Goal: Task Accomplishment & Management: Use online tool/utility

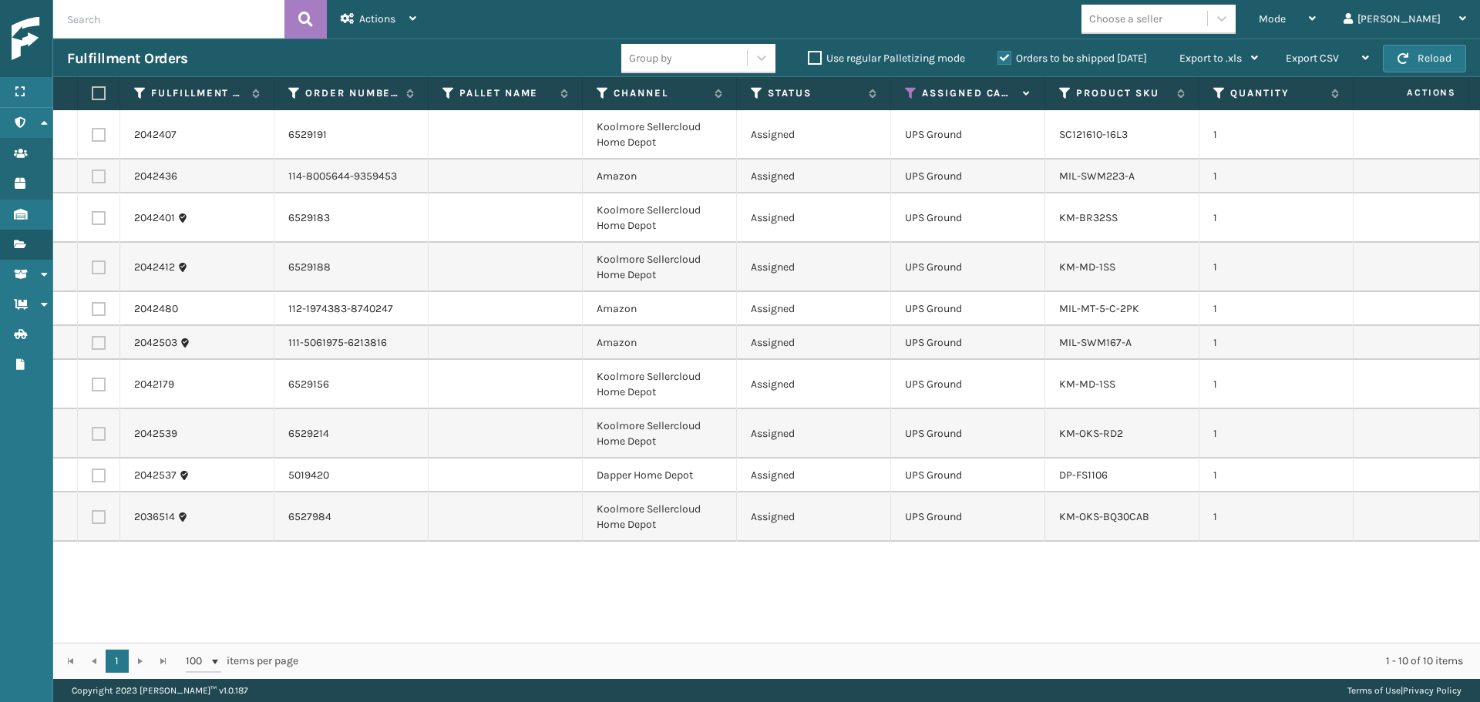
click at [908, 103] on th "Assigned Carrier Service" at bounding box center [968, 93] width 154 height 33
click at [906, 97] on icon at bounding box center [911, 93] width 12 height 14
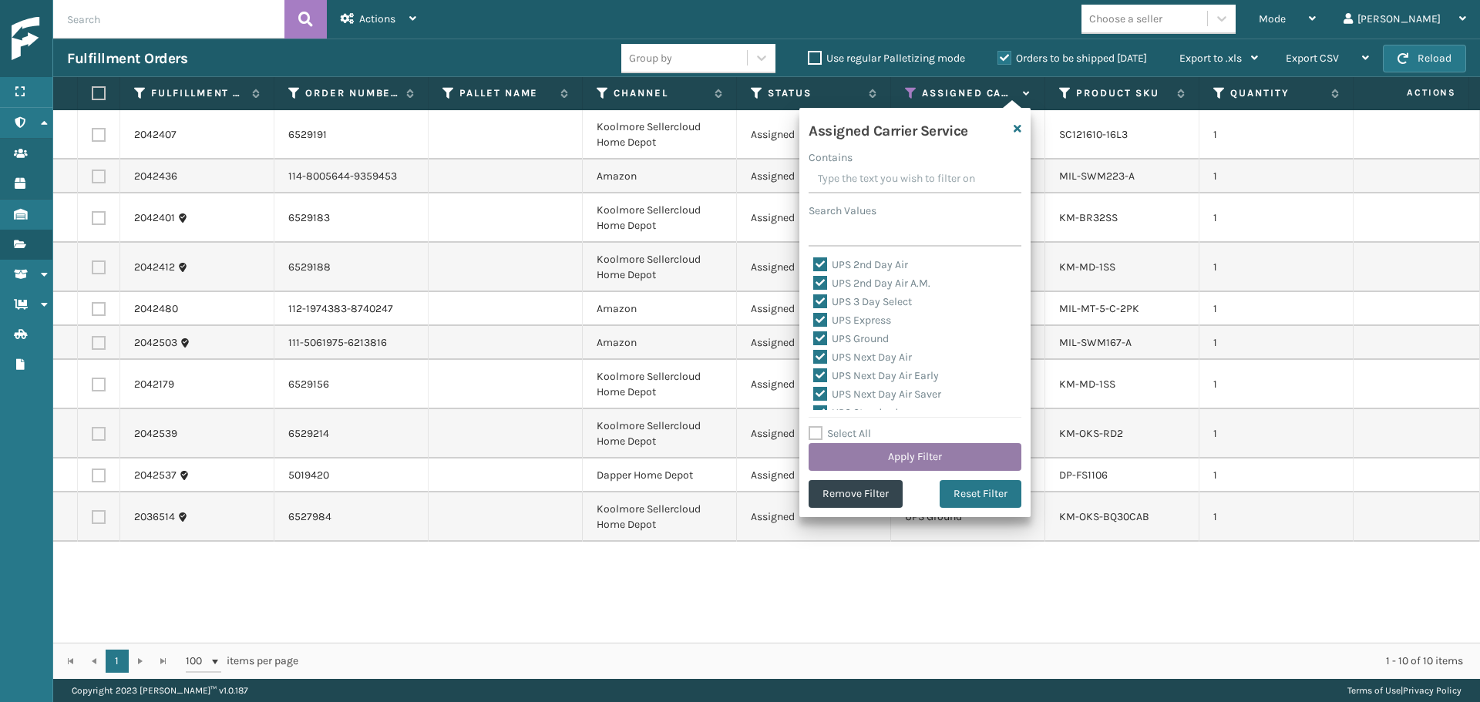
click at [955, 452] on button "Apply Filter" at bounding box center [915, 457] width 213 height 28
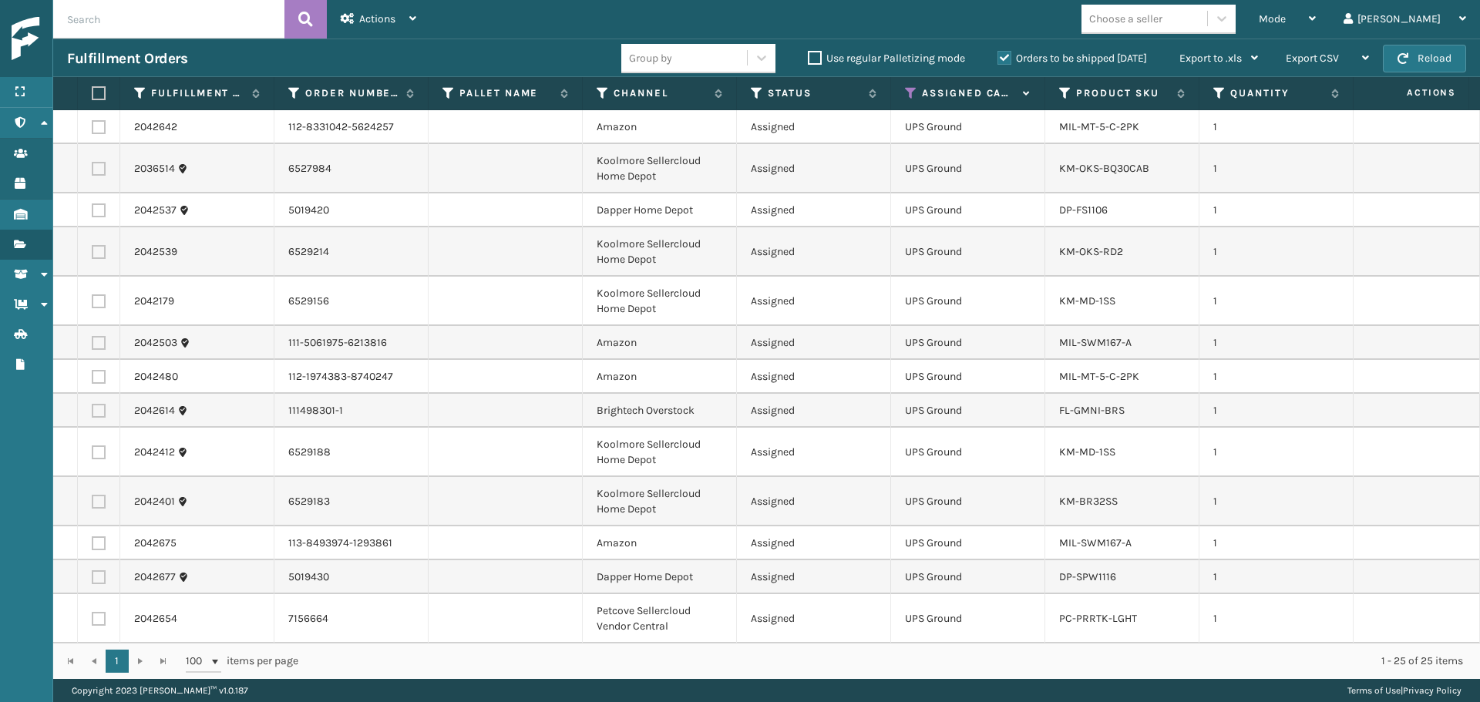
click at [101, 92] on label at bounding box center [96, 93] width 9 height 14
click at [93, 92] on input "checkbox" at bounding box center [92, 94] width 1 height 10
checkbox input "true"
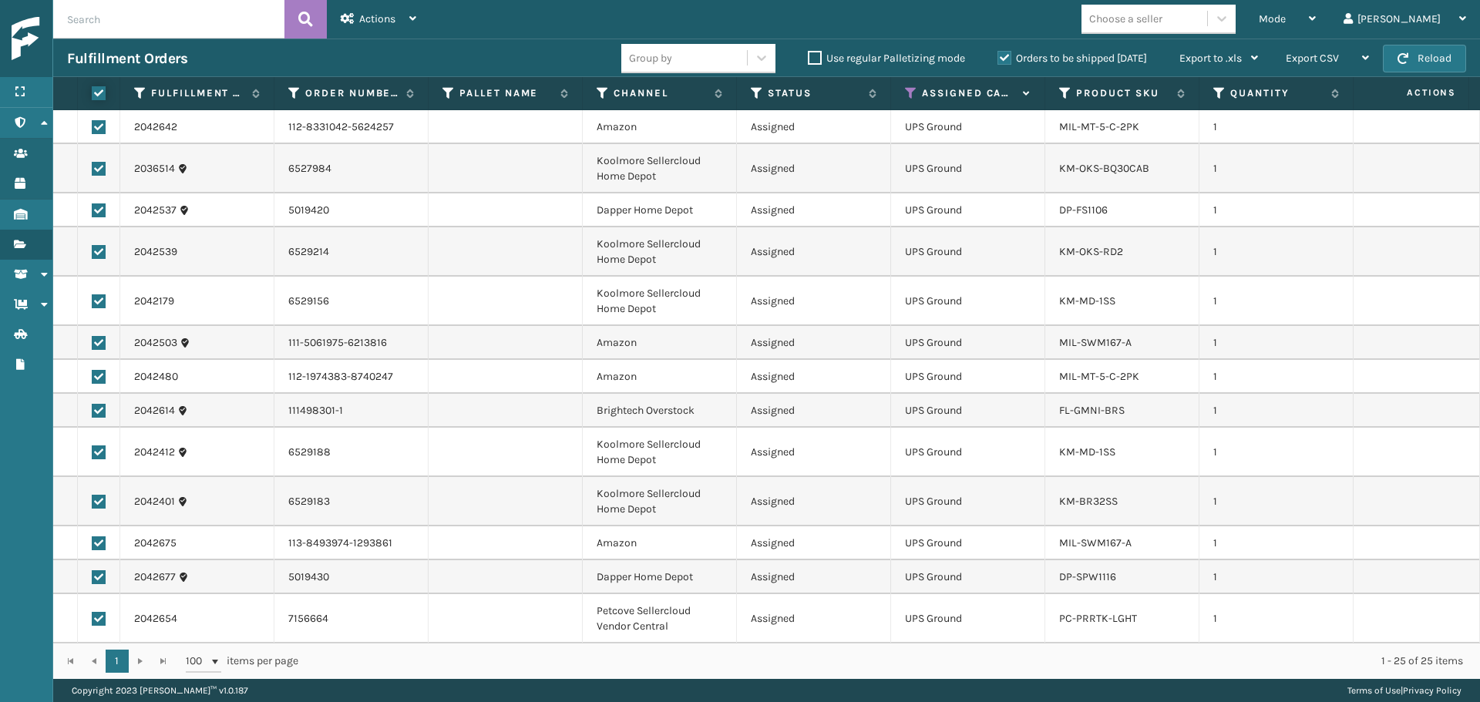
checkbox input "true"
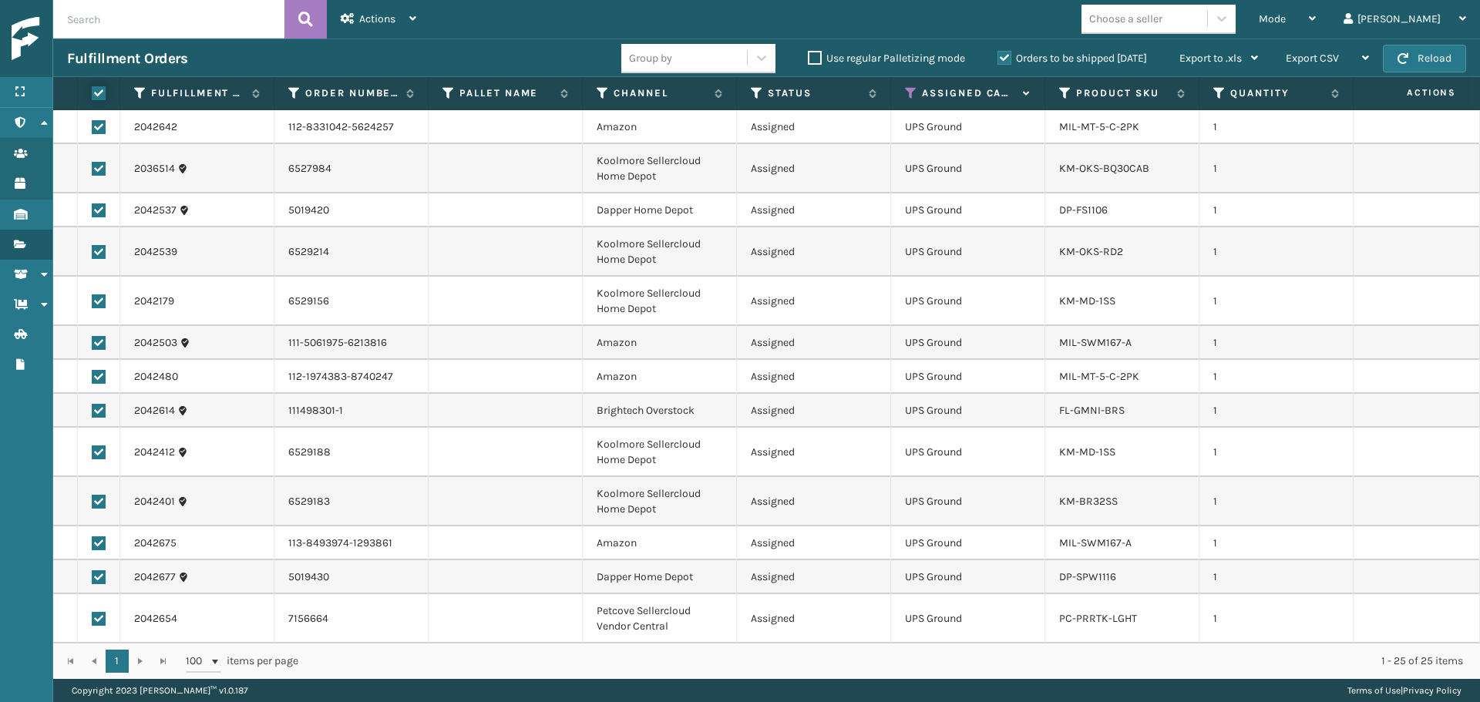
checkbox input "true"
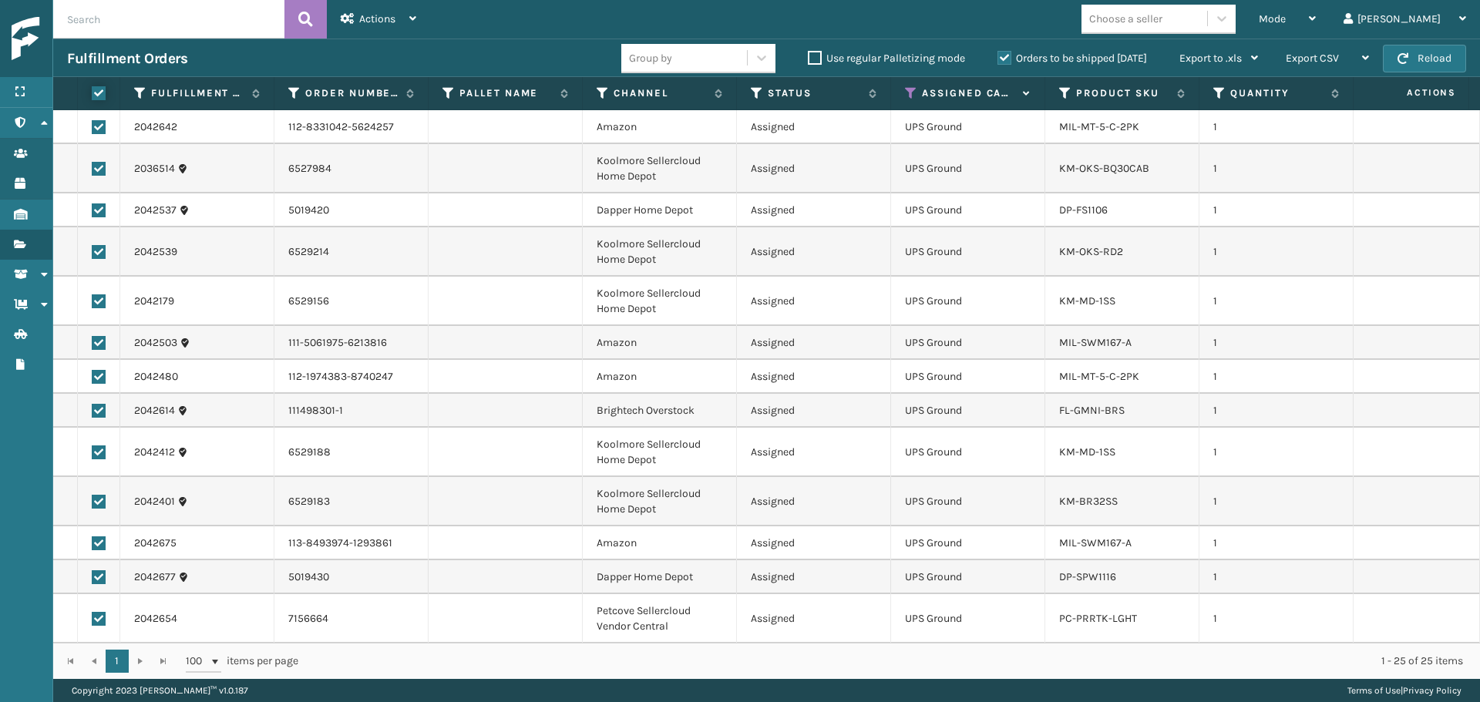
checkbox input "true"
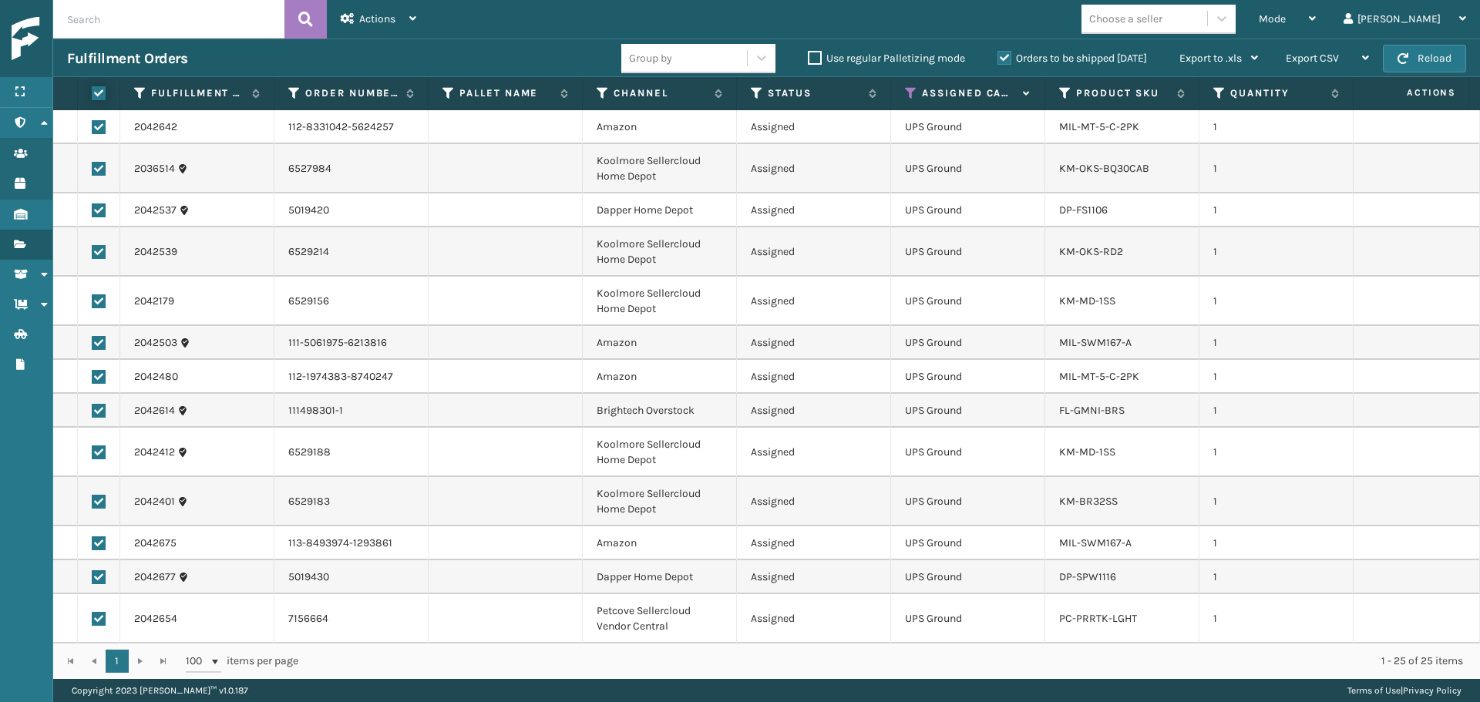
checkbox input "true"
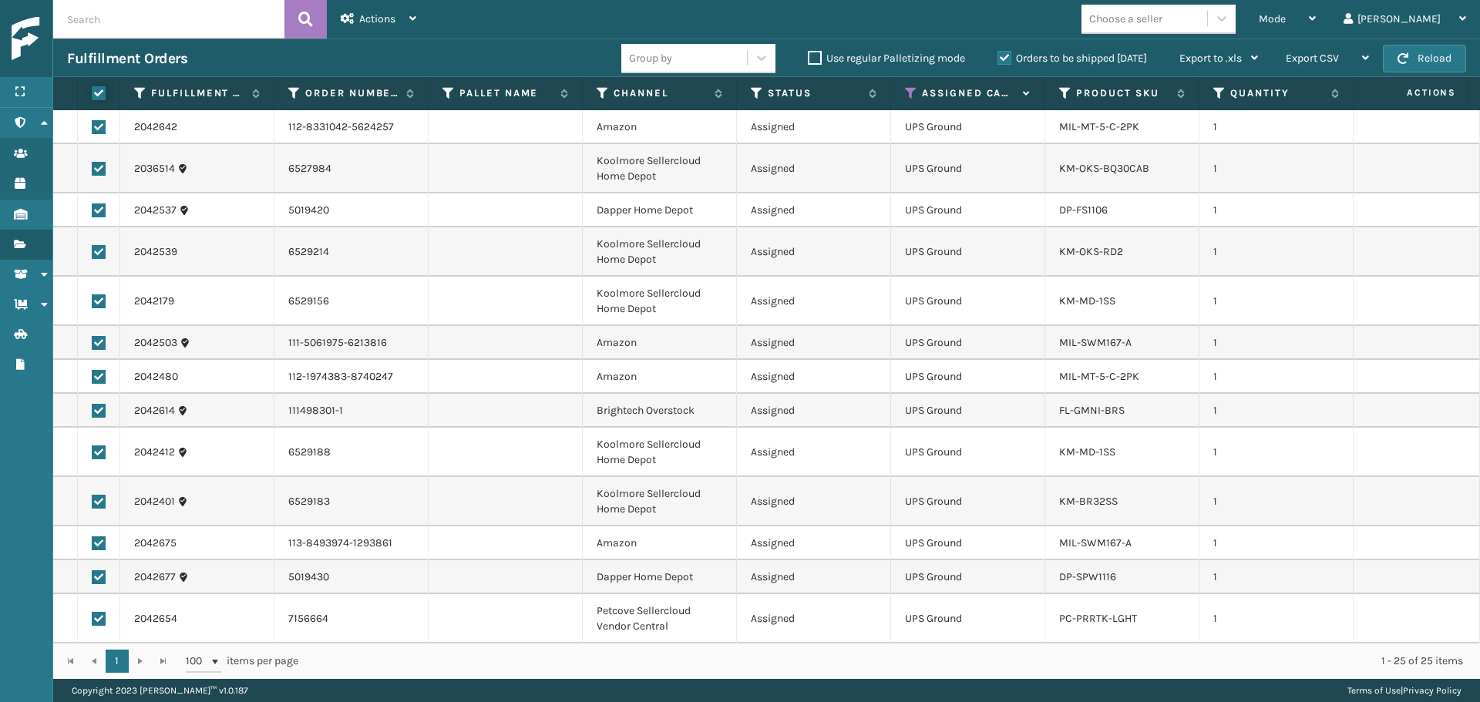
checkbox input "true"
click at [370, 12] on span "Actions" at bounding box center [377, 18] width 36 height 13
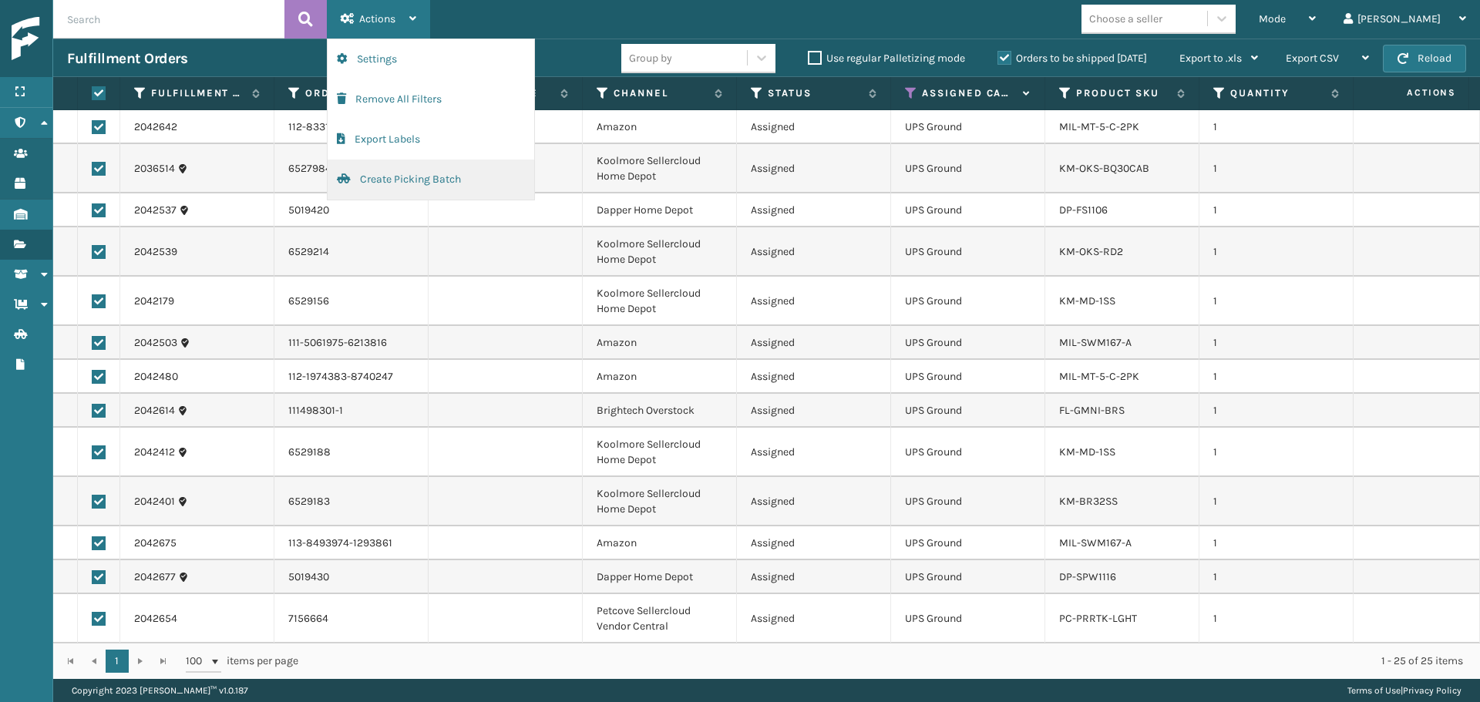
click at [435, 183] on button "Create Picking Batch" at bounding box center [431, 180] width 207 height 40
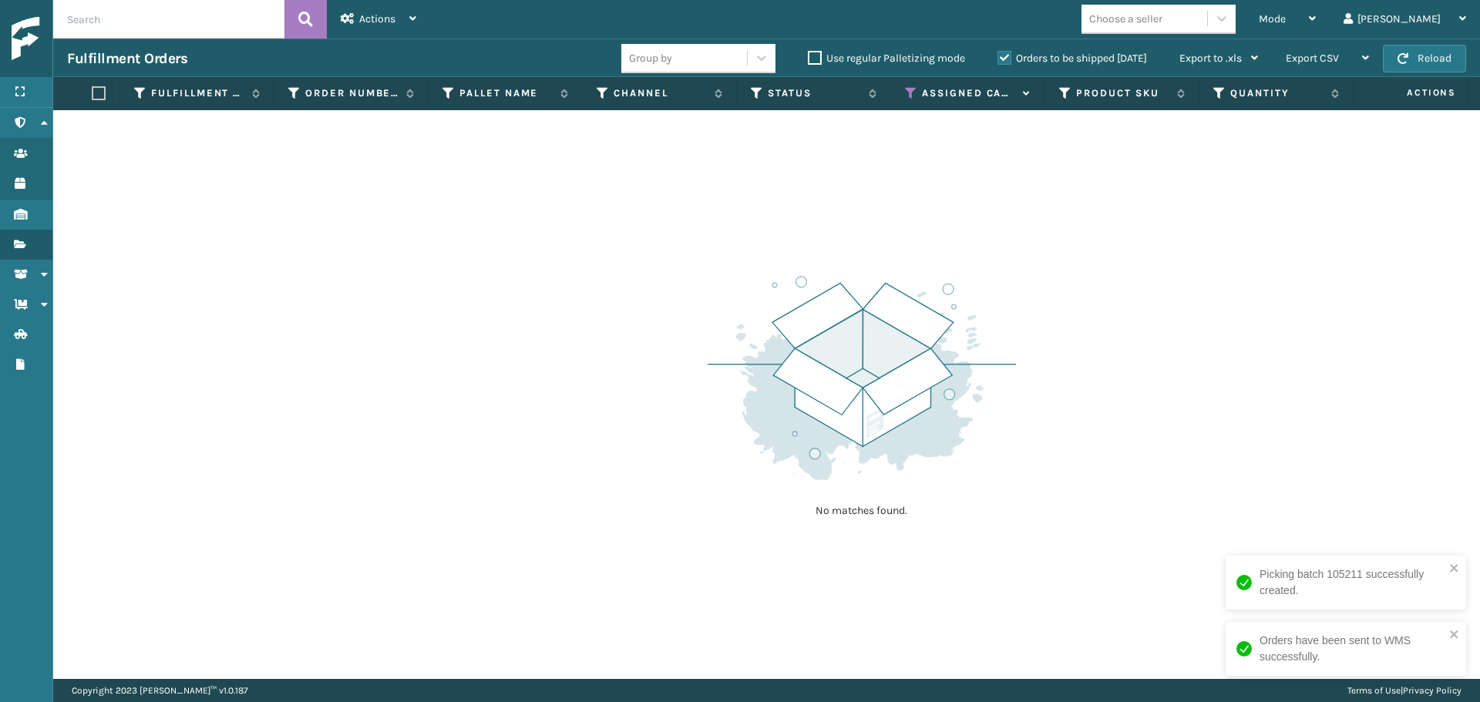
click at [910, 91] on icon at bounding box center [911, 93] width 12 height 14
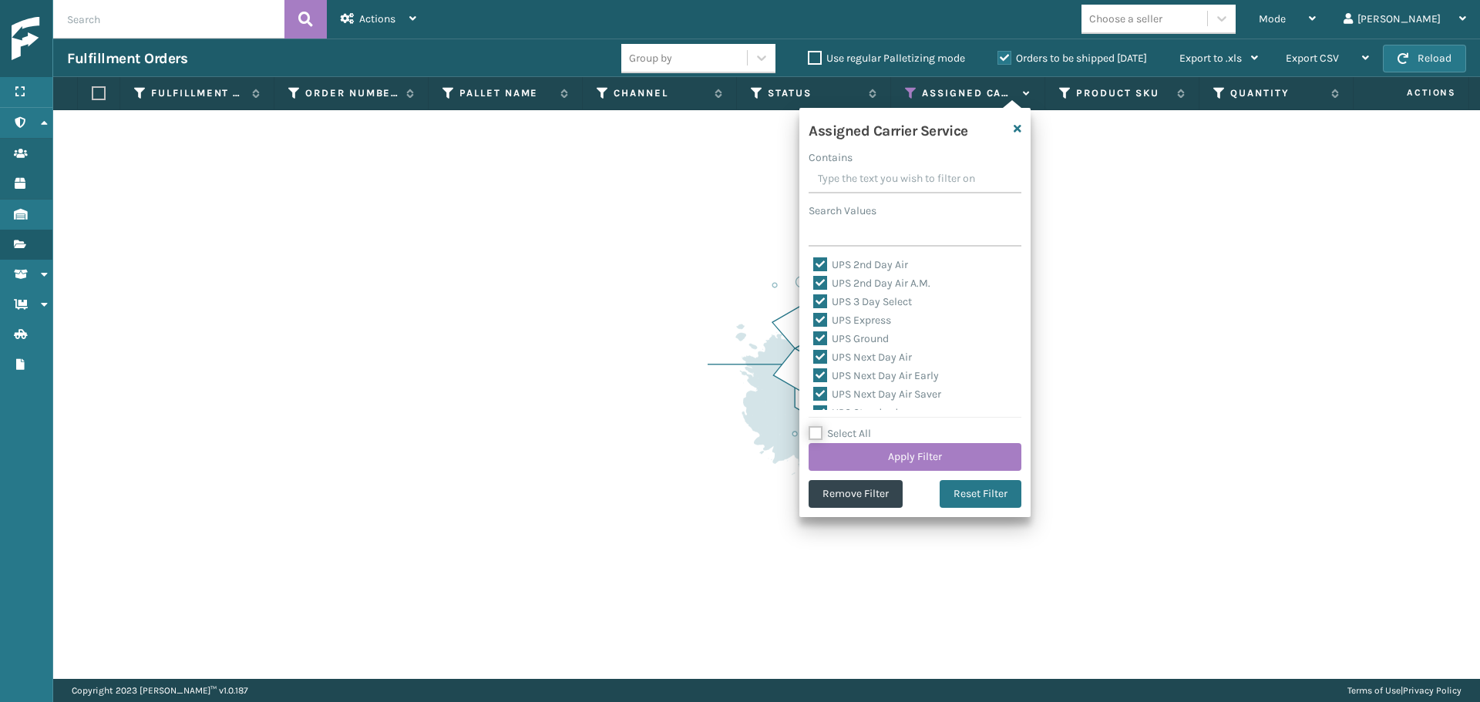
click at [845, 426] on input "Select All" at bounding box center [924, 426] width 231 height 2
checkbox input "true"
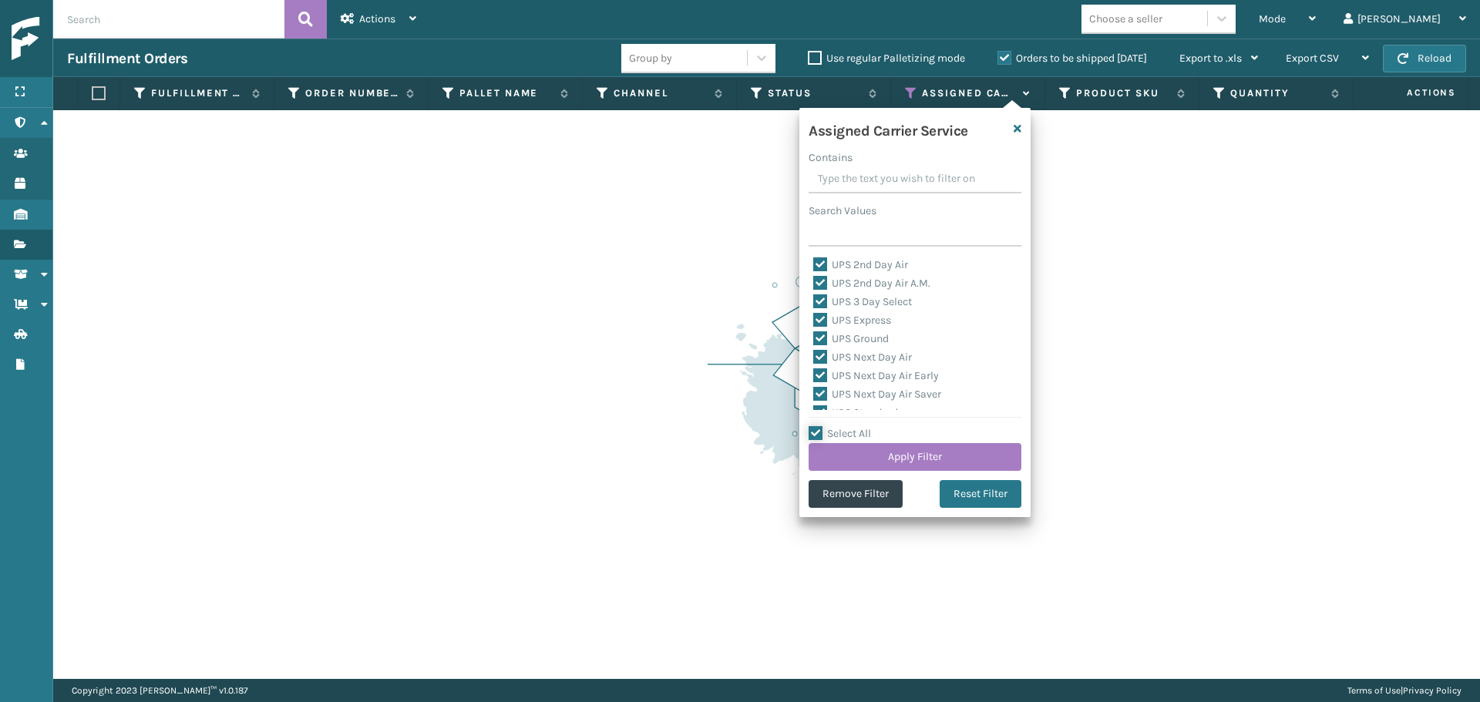
checkbox input "true"
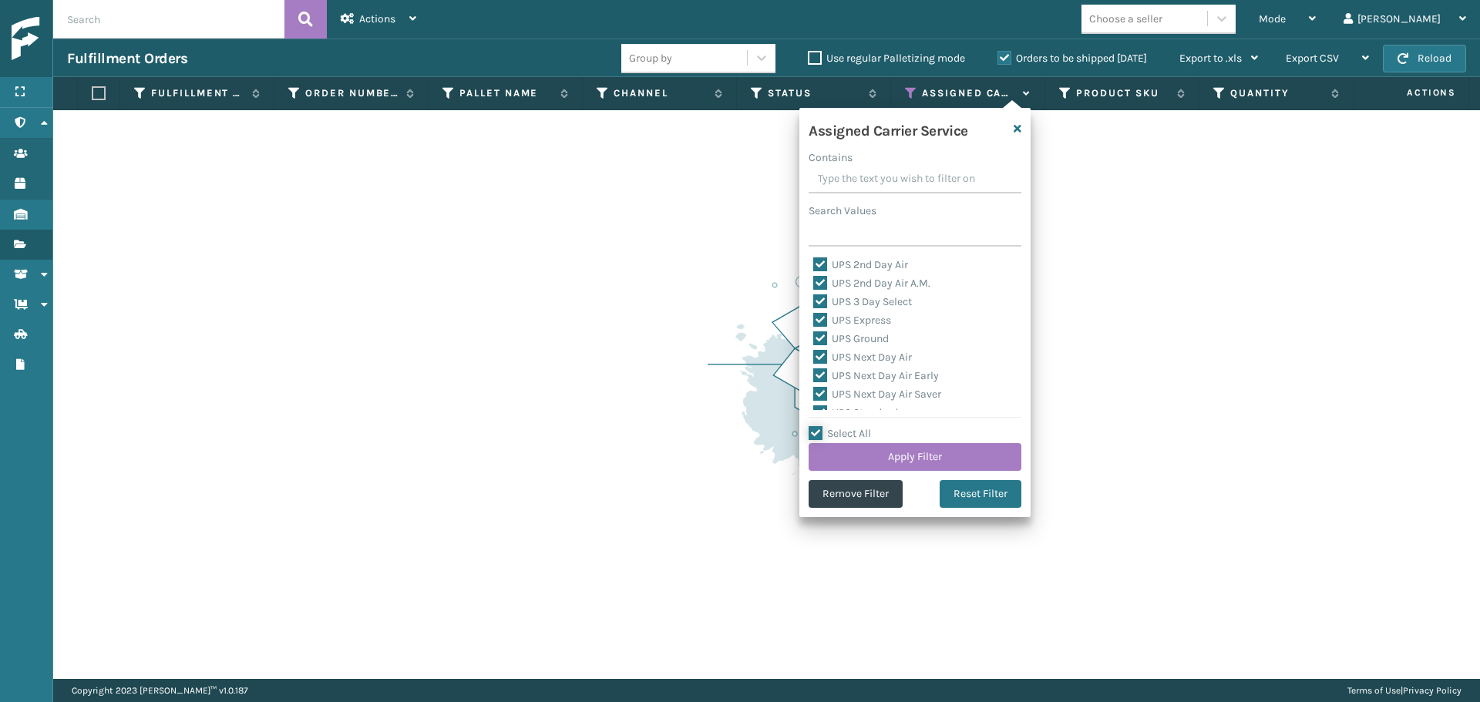
checkbox input "true"
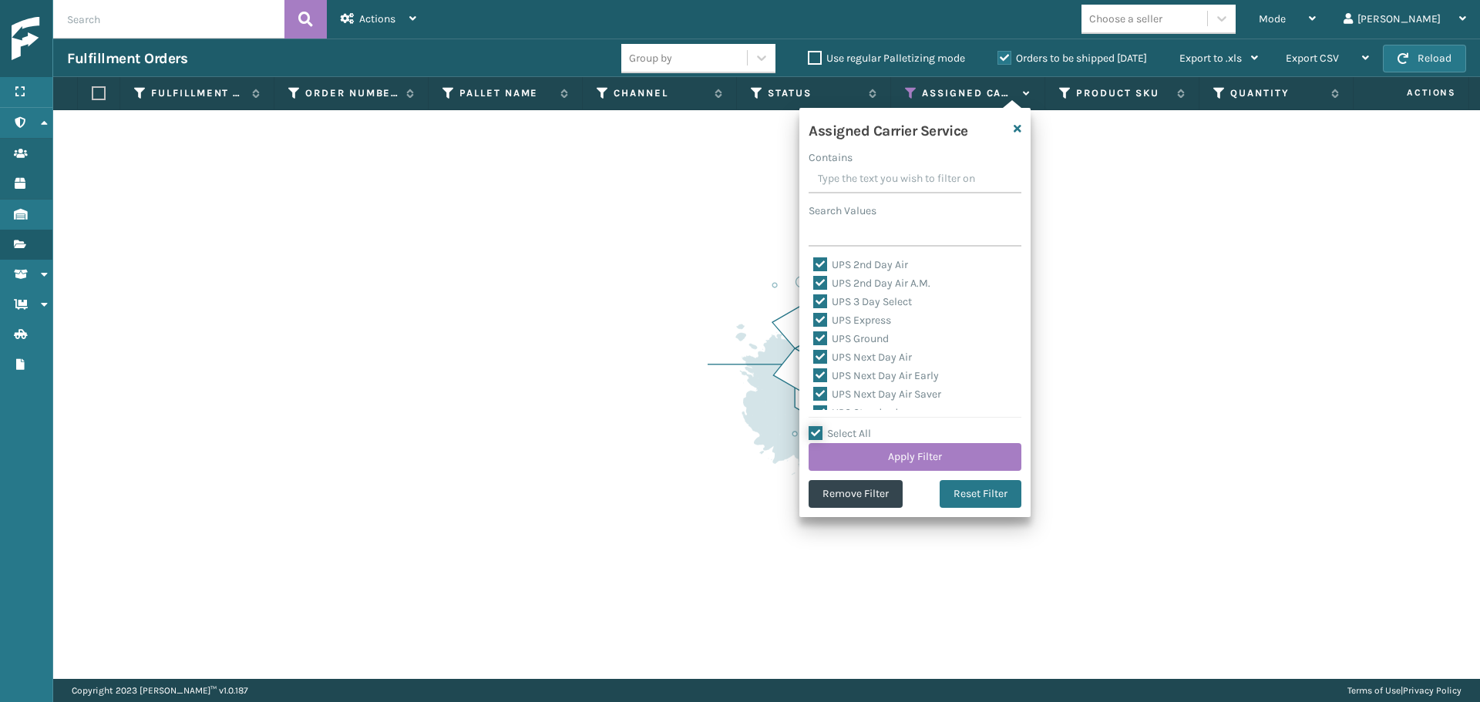
checkbox input "true"
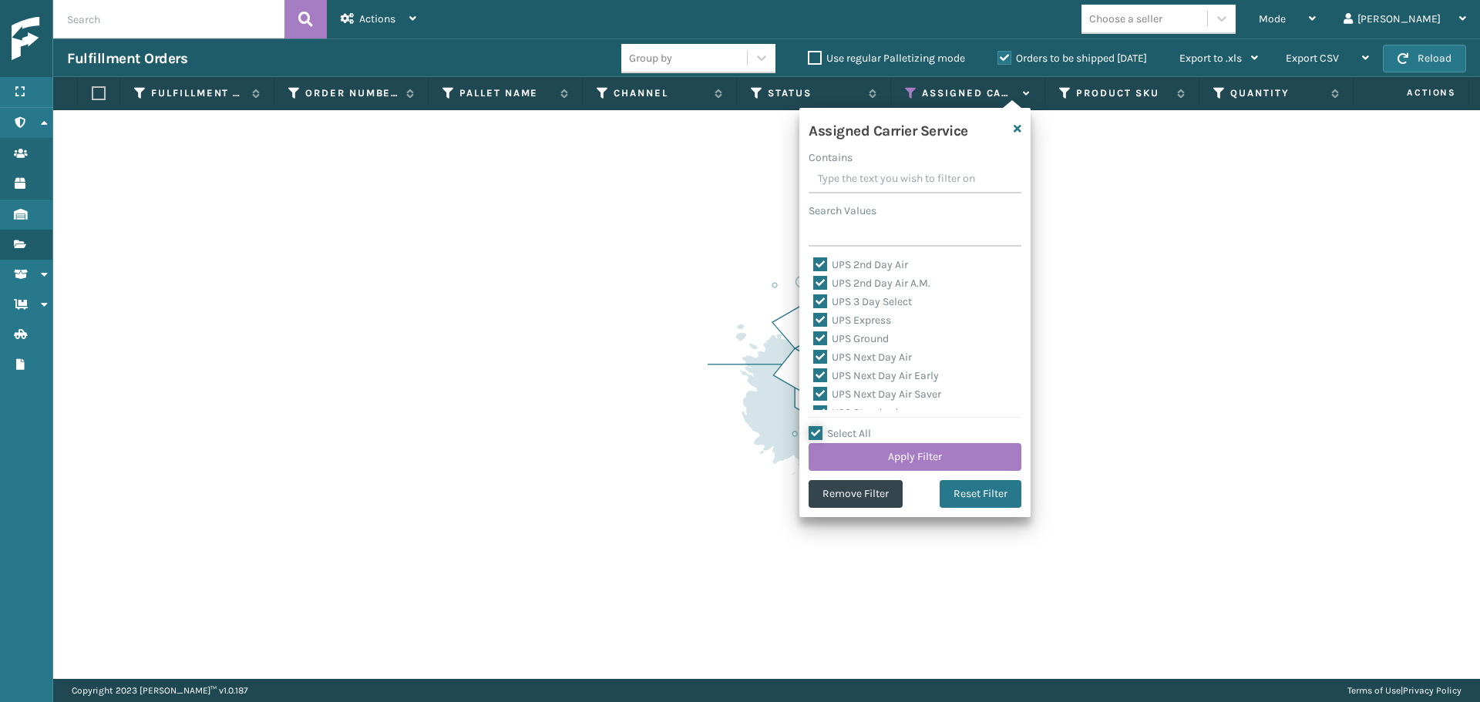
checkbox input "true"
click at [845, 426] on input "Select All" at bounding box center [924, 426] width 231 height 2
checkbox input "false"
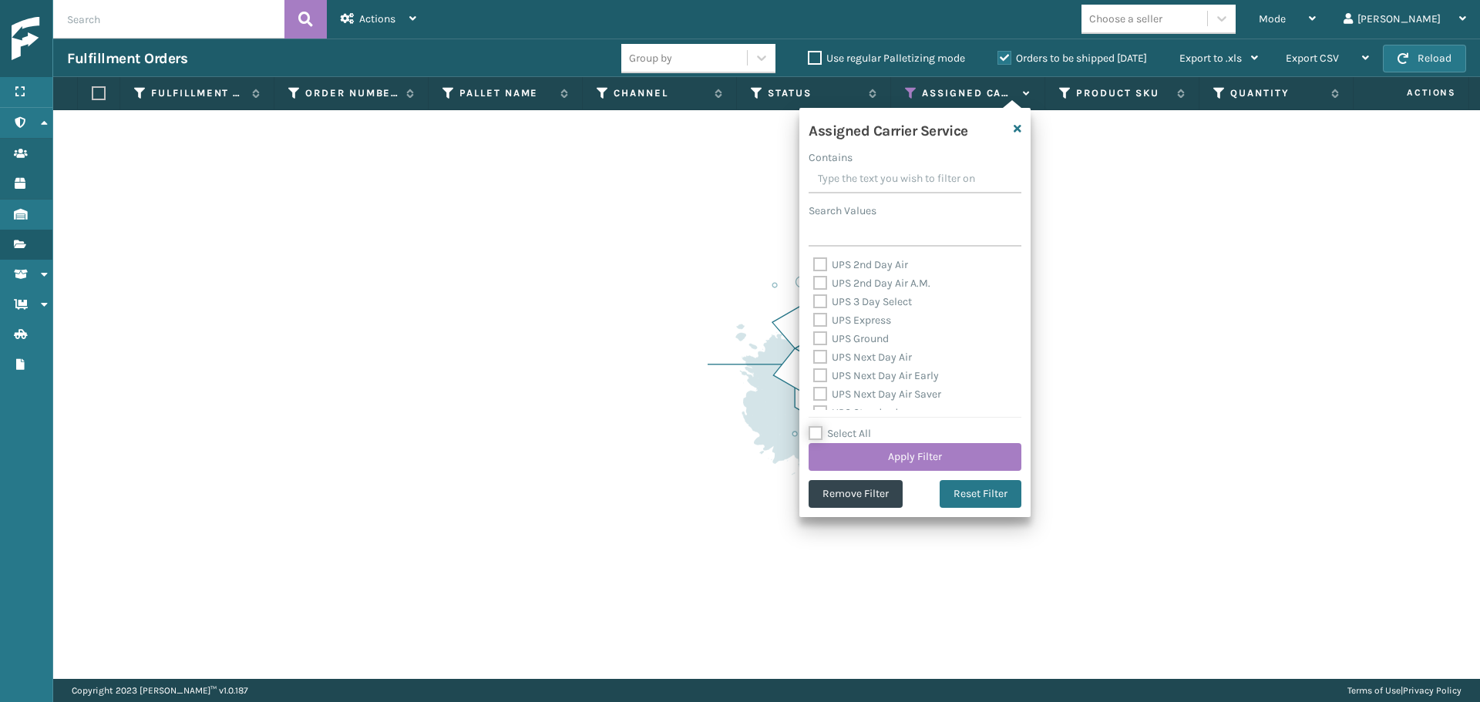
checkbox input "false"
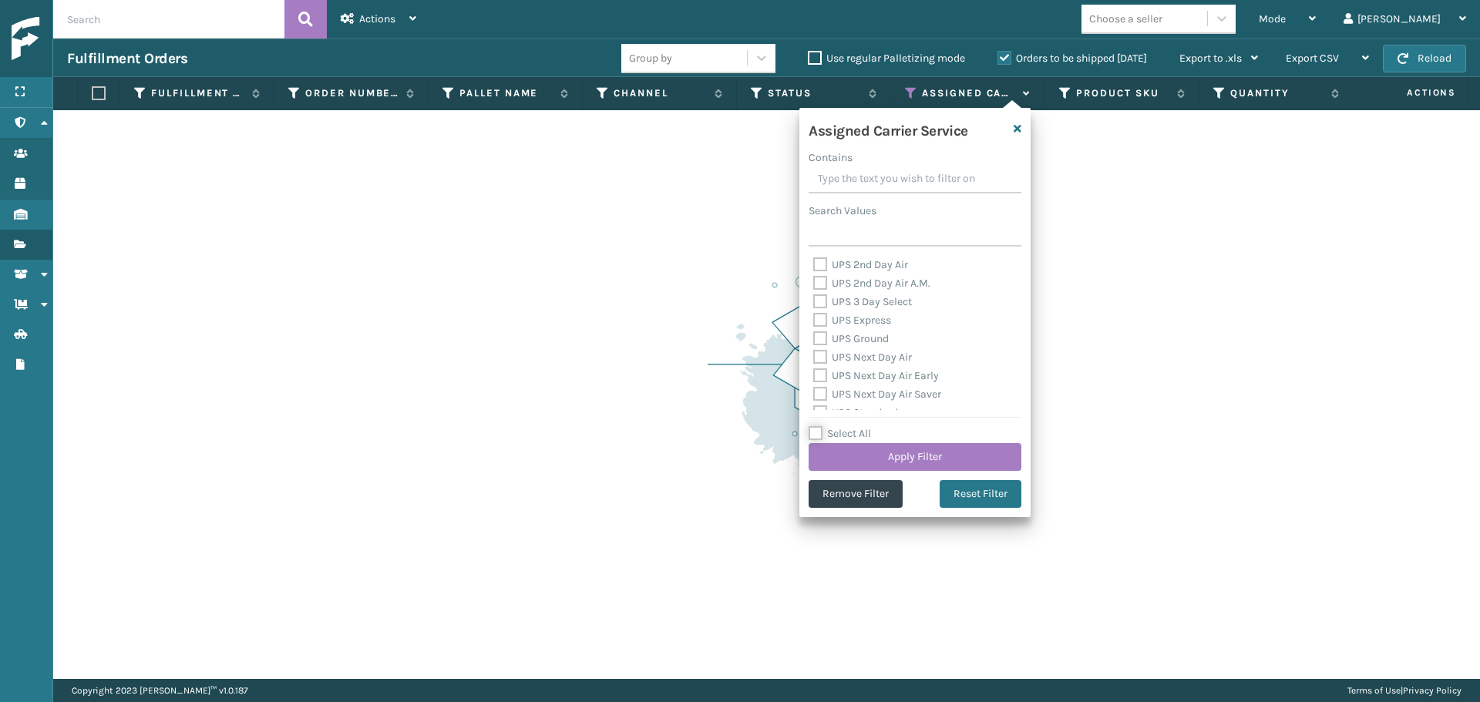
checkbox input "false"
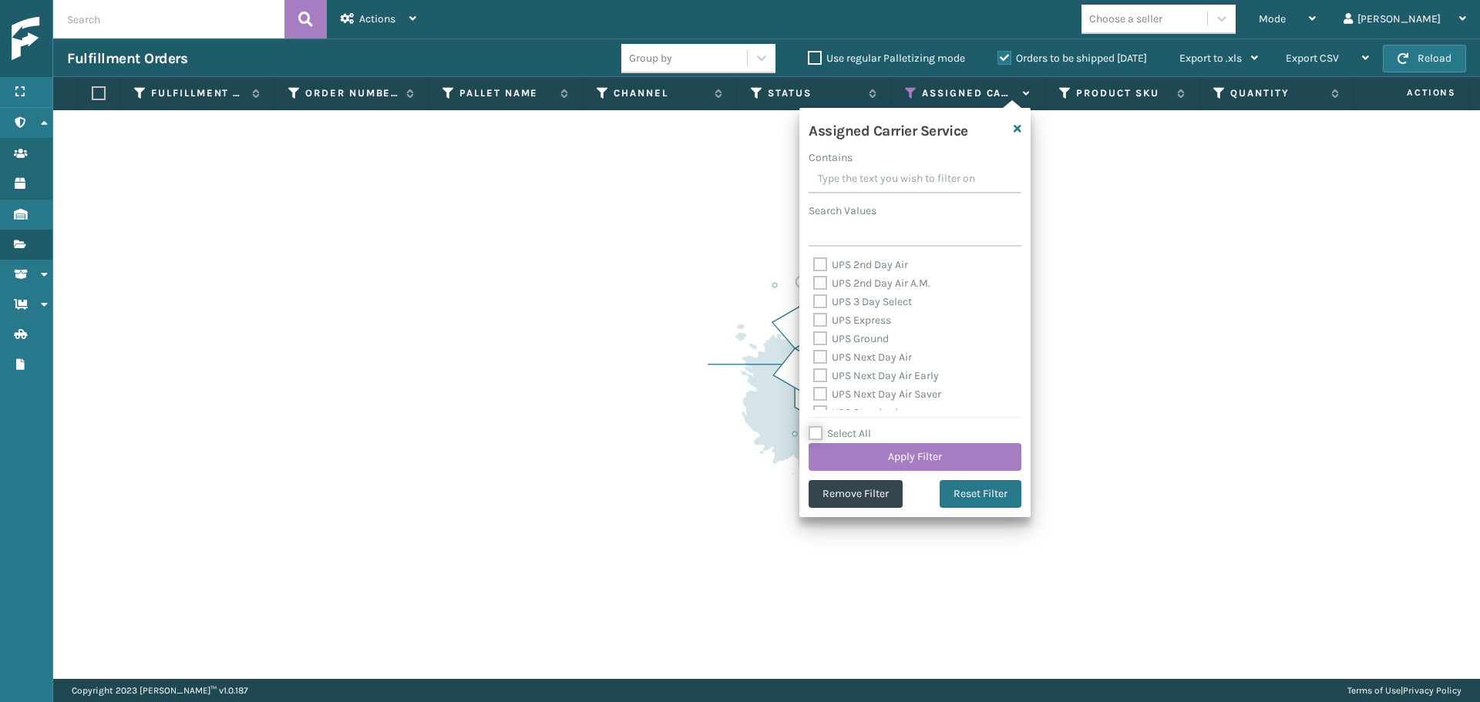
checkbox input "false"
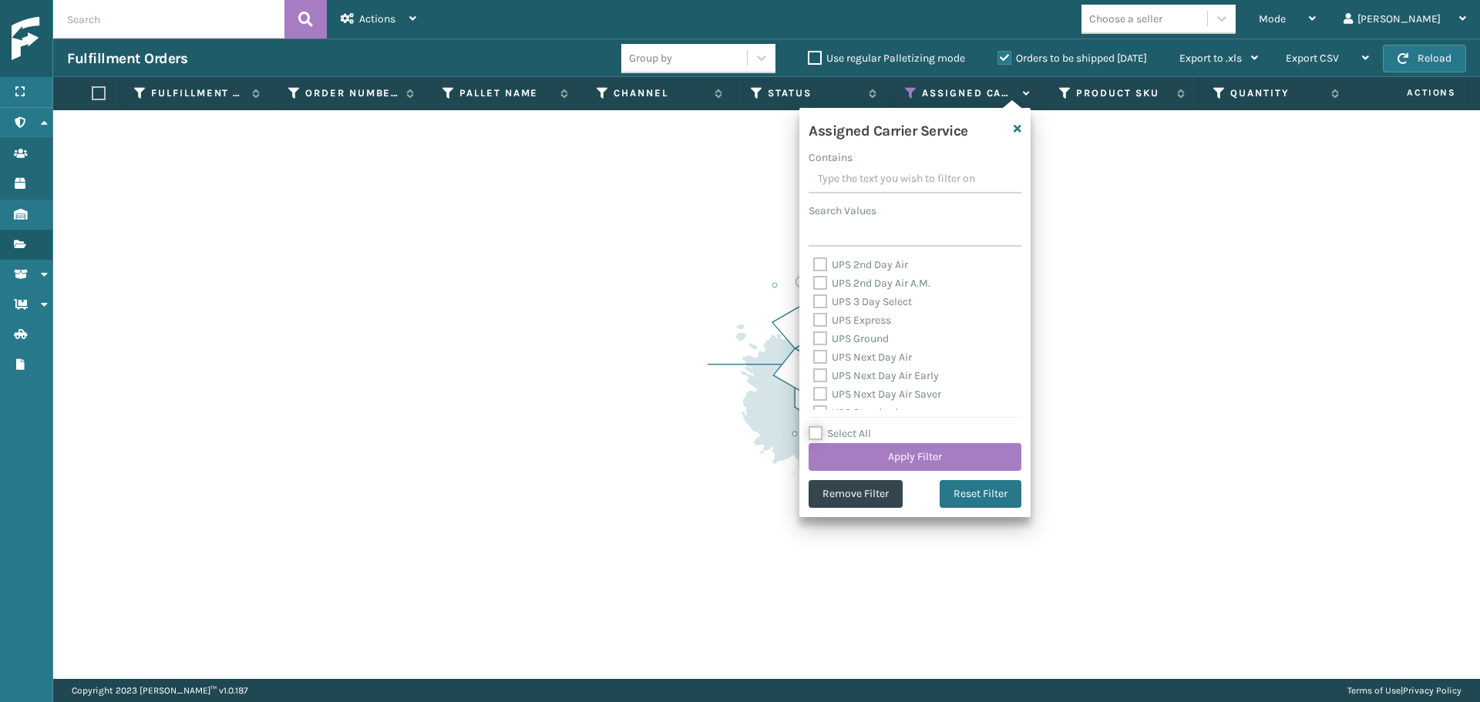
checkbox input "false"
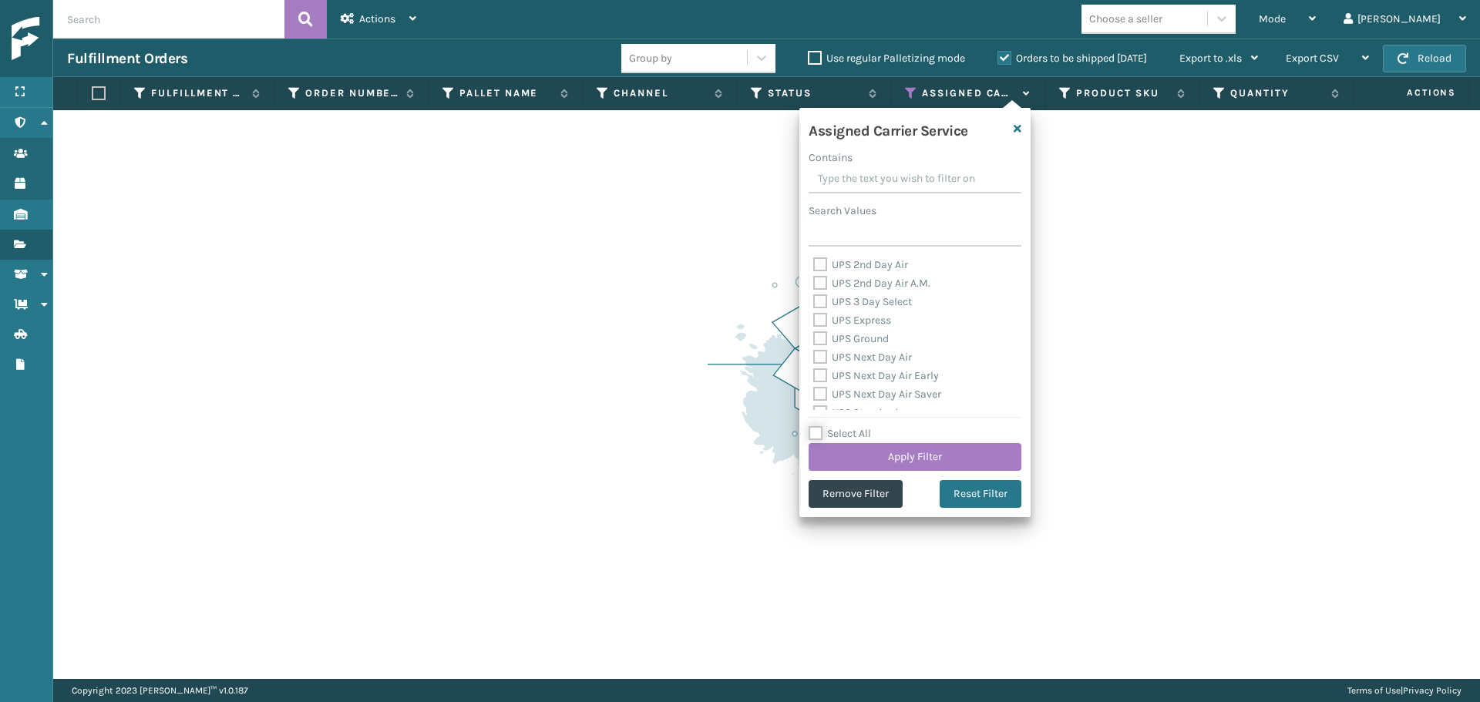
checkbox input "false"
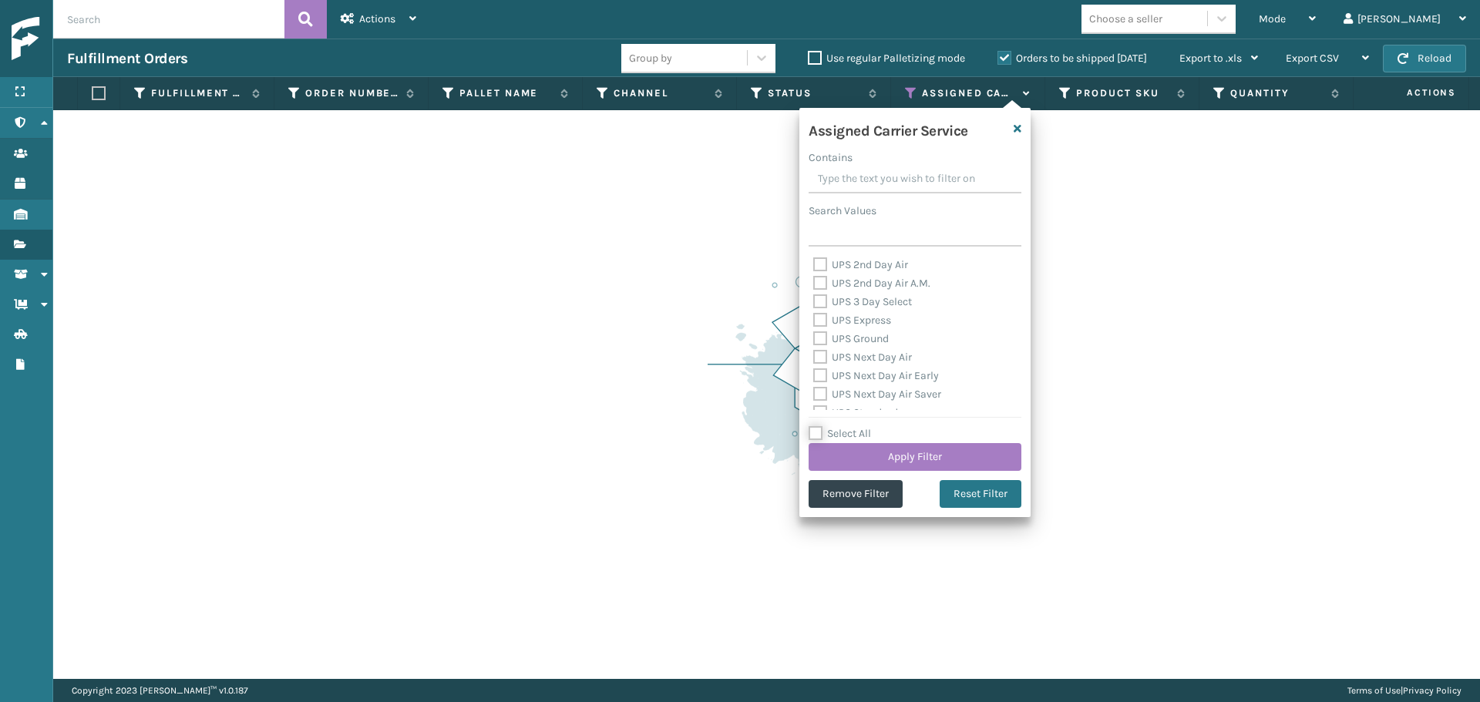
checkbox input "false"
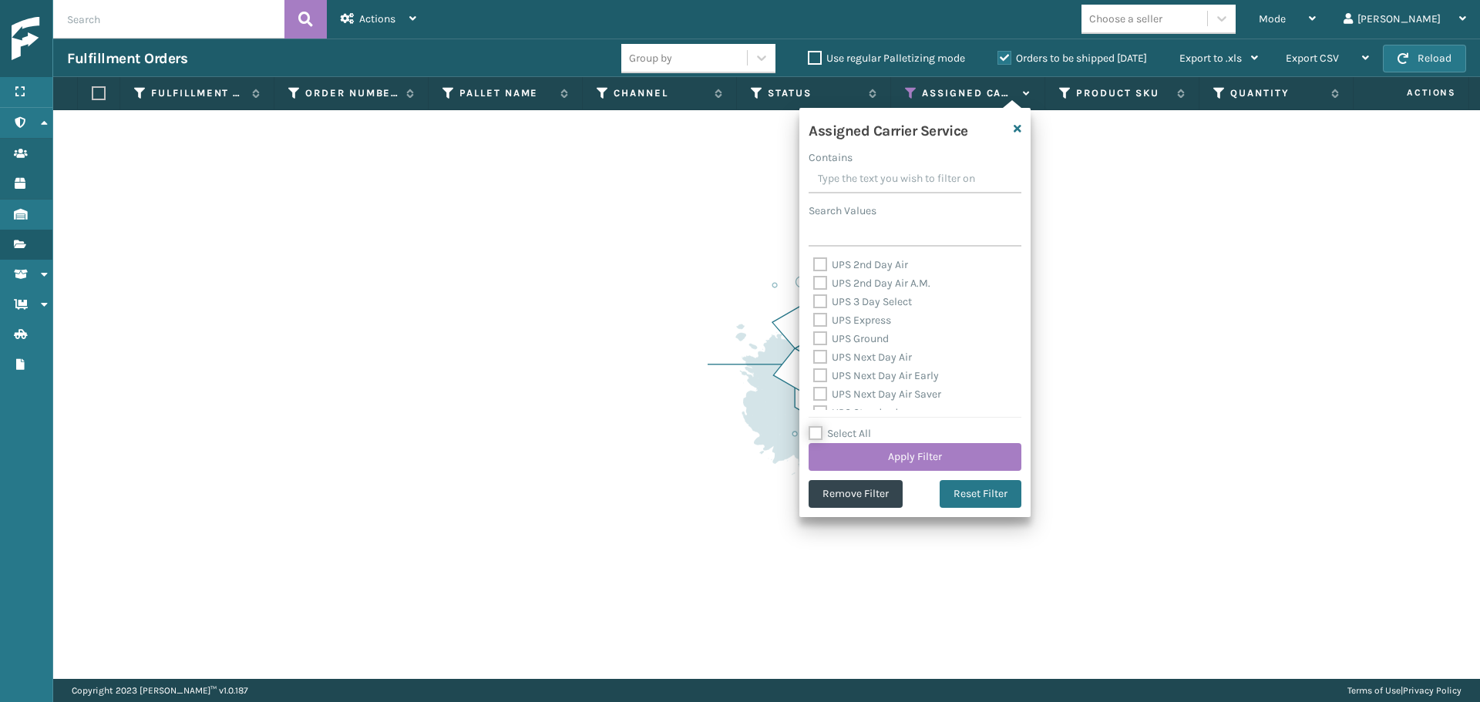
checkbox input "false"
click at [844, 435] on label "Select All" at bounding box center [840, 433] width 62 height 13
click at [844, 426] on input "Select All" at bounding box center [924, 426] width 231 height 2
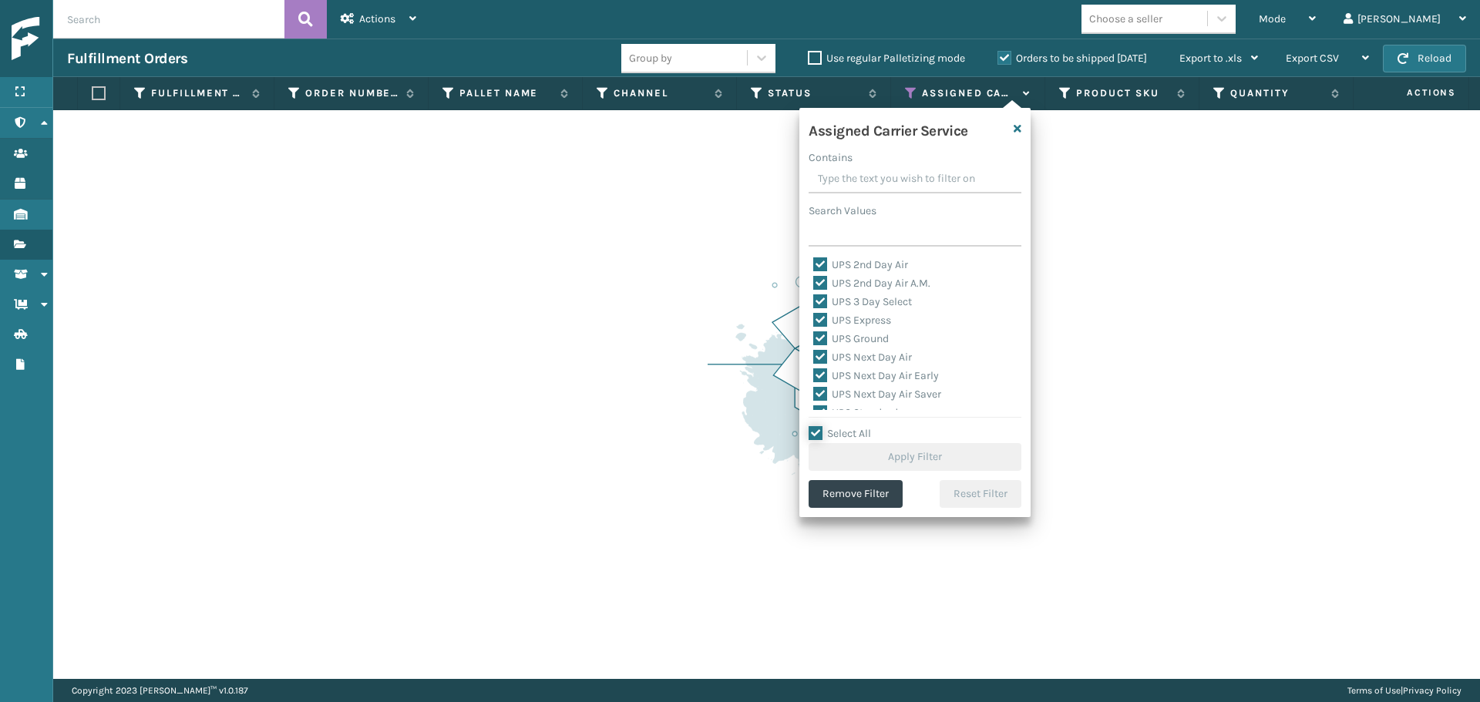
checkbox input "true"
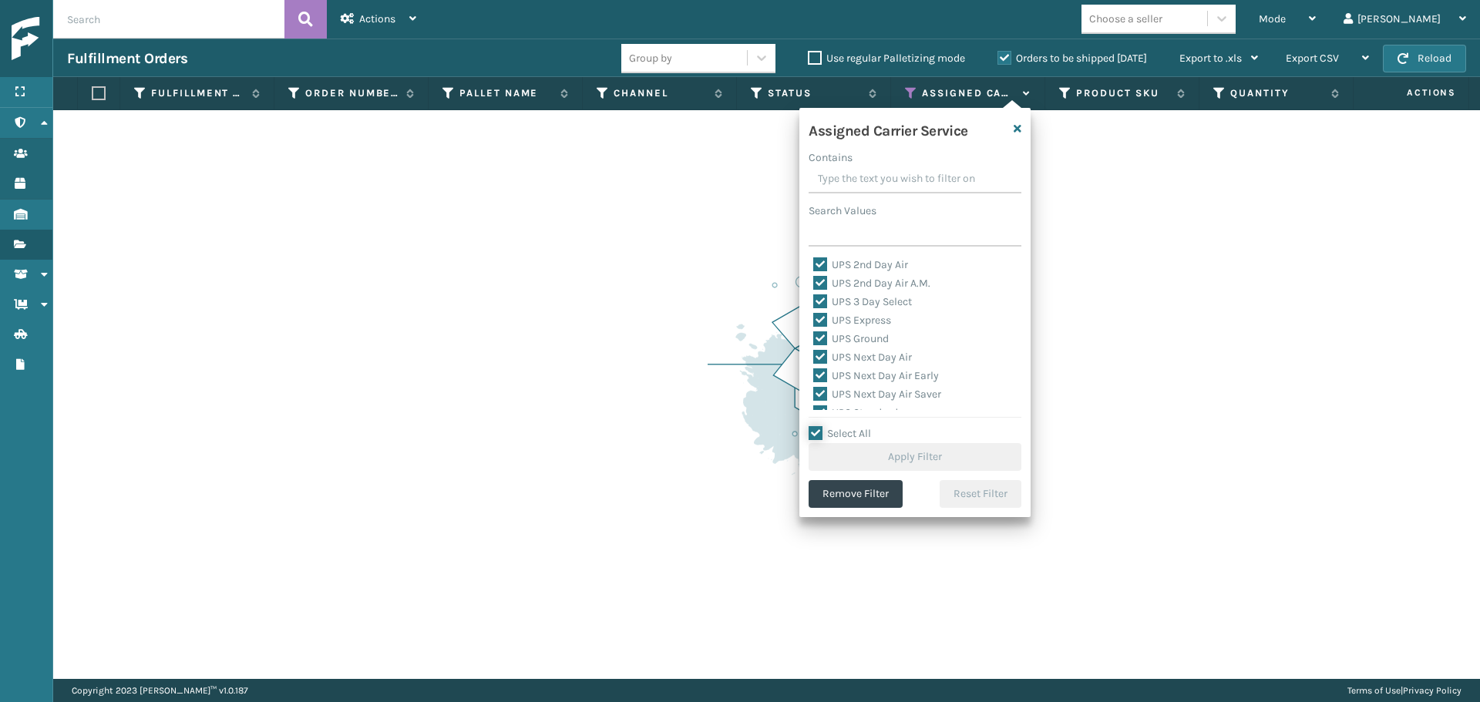
checkbox input "true"
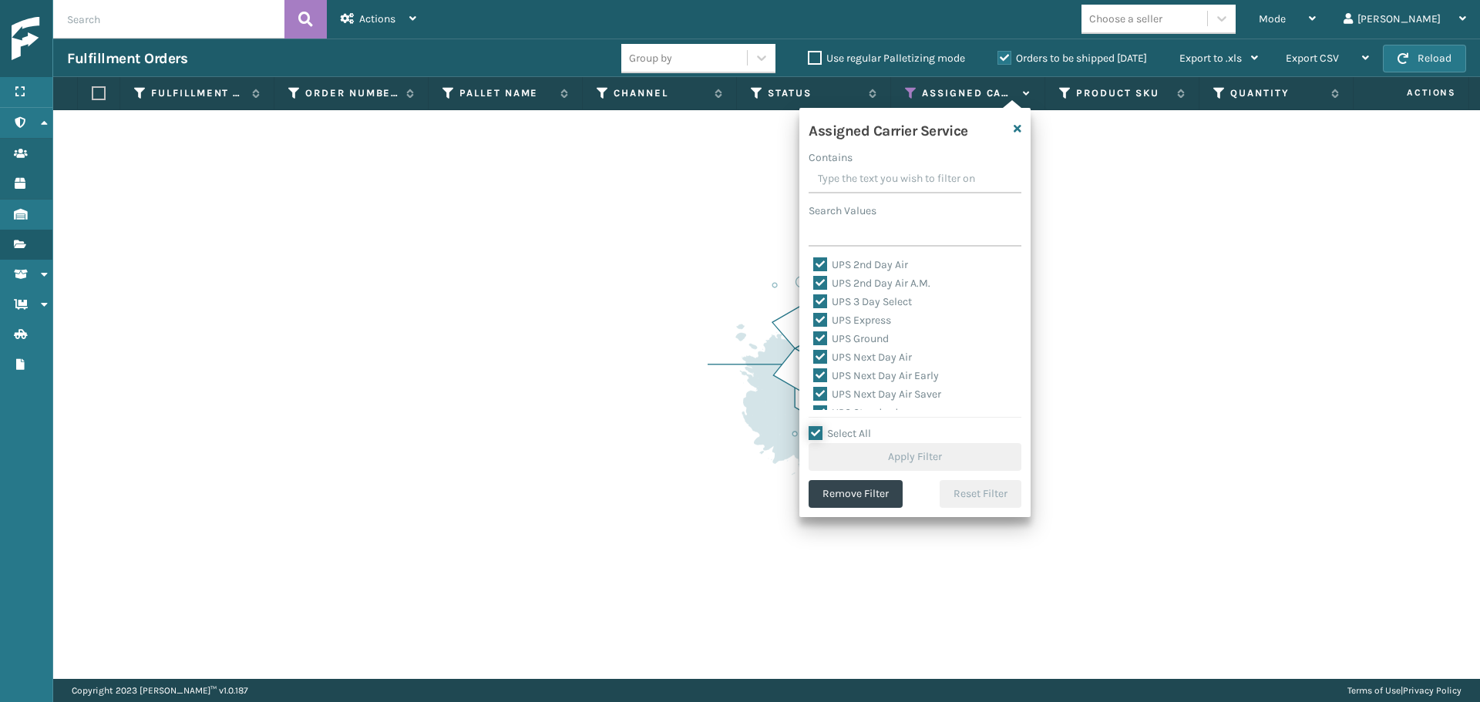
checkbox input "true"
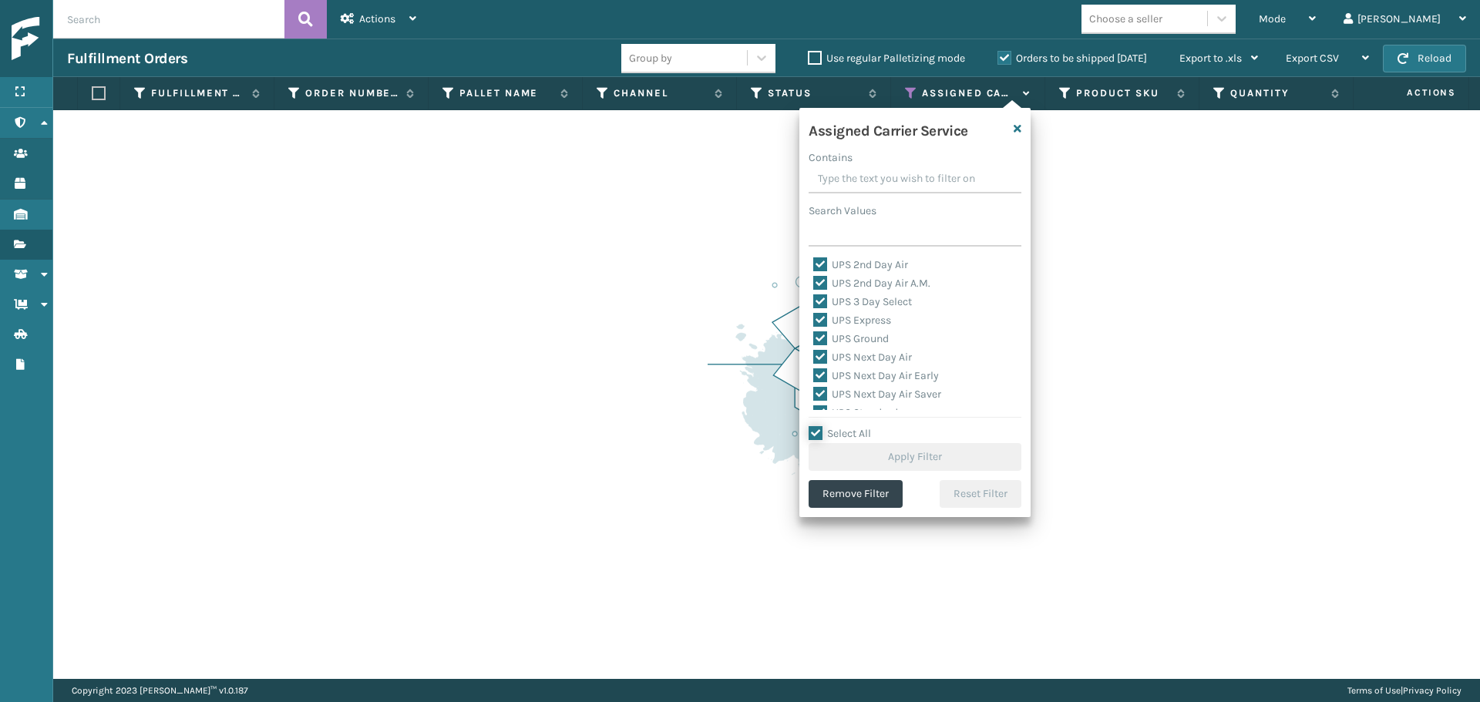
checkbox input "true"
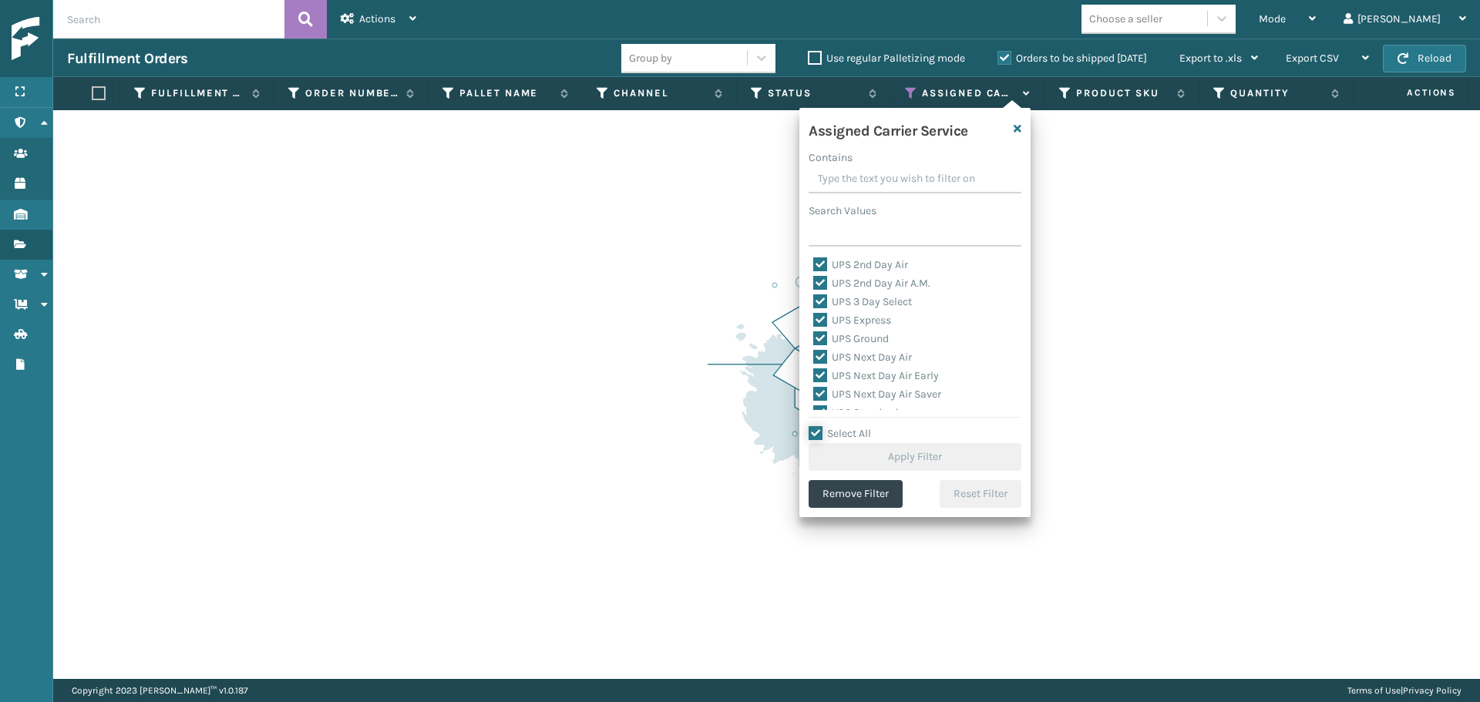
checkbox input "true"
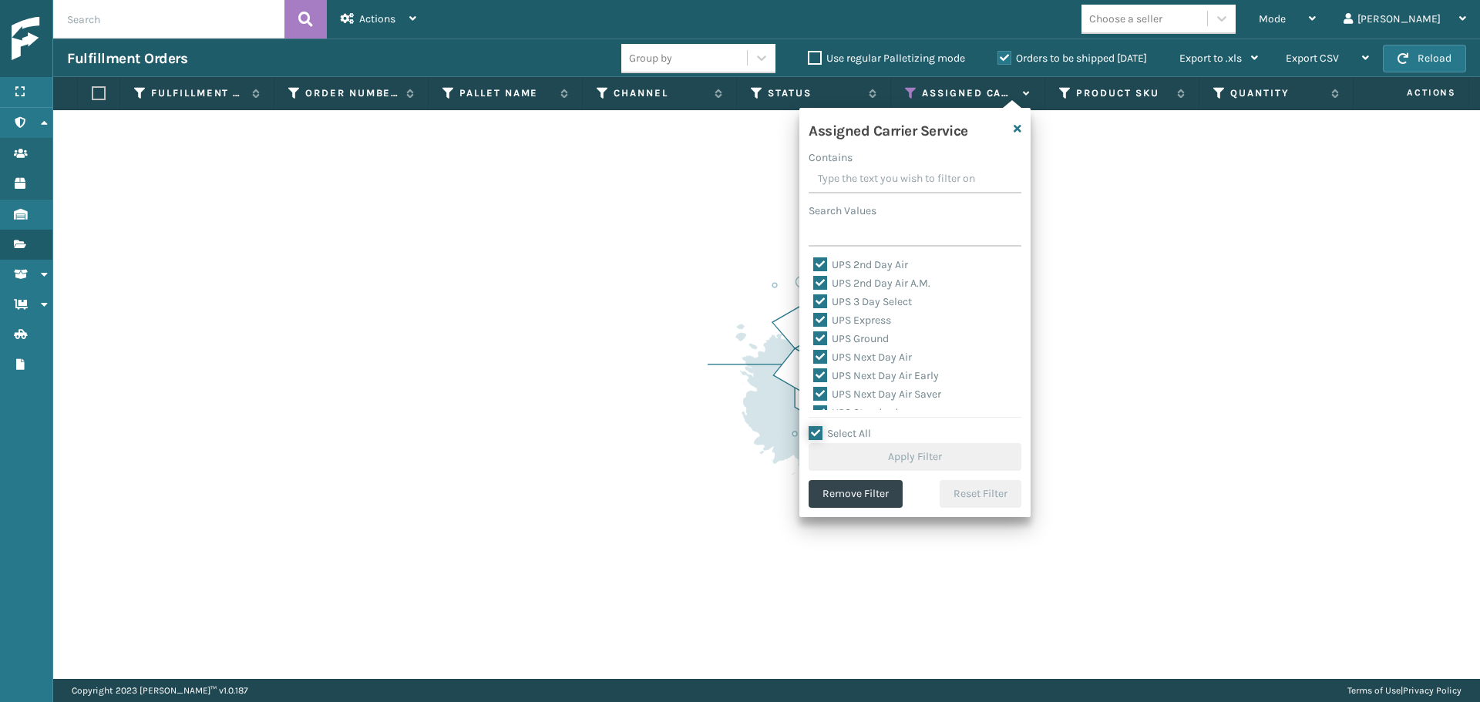
checkbox input "true"
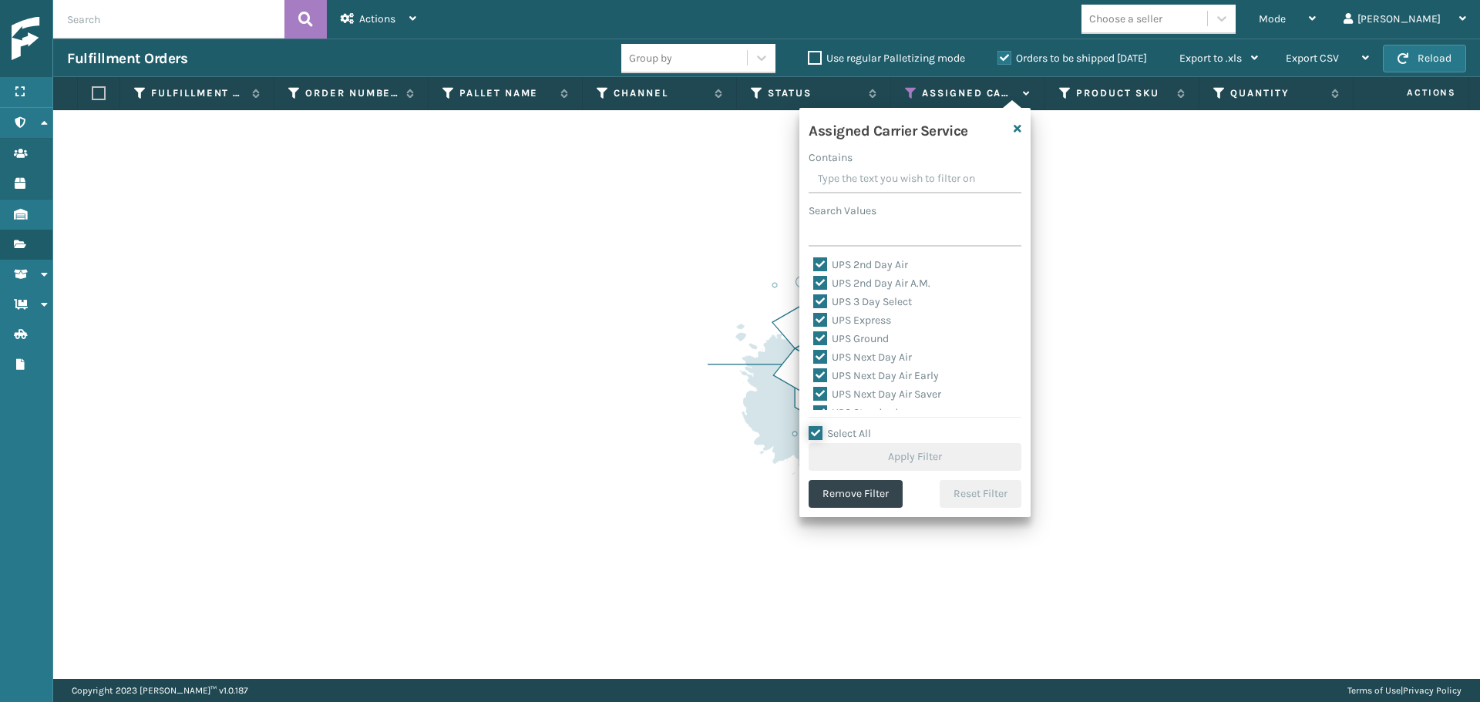
checkbox input "true"
click at [840, 426] on input "Select All" at bounding box center [924, 426] width 231 height 2
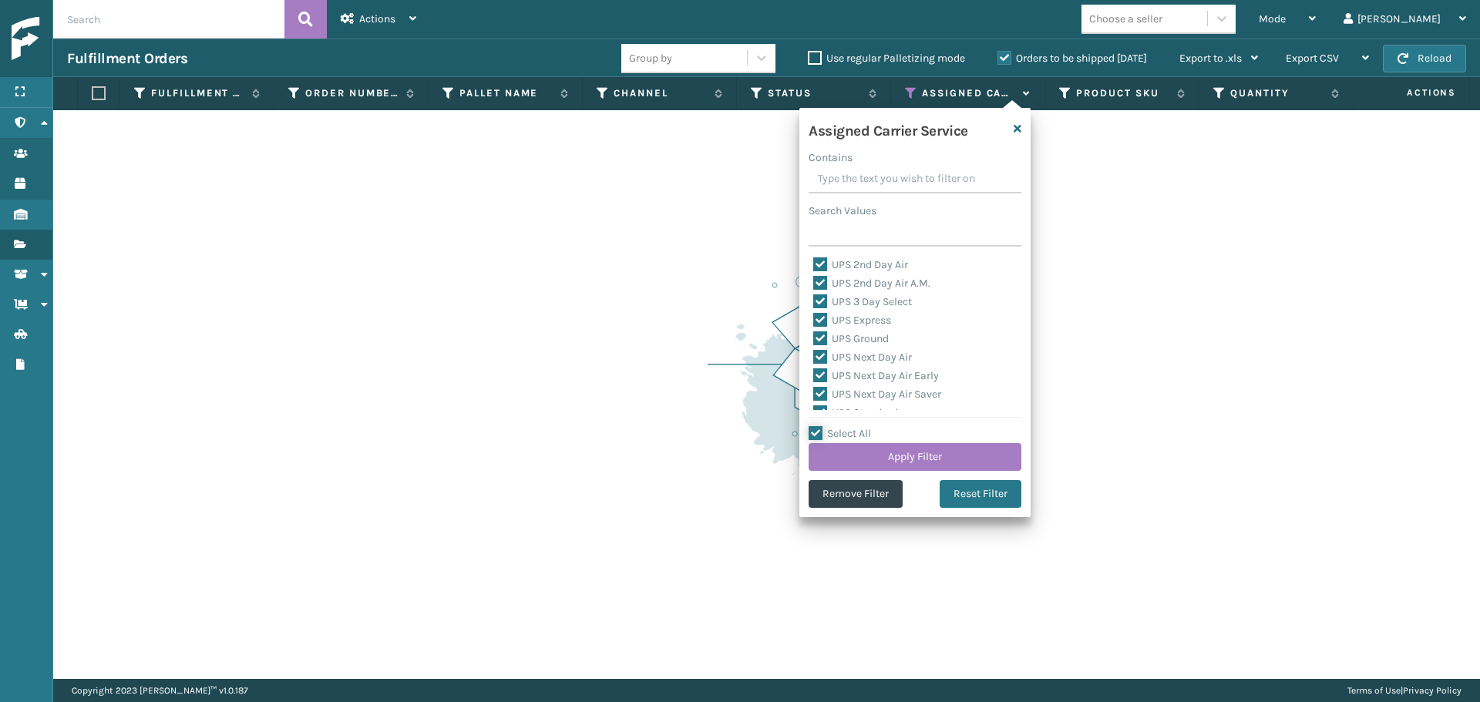
checkbox input "false"
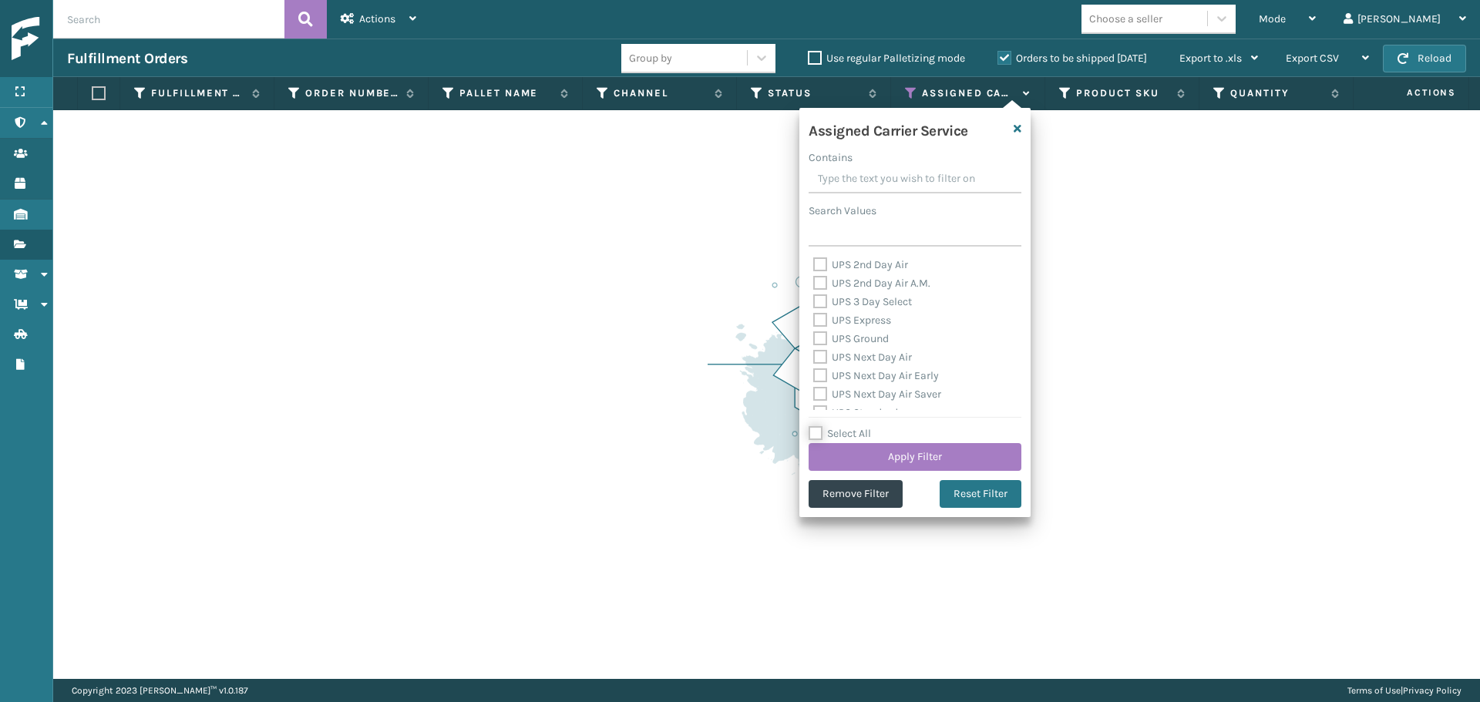
checkbox input "false"
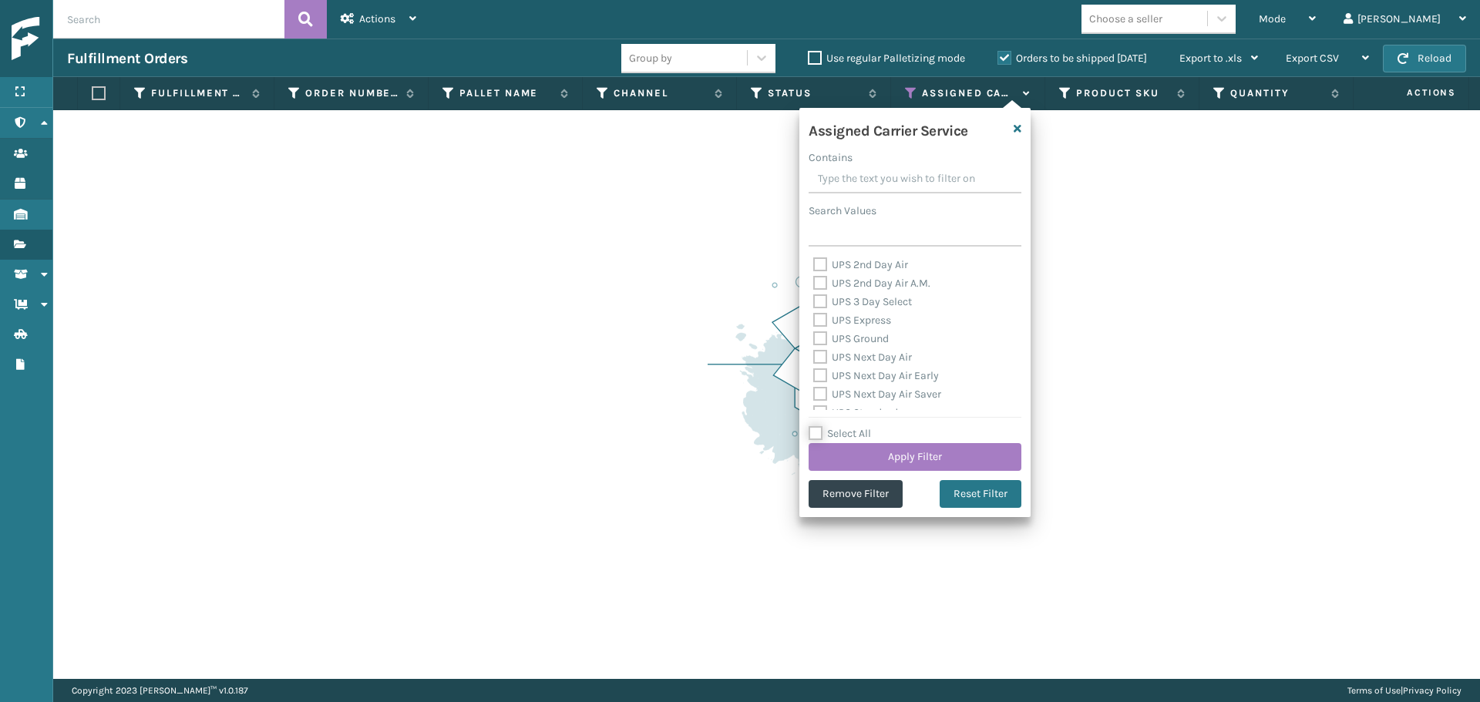
checkbox input "false"
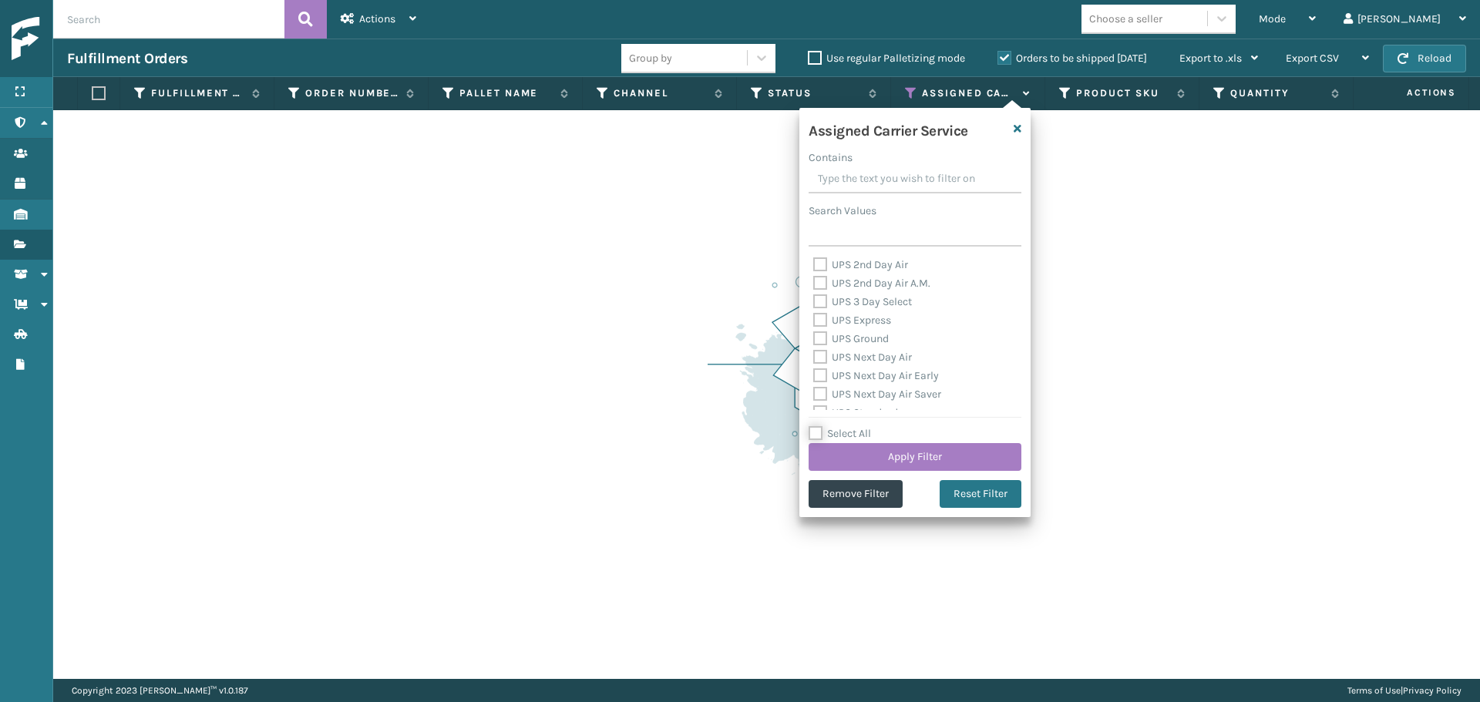
checkbox input "false"
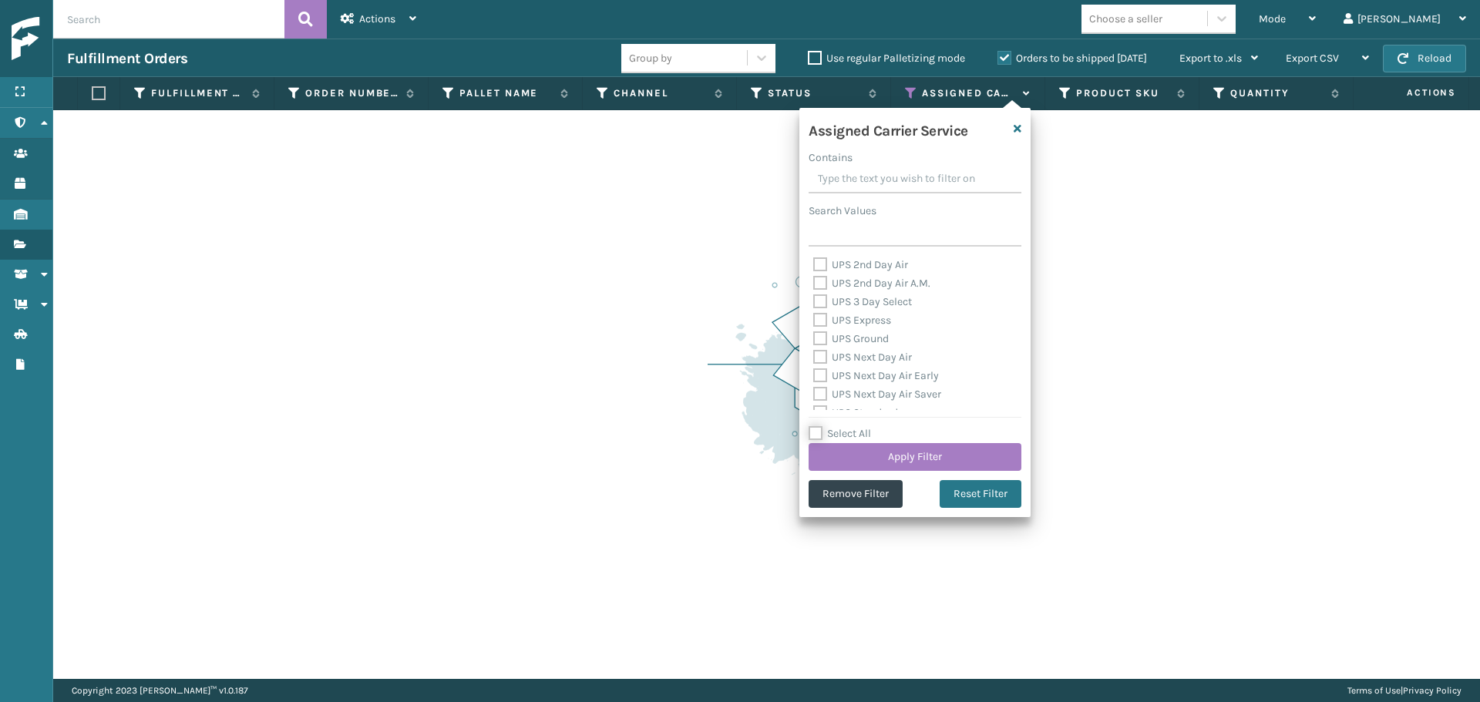
checkbox input "false"
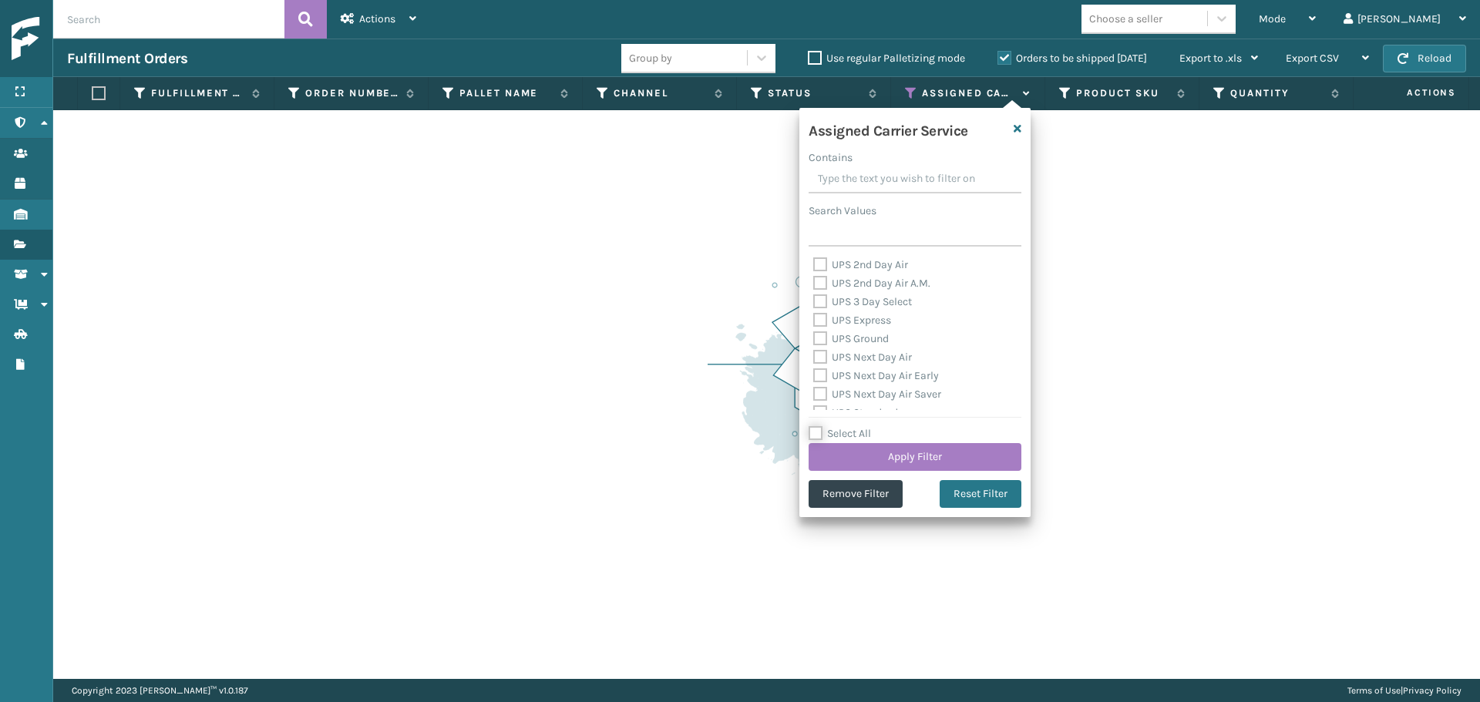
checkbox input "false"
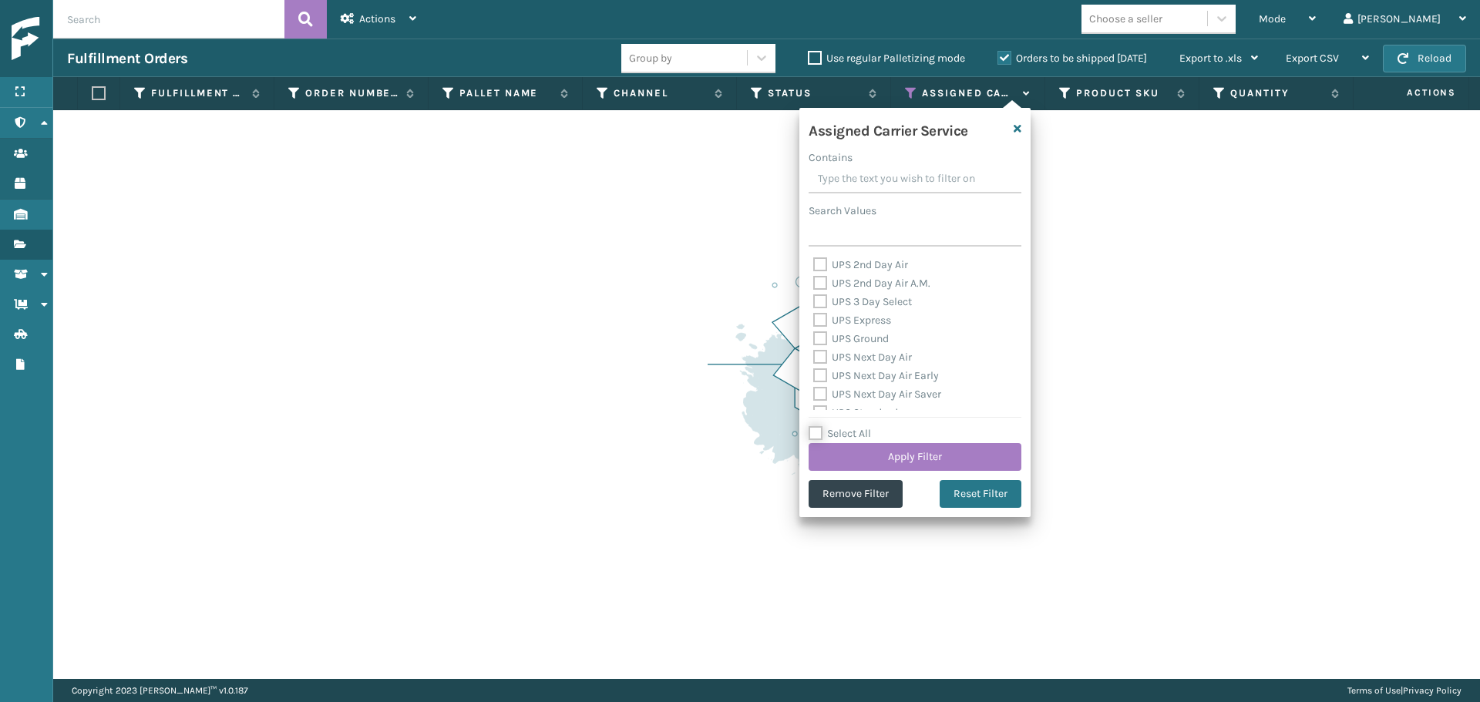
checkbox input "false"
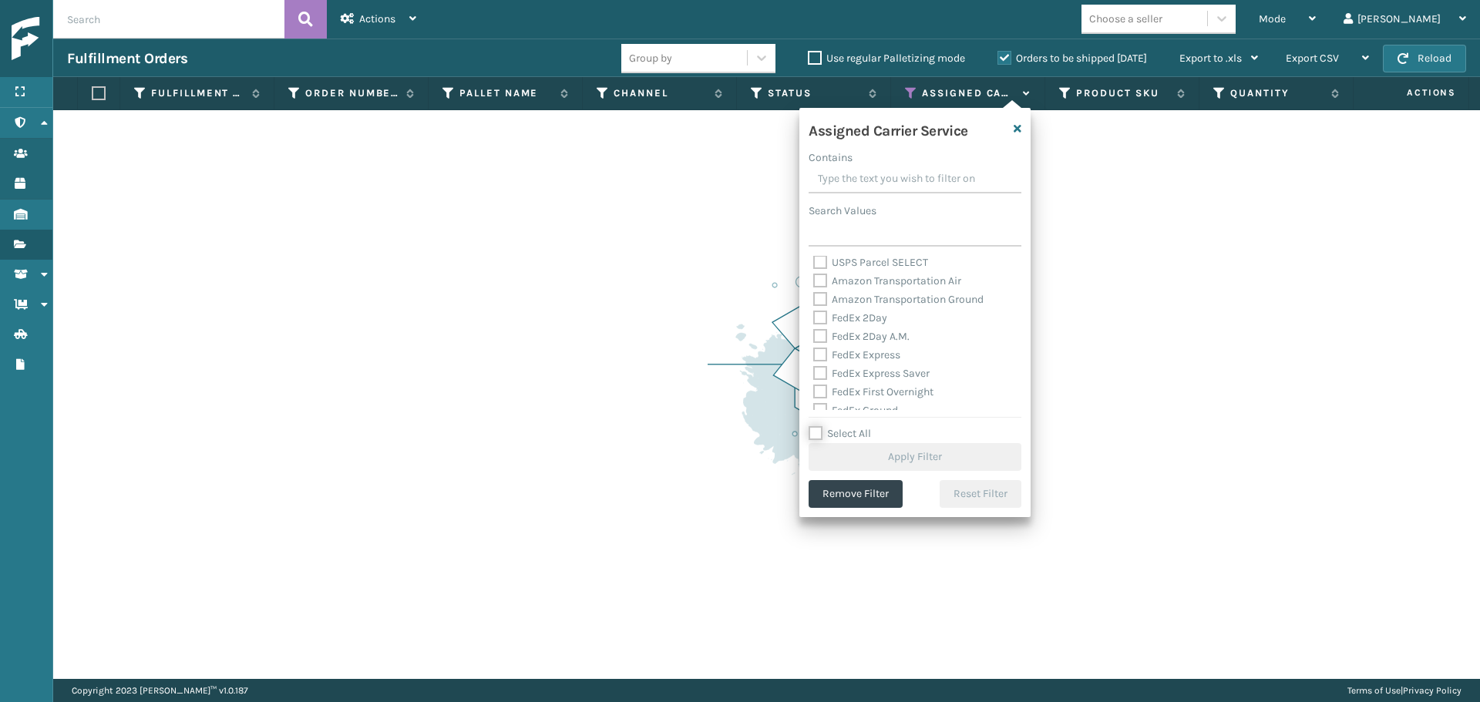
scroll to position [231, 0]
click at [859, 311] on label "FedEx 2Day" at bounding box center [850, 311] width 74 height 13
click at [814, 311] on input "FedEx 2Day" at bounding box center [813, 307] width 1 height 10
checkbox input "true"
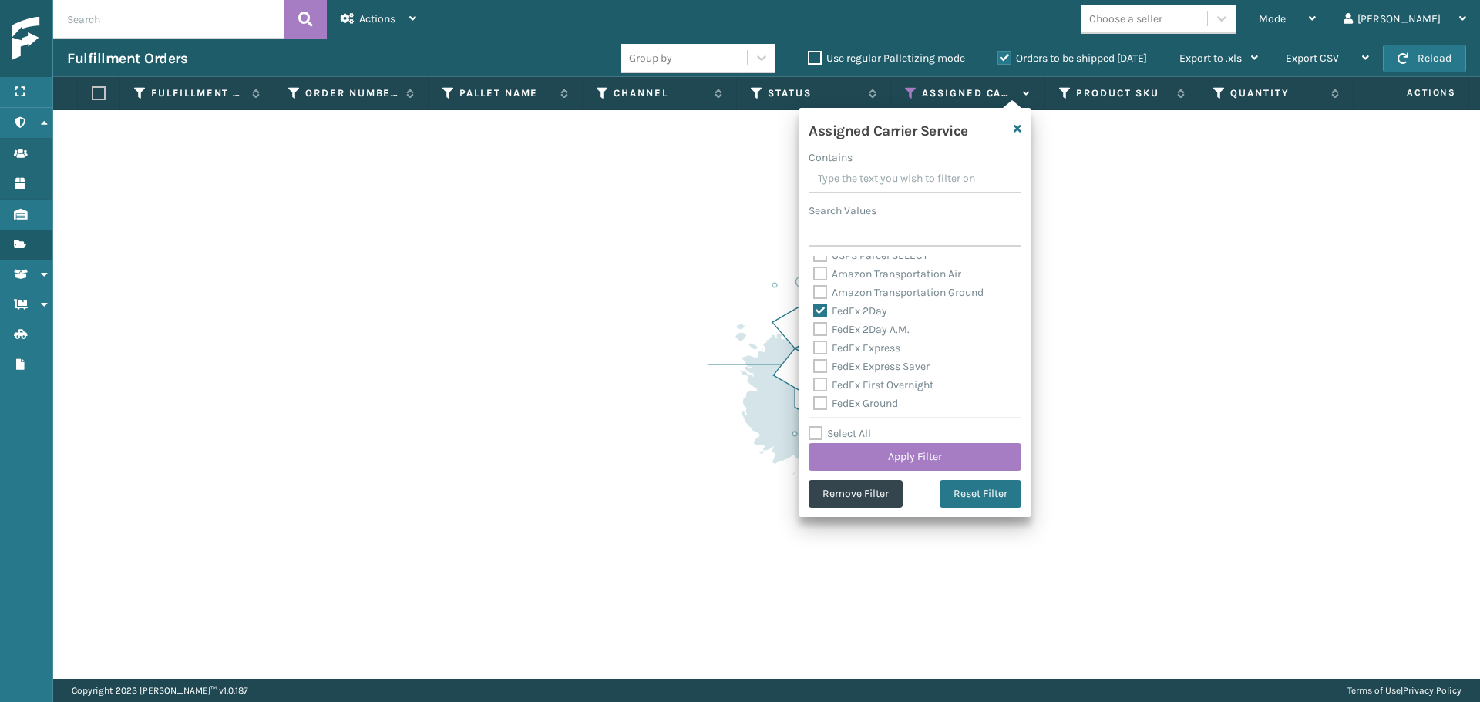
click at [859, 333] on label "FedEx 2Day A.M." at bounding box center [861, 329] width 96 height 13
click at [814, 331] on input "FedEx 2Day A.M." at bounding box center [813, 326] width 1 height 10
checkbox input "true"
click at [860, 351] on label "FedEx Express" at bounding box center [856, 348] width 87 height 13
click at [814, 349] on input "FedEx Express" at bounding box center [813, 344] width 1 height 10
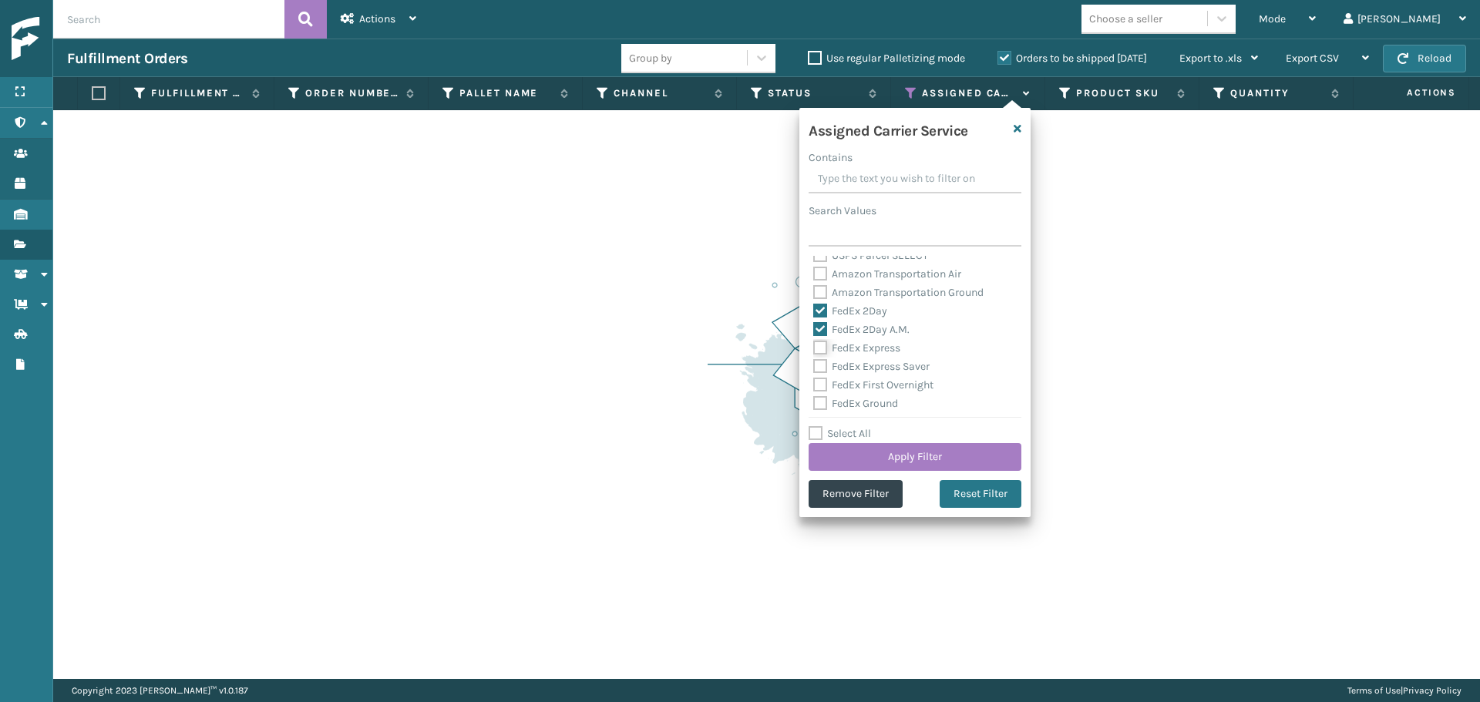
checkbox input "true"
click at [862, 369] on label "FedEx Express Saver" at bounding box center [871, 366] width 116 height 13
click at [814, 368] on input "FedEx Express Saver" at bounding box center [813, 363] width 1 height 10
checkbox input "true"
click at [859, 392] on div "FedEx First Overnight" at bounding box center [915, 385] width 204 height 19
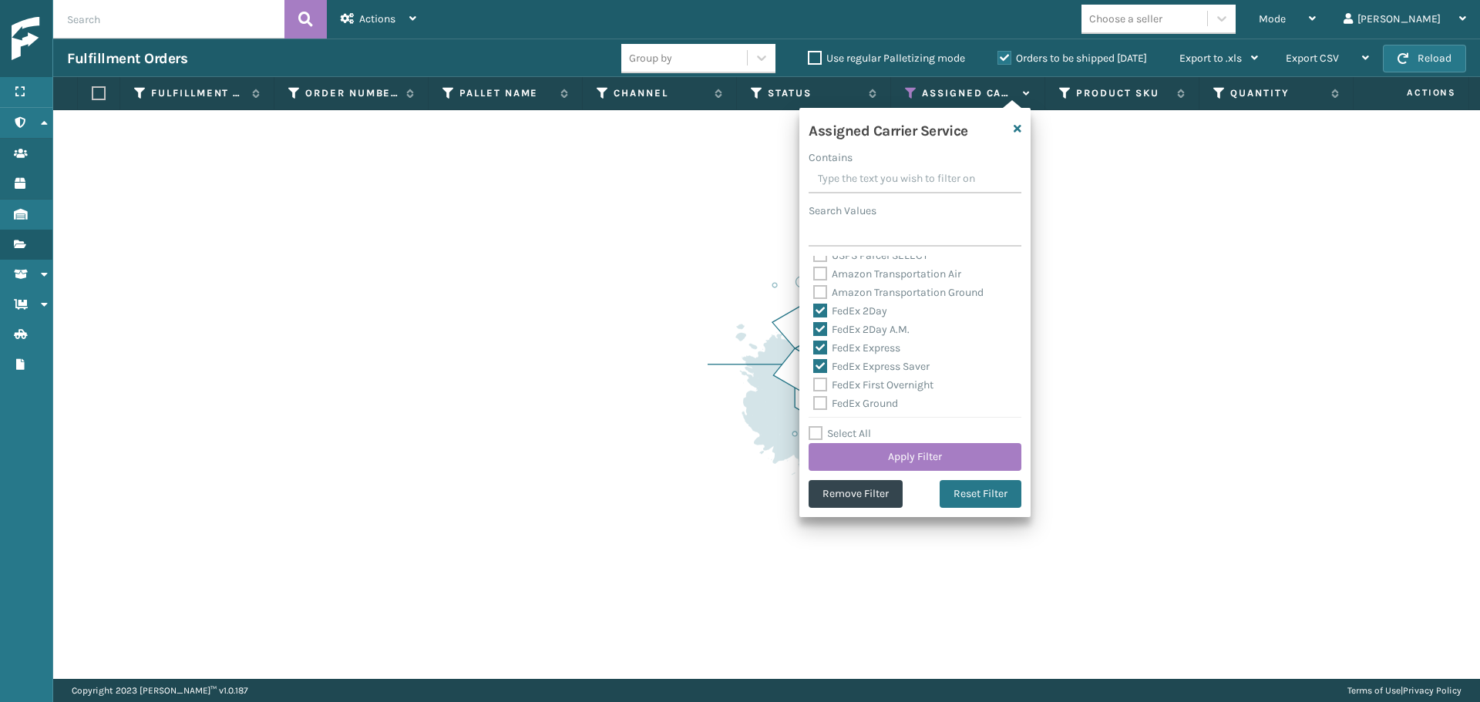
click at [861, 411] on div "Assigned Carrier Service Contains Search Values UPS 2nd Day Air UPS 2nd Day Air…" at bounding box center [915, 312] width 231 height 409
click at [860, 402] on label "FedEx Ground" at bounding box center [855, 403] width 85 height 13
click at [814, 402] on input "FedEx Ground" at bounding box center [813, 400] width 1 height 10
checkbox input "true"
click at [860, 385] on label "FedEx First Overnight" at bounding box center [873, 385] width 120 height 13
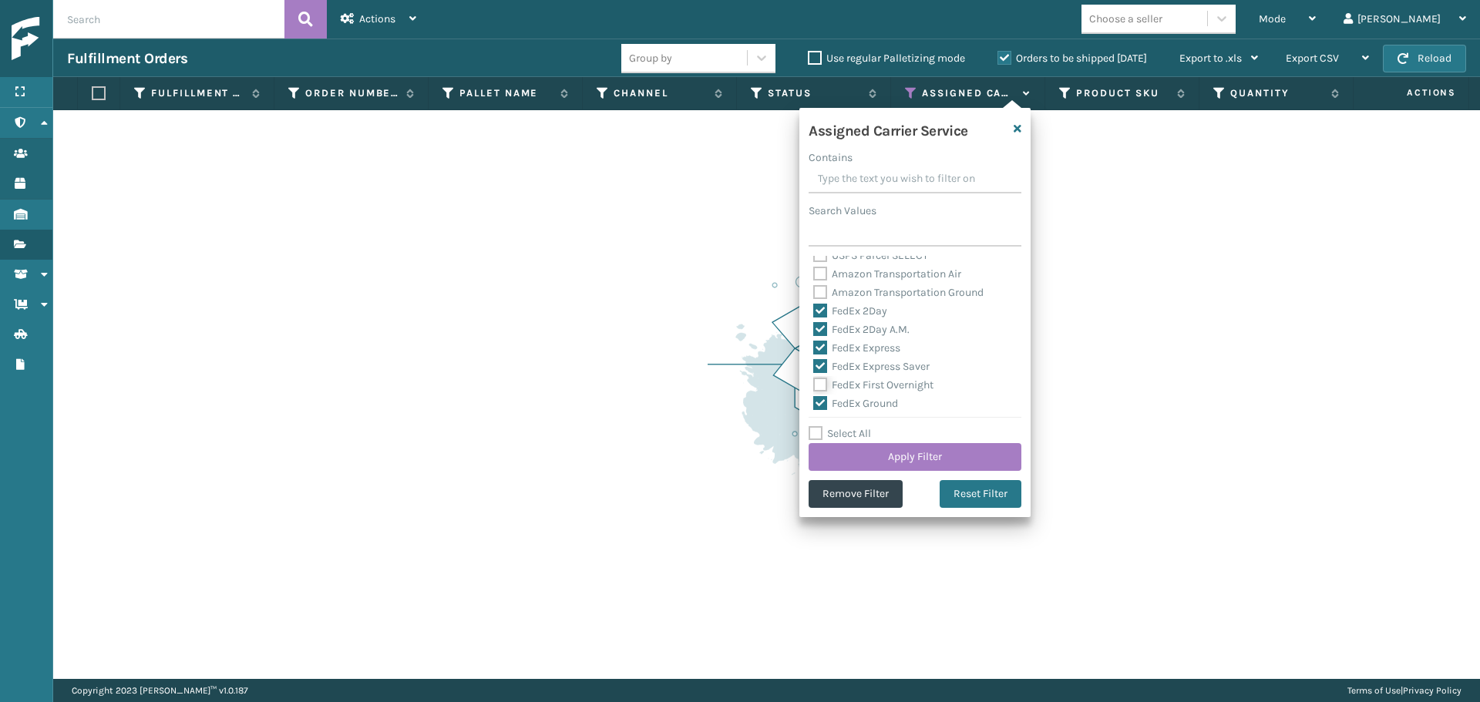
click at [814, 385] on input "FedEx First Overnight" at bounding box center [813, 381] width 1 height 10
checkbox input "true"
click at [853, 346] on label "FedEx Home Delivery" at bounding box center [872, 344] width 119 height 13
click at [814, 346] on input "FedEx Home Delivery" at bounding box center [813, 341] width 1 height 10
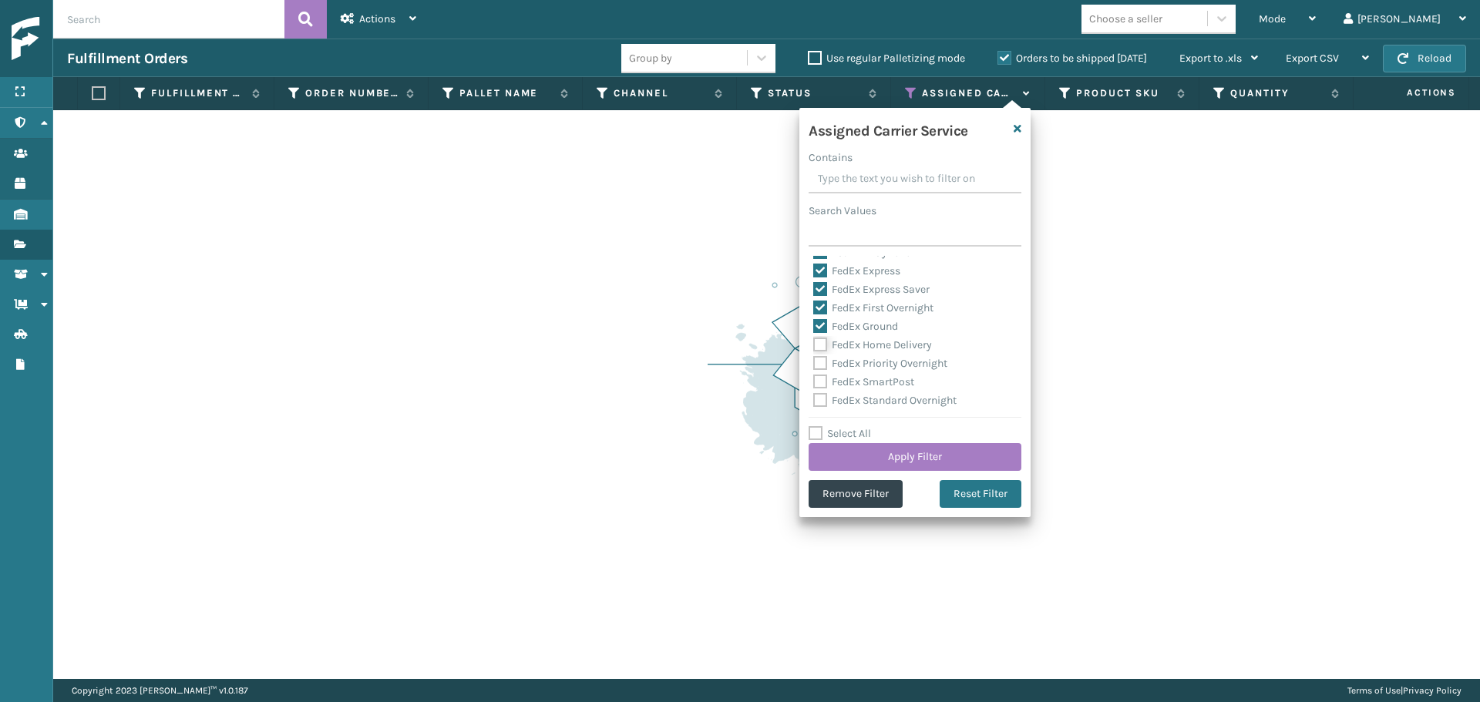
checkbox input "true"
click at [854, 362] on label "FedEx Priority Overnight" at bounding box center [880, 363] width 134 height 13
click at [814, 362] on input "FedEx Priority Overnight" at bounding box center [813, 360] width 1 height 10
checkbox input "true"
click at [857, 377] on label "FedEx SmartPost" at bounding box center [863, 381] width 101 height 13
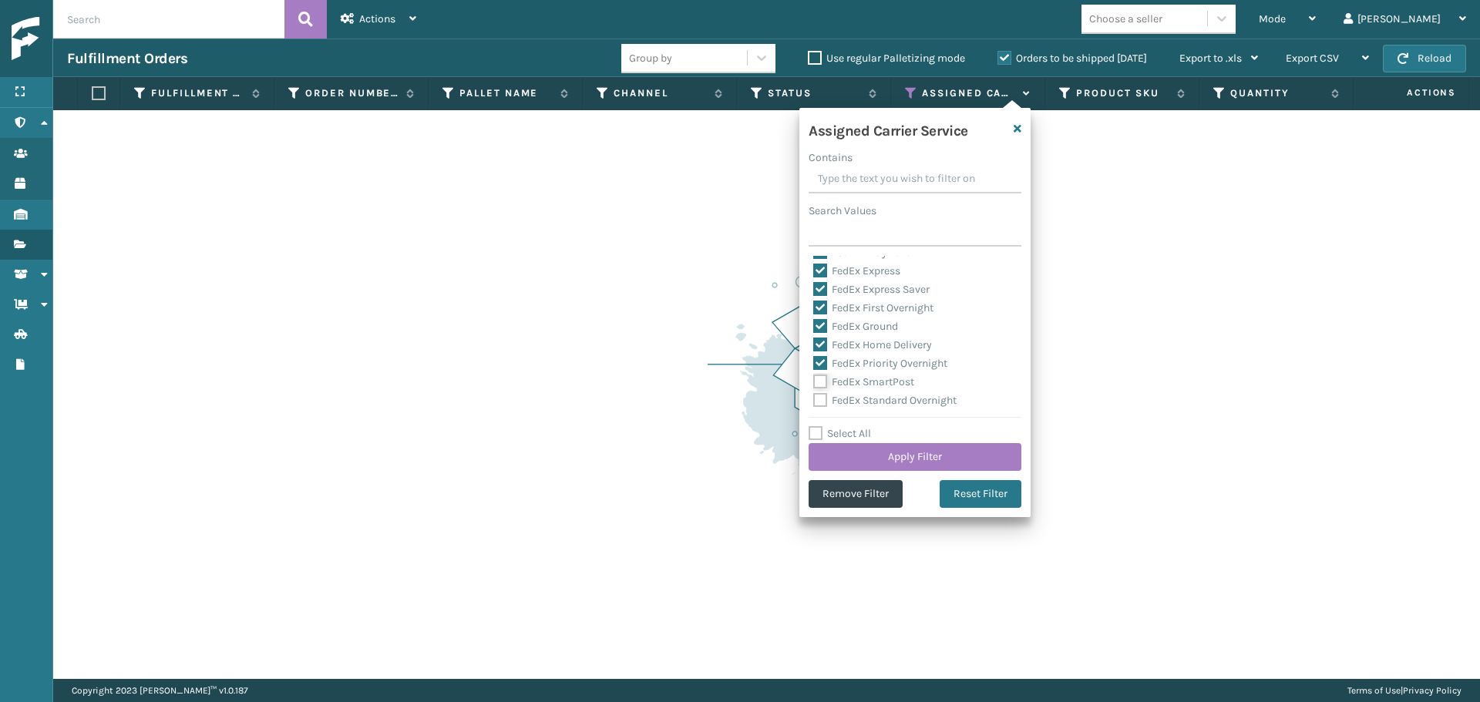
click at [814, 377] on input "FedEx SmartPost" at bounding box center [813, 378] width 1 height 10
checkbox input "true"
click at [860, 403] on label "FedEx Standard Overnight" at bounding box center [884, 400] width 143 height 13
click at [814, 402] on input "FedEx Standard Overnight" at bounding box center [813, 397] width 1 height 10
checkbox input "true"
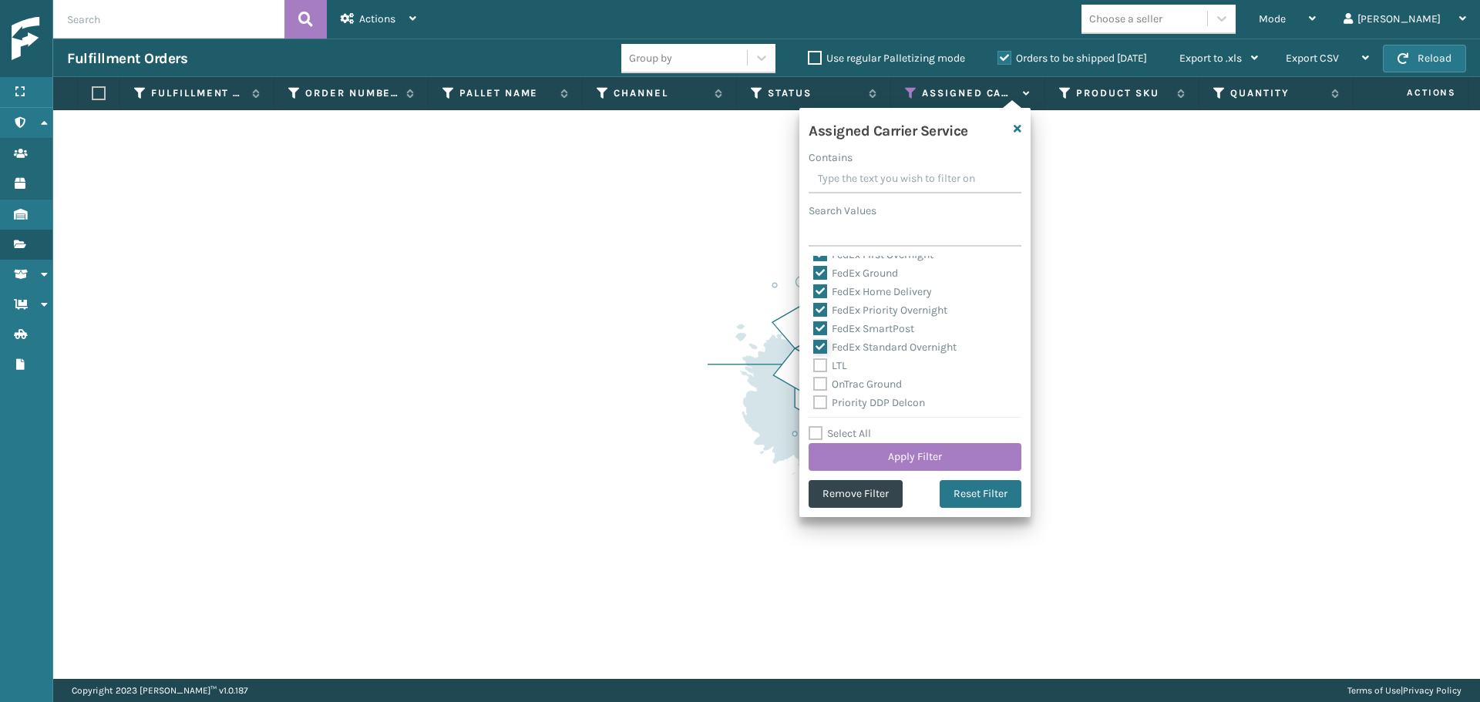
scroll to position [385, 0]
click at [887, 460] on button "Apply Filter" at bounding box center [915, 457] width 213 height 28
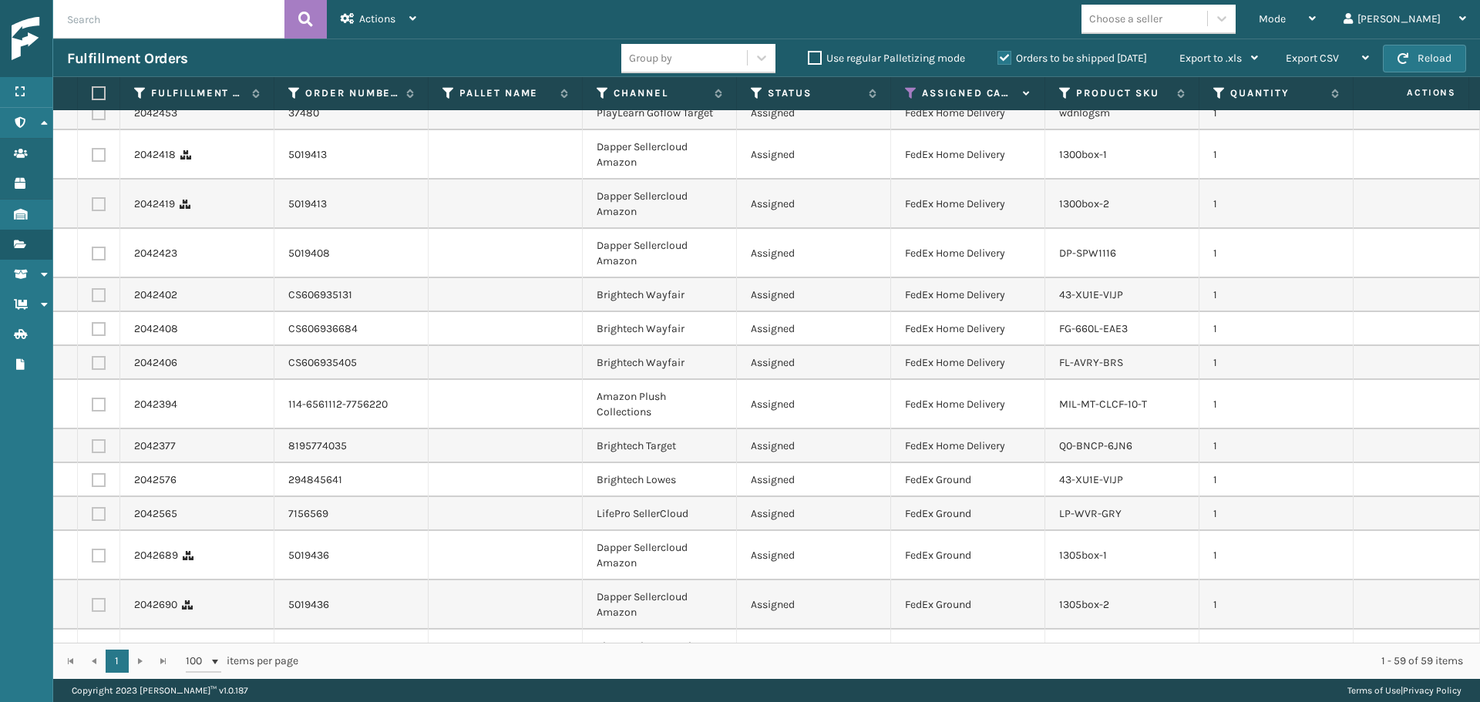
scroll to position [1249, 0]
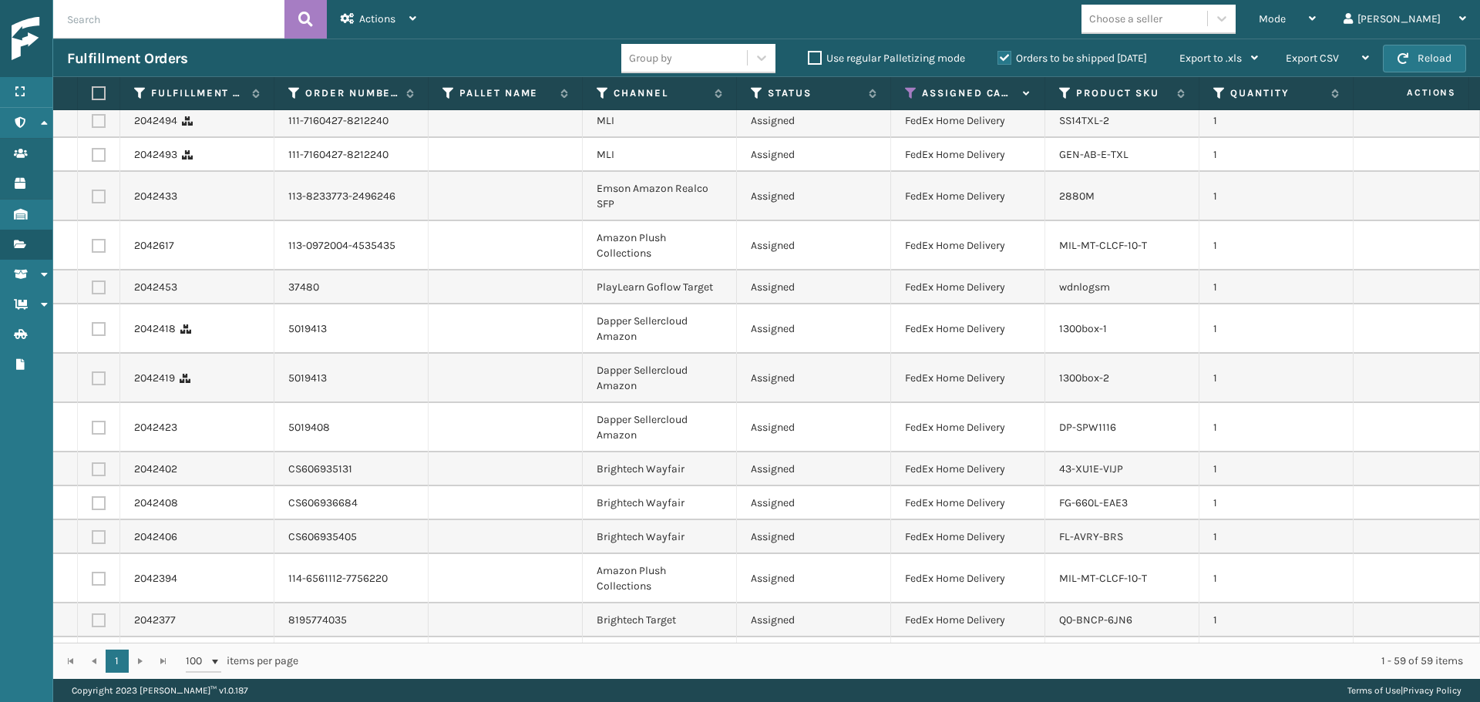
click at [1163, 20] on div "Choose a seller" at bounding box center [1125, 19] width 73 height 16
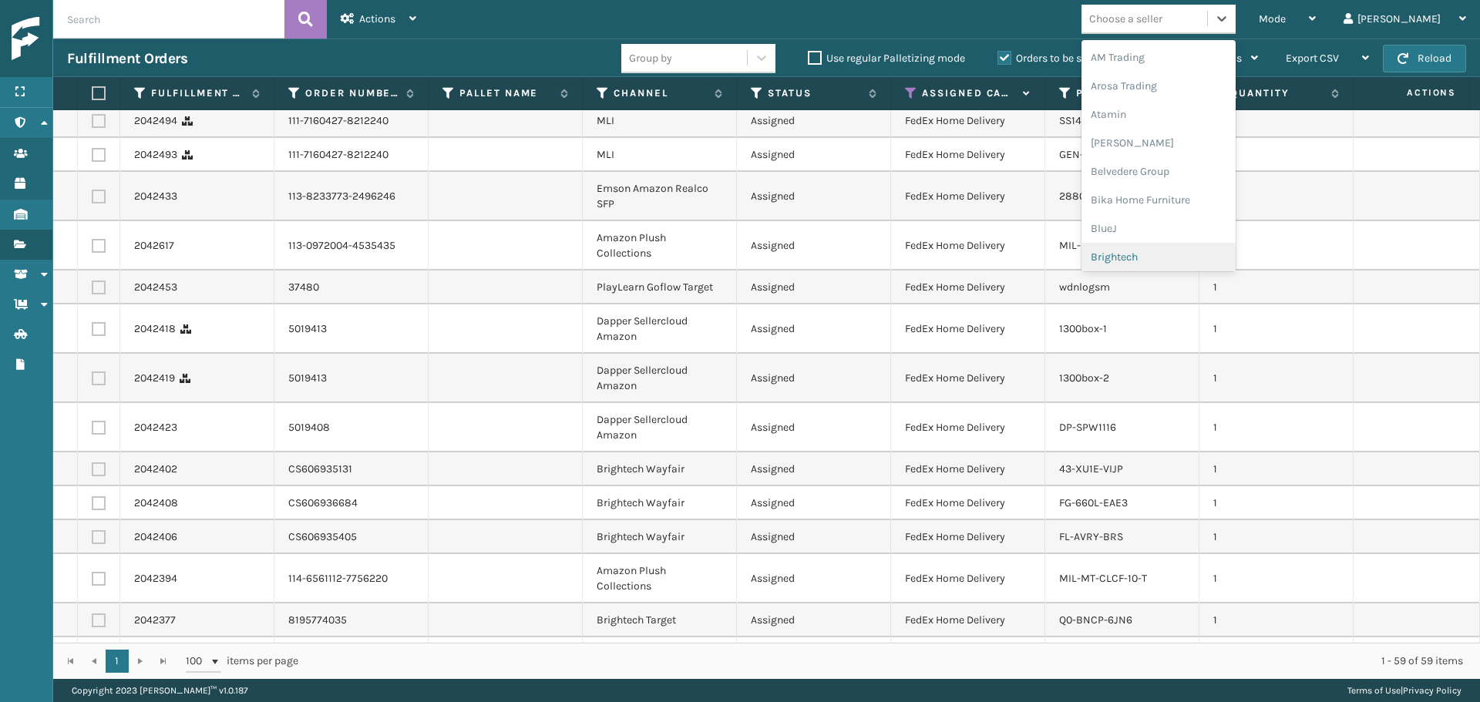
click at [1232, 257] on div "Brightech" at bounding box center [1159, 257] width 154 height 29
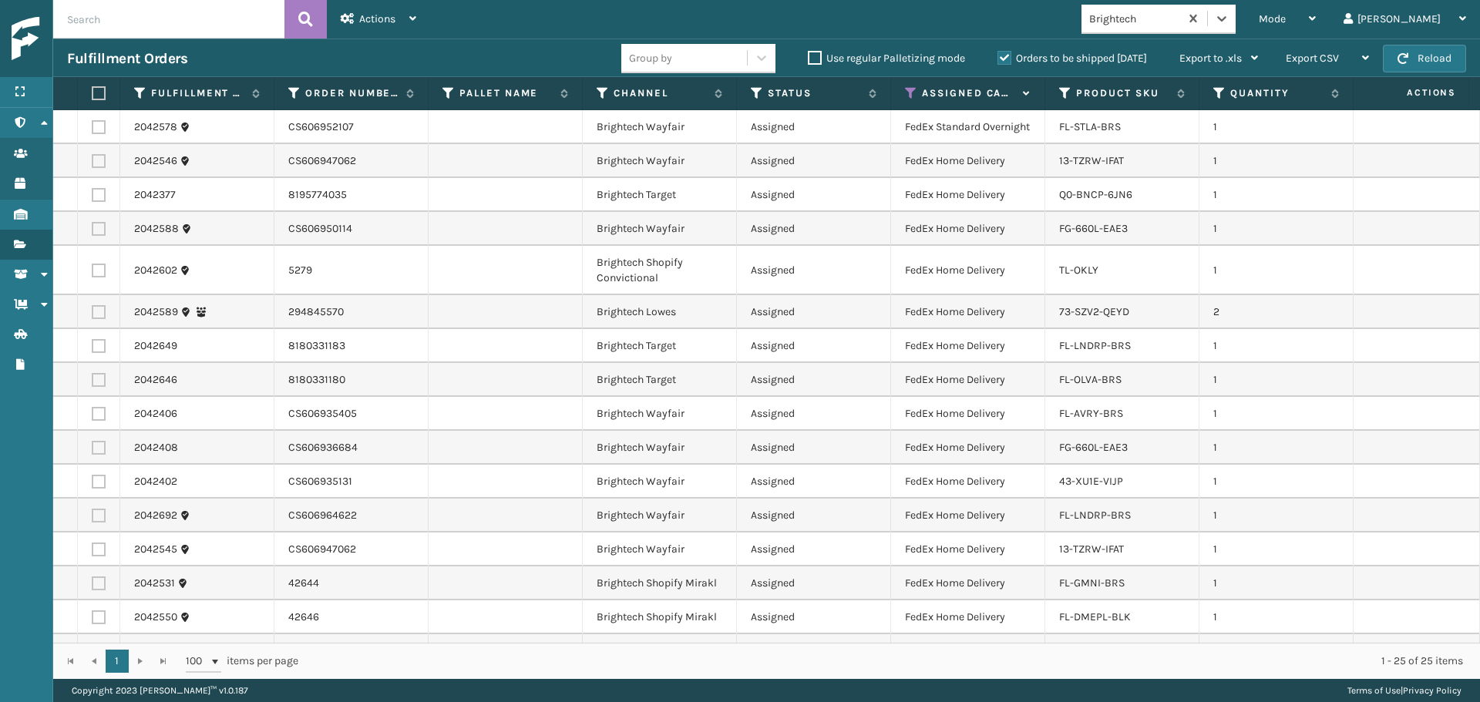
click at [100, 96] on label at bounding box center [96, 93] width 9 height 14
click at [93, 96] on input "checkbox" at bounding box center [92, 94] width 1 height 10
checkbox input "true"
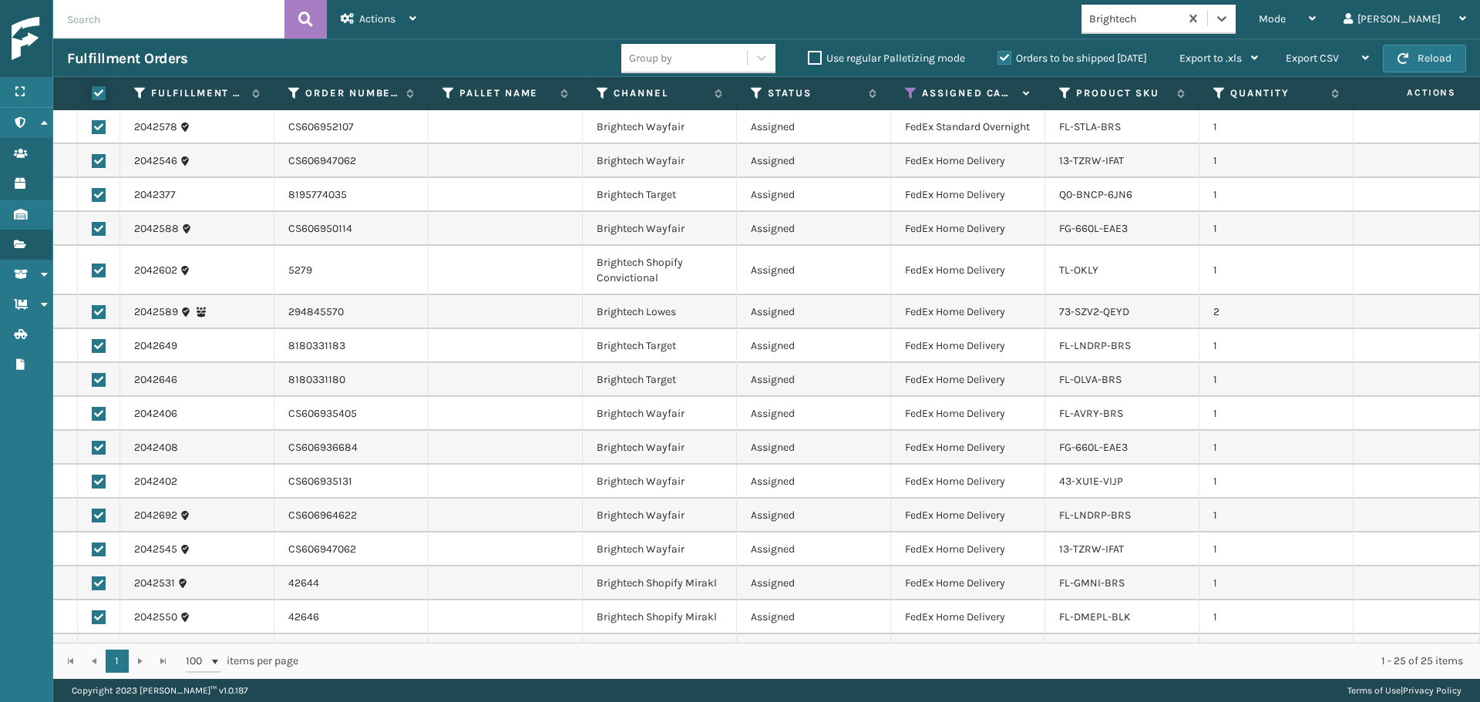
checkbox input "true"
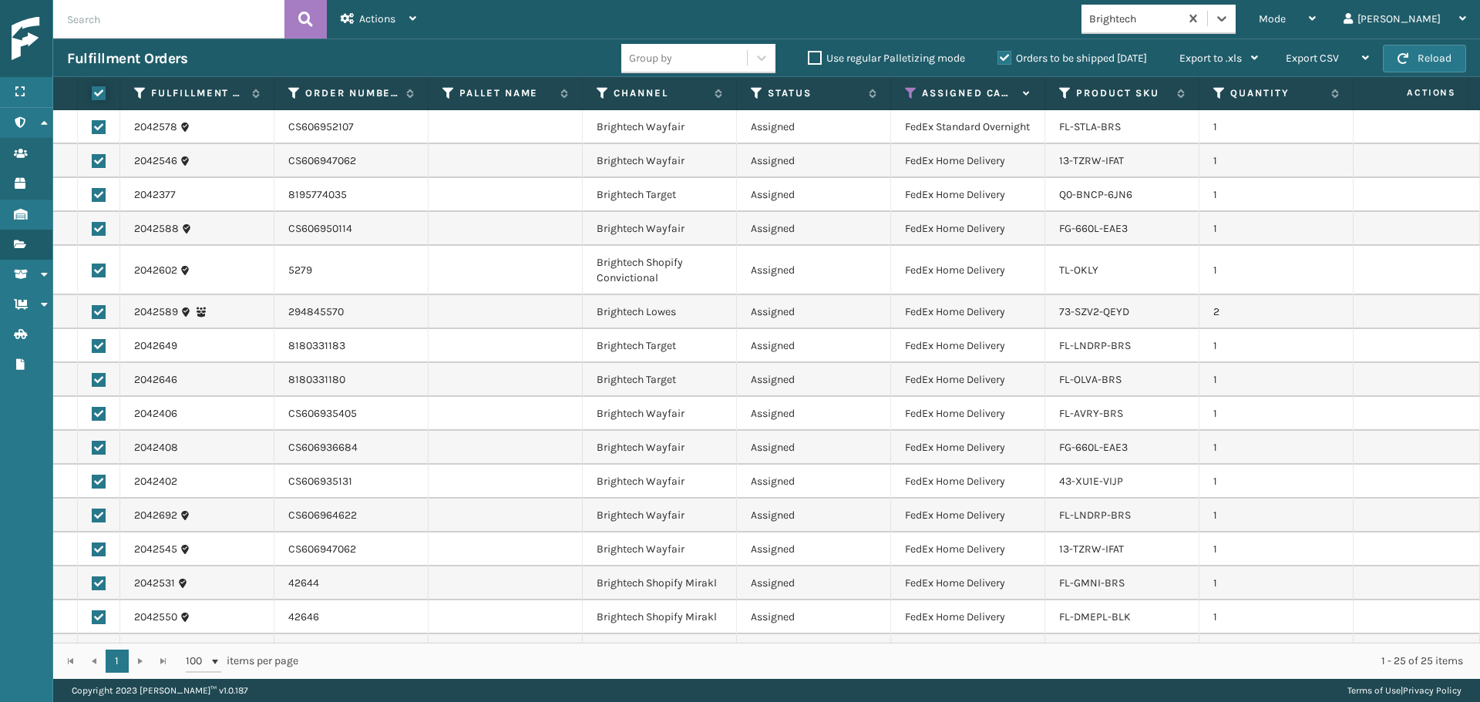
checkbox input "true"
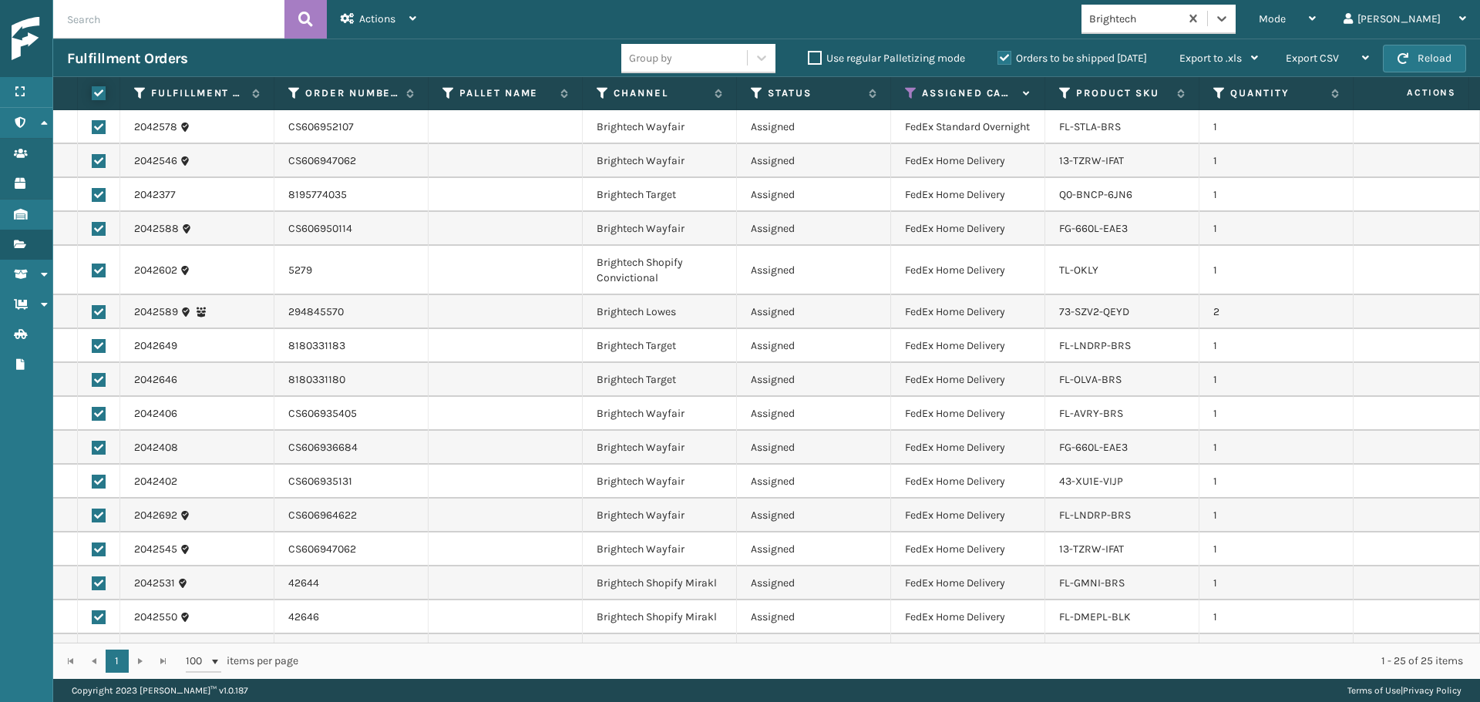
checkbox input "true"
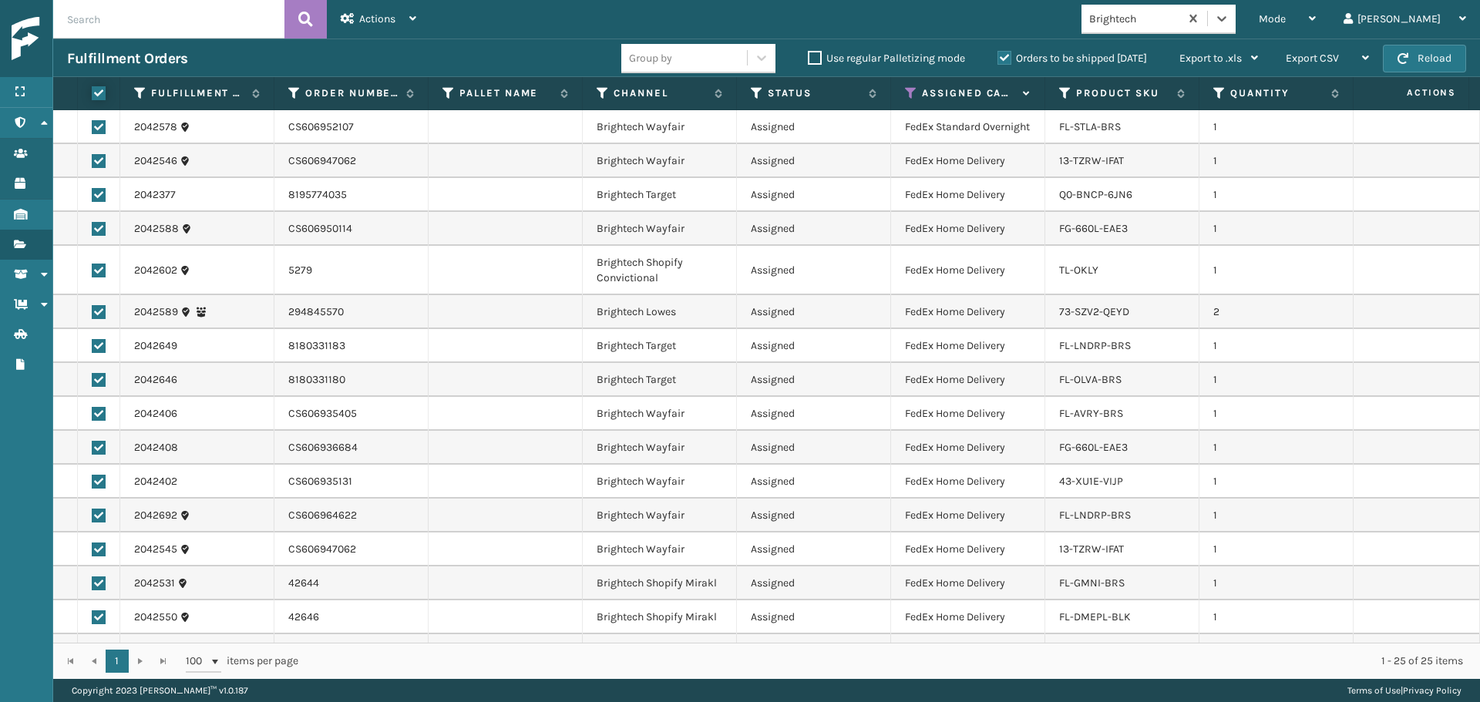
checkbox input "true"
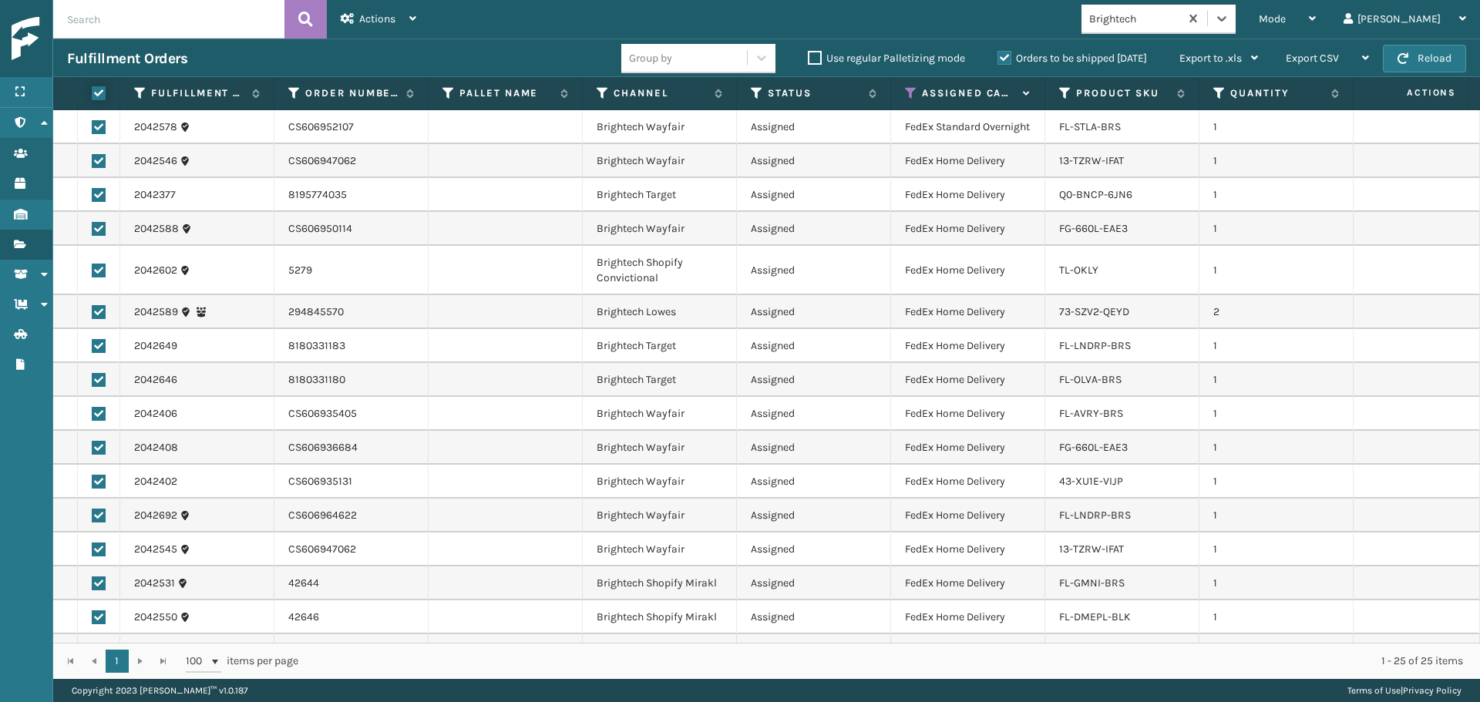
checkbox input "true"
click at [378, 15] on span "Actions" at bounding box center [377, 18] width 36 height 13
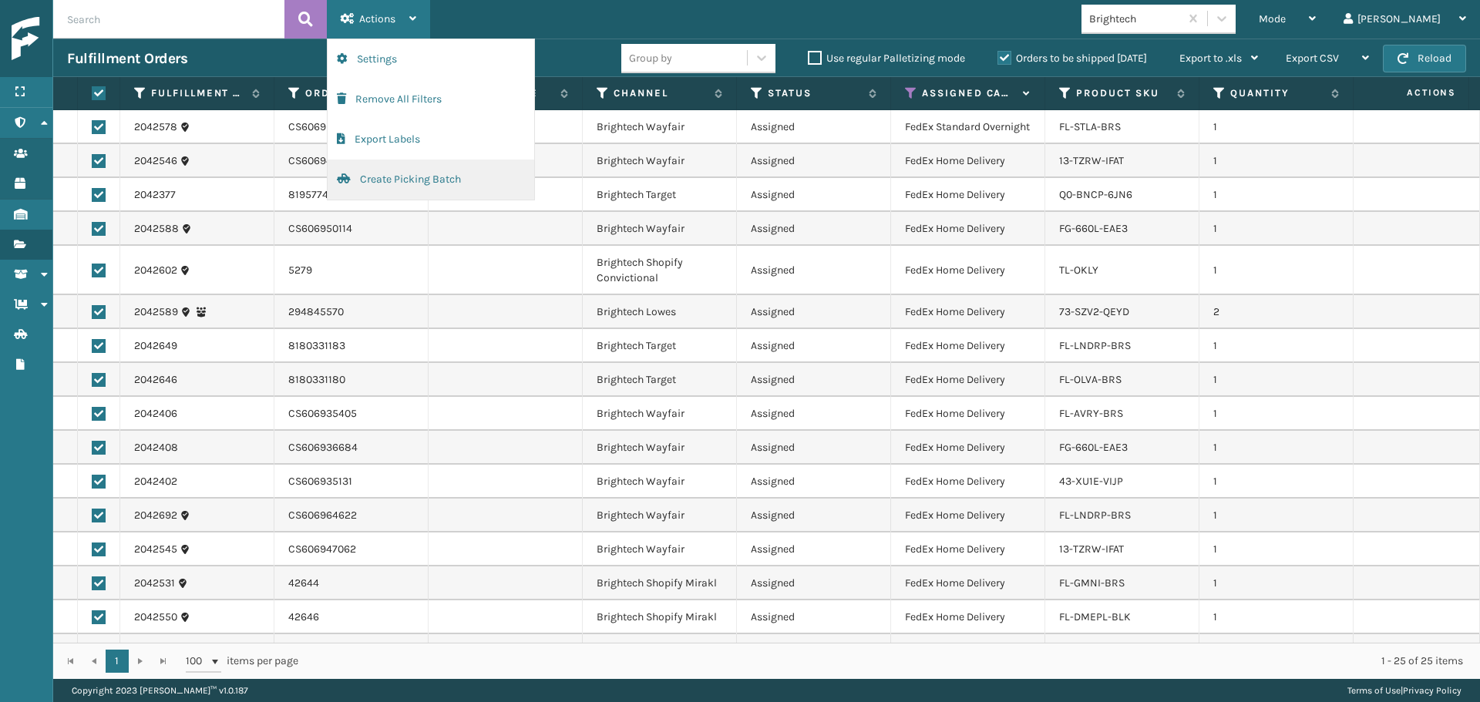
click at [422, 182] on button "Create Picking Batch" at bounding box center [431, 180] width 207 height 40
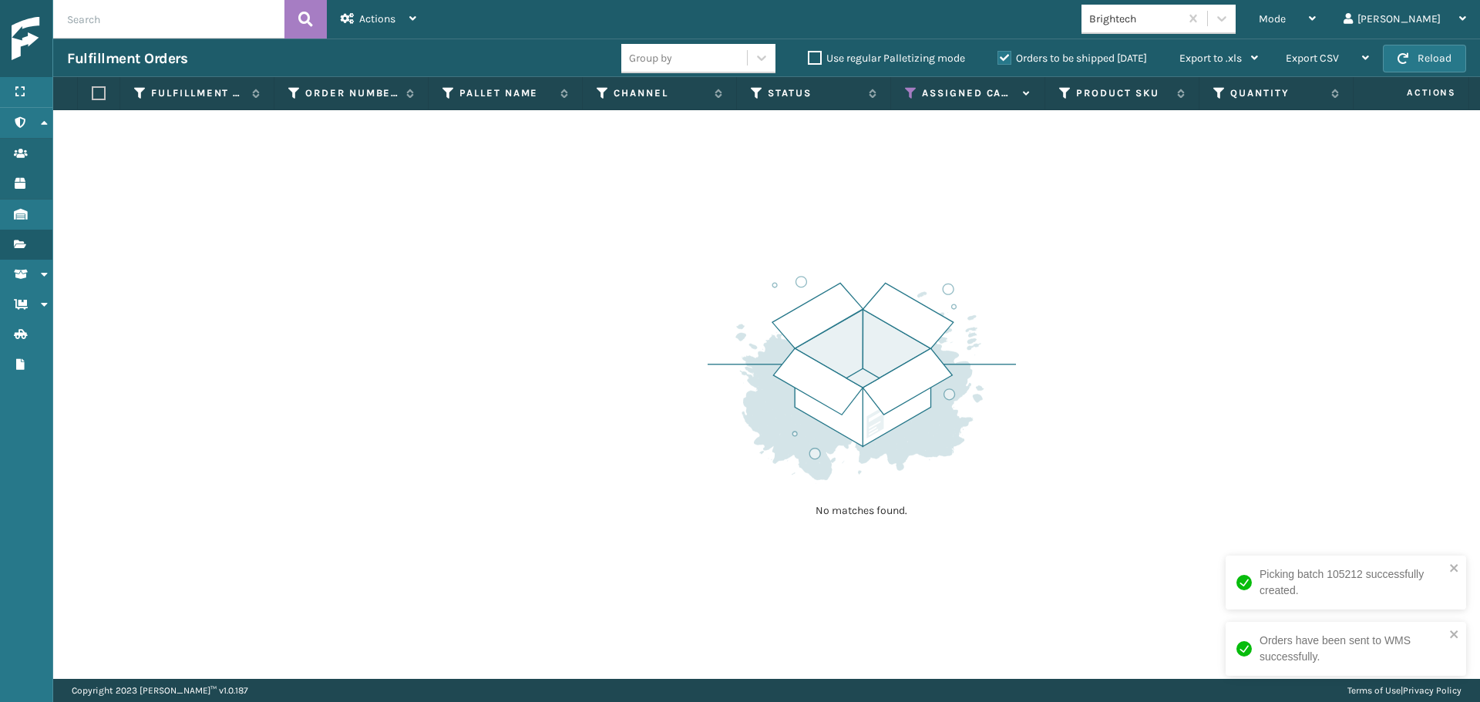
click at [1181, 16] on div "Brightech" at bounding box center [1135, 19] width 92 height 16
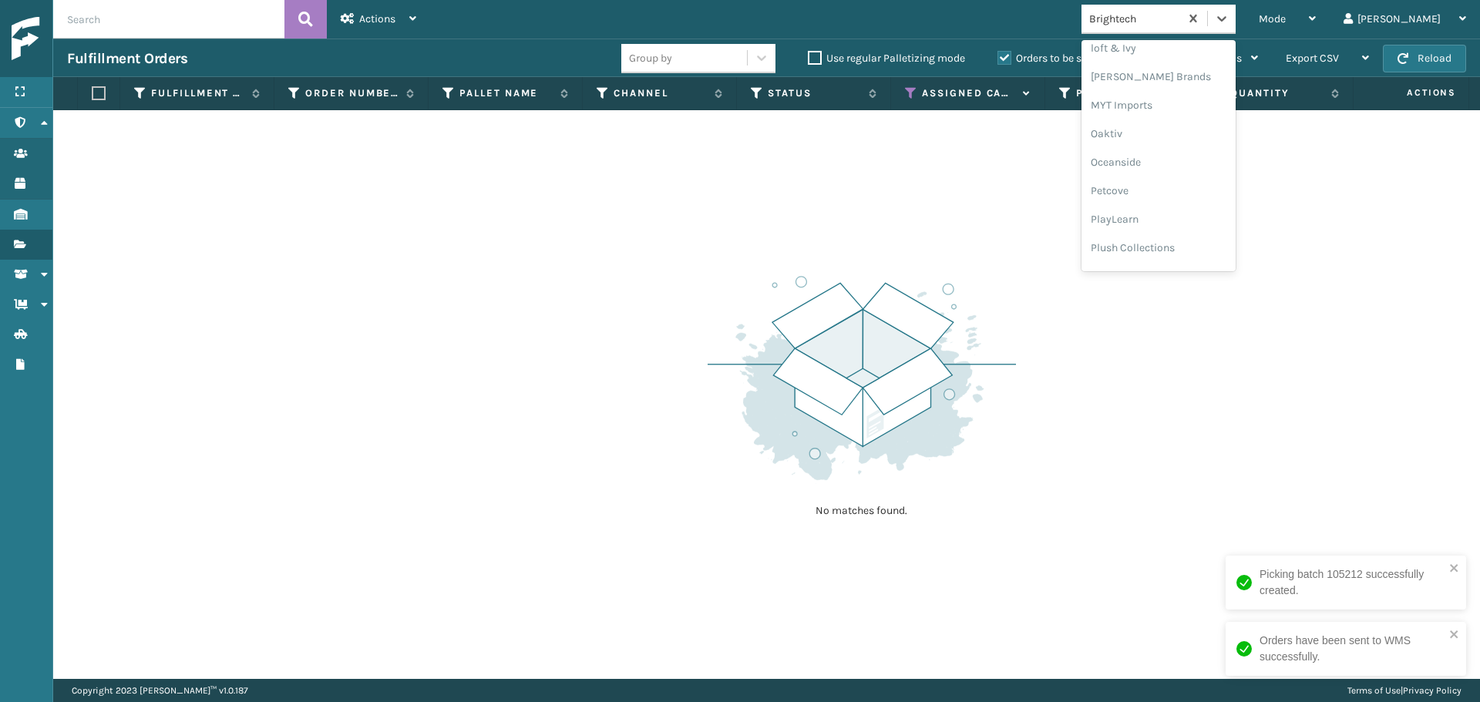
scroll to position [745, 0]
click at [1207, 224] on div "SleepGeekz" at bounding box center [1159, 225] width 154 height 29
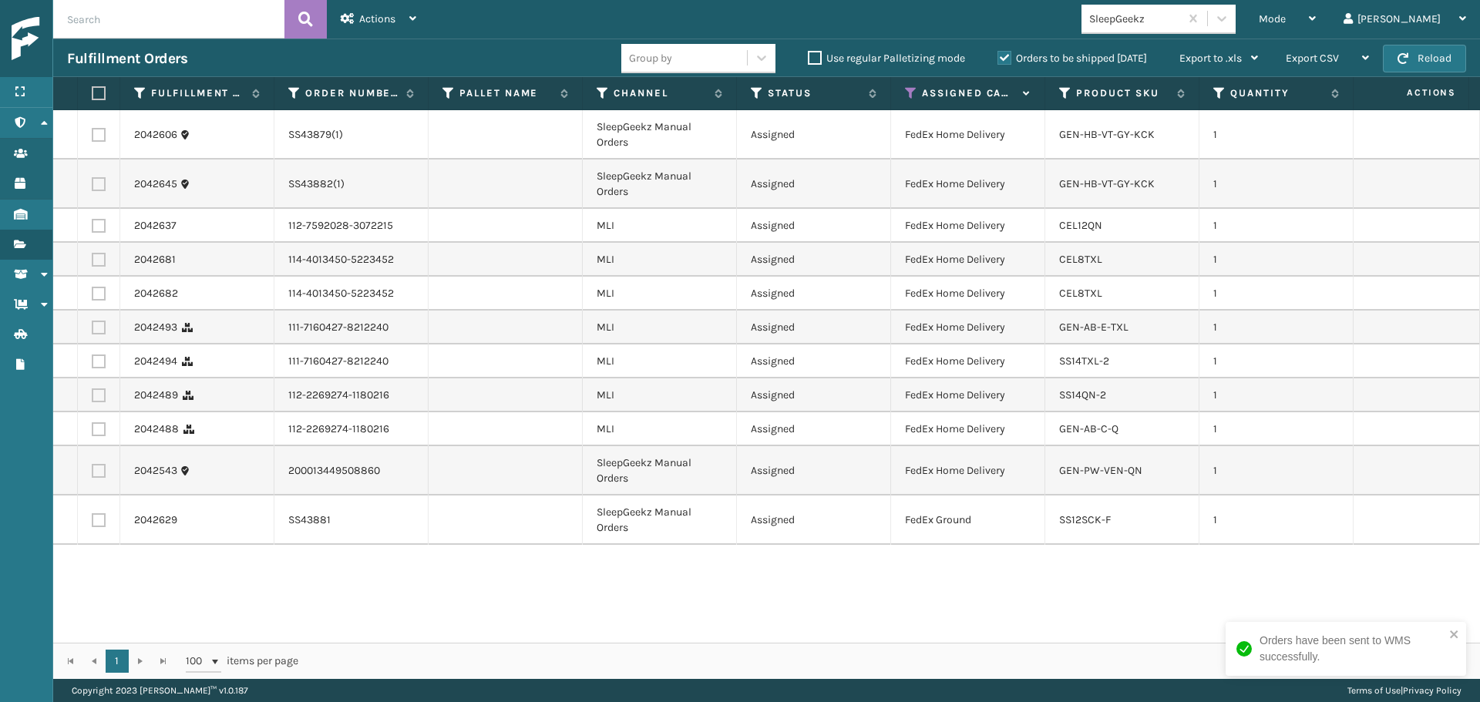
click at [97, 99] on label at bounding box center [96, 93] width 9 height 14
click at [93, 99] on input "checkbox" at bounding box center [92, 94] width 1 height 10
checkbox input "true"
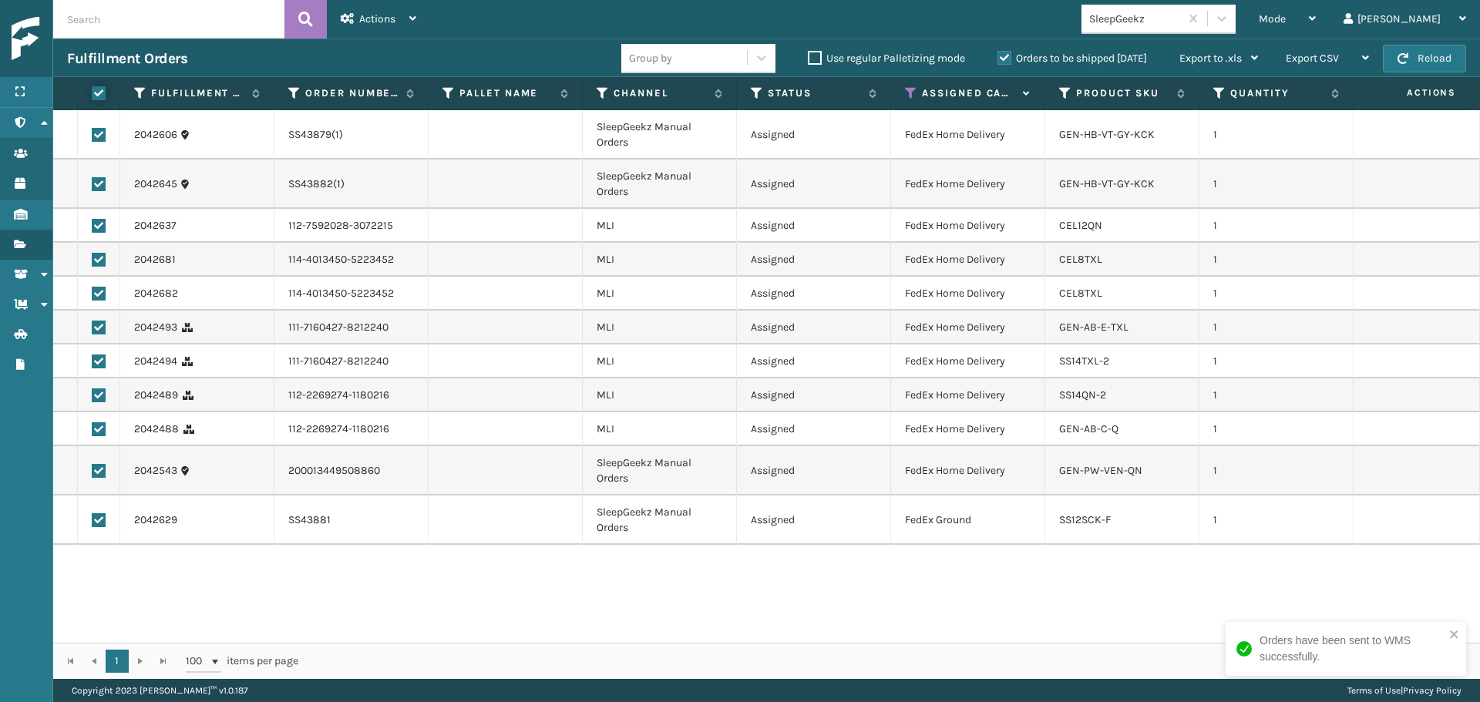
checkbox input "true"
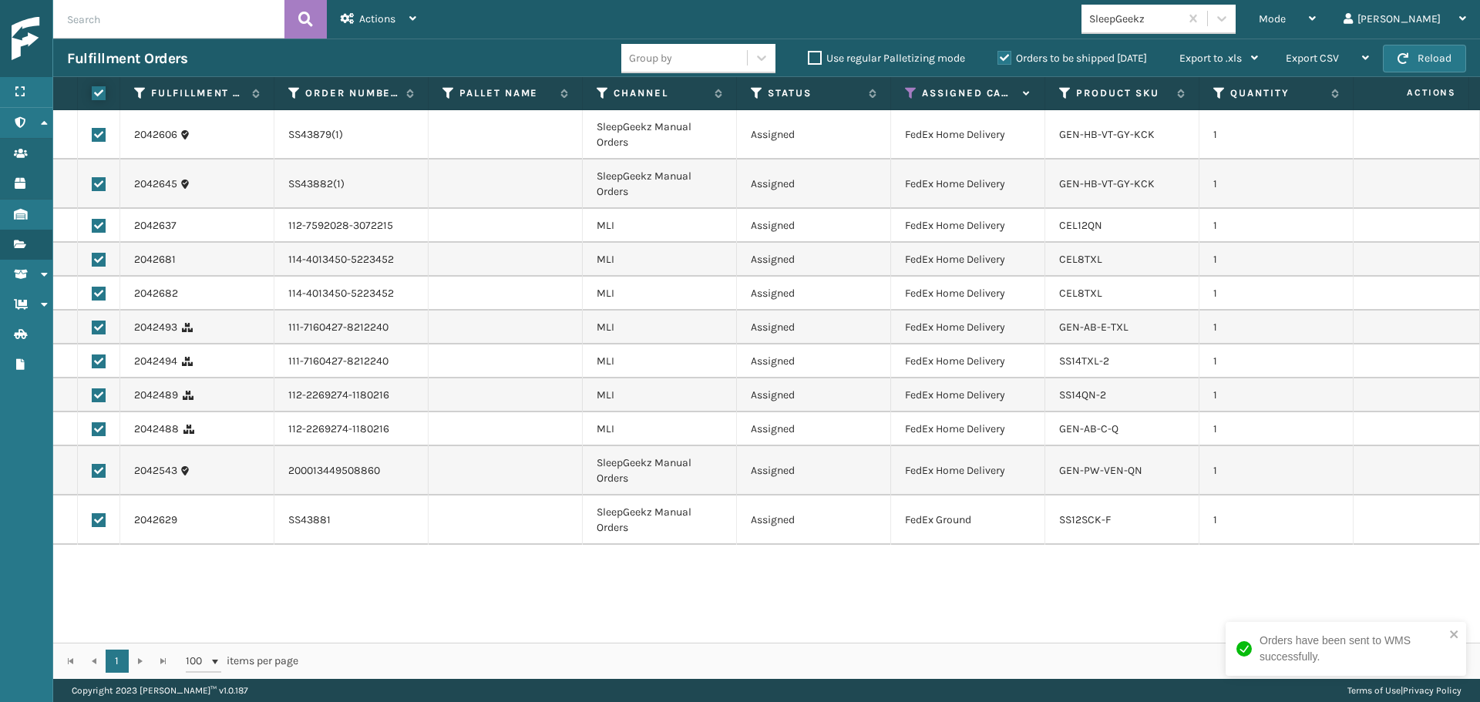
checkbox input "true"
click at [355, 19] on div "Actions" at bounding box center [379, 19] width 76 height 39
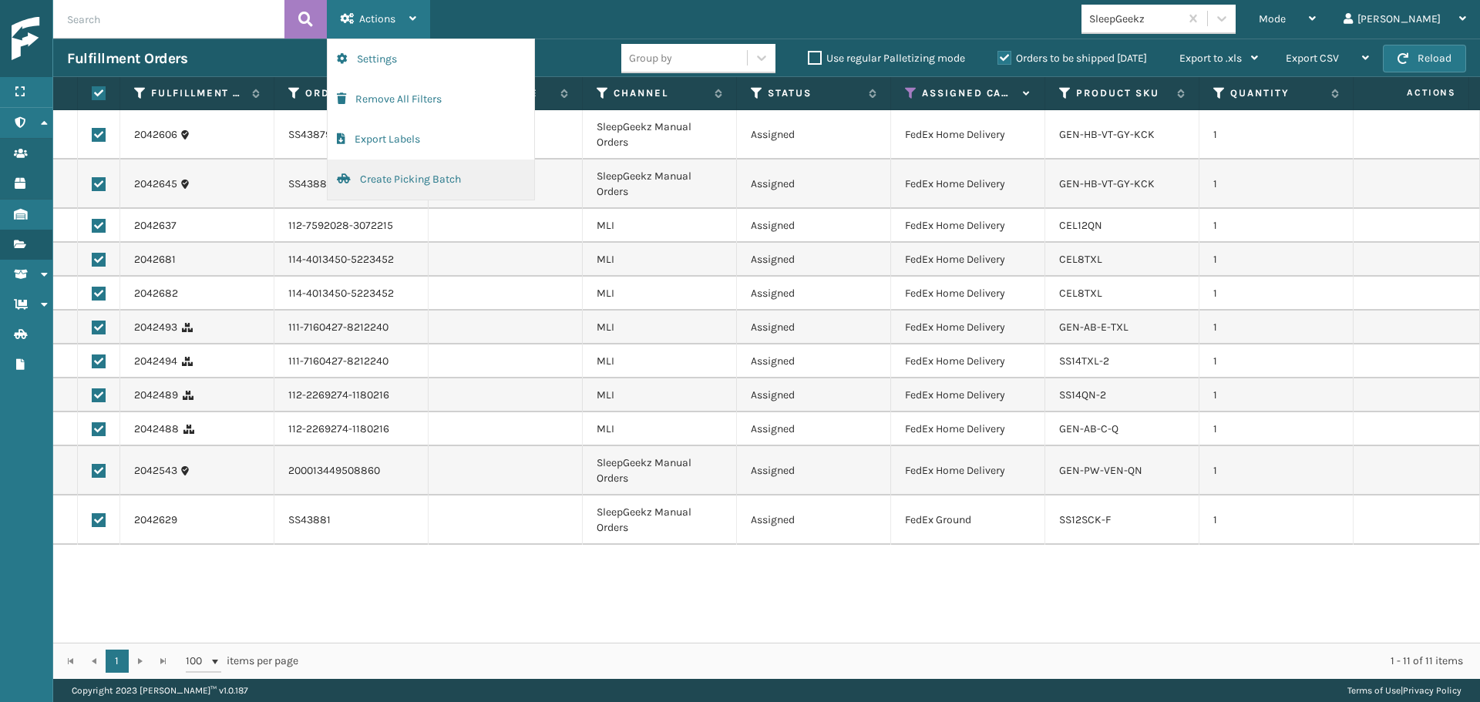
click at [372, 177] on button "Create Picking Batch" at bounding box center [431, 180] width 207 height 40
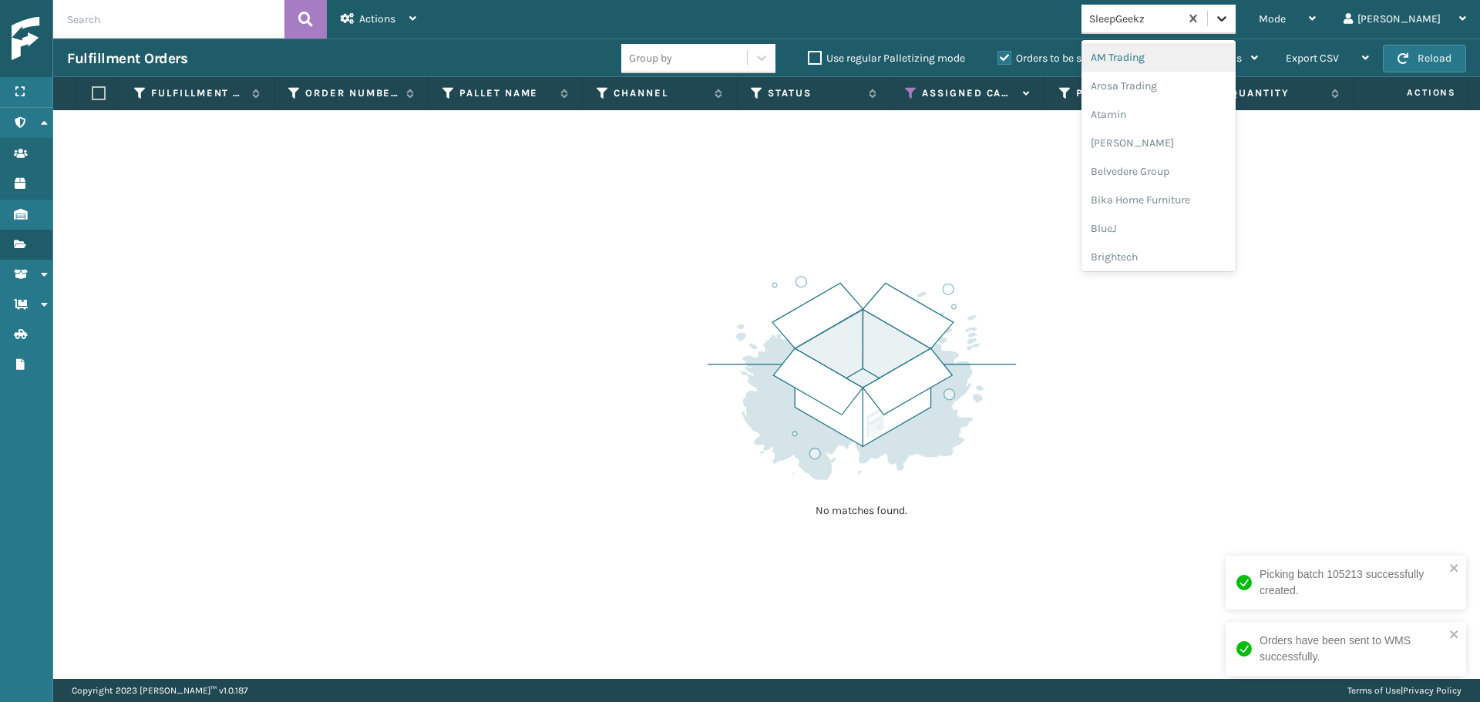
click at [1230, 15] on icon at bounding box center [1221, 18] width 15 height 15
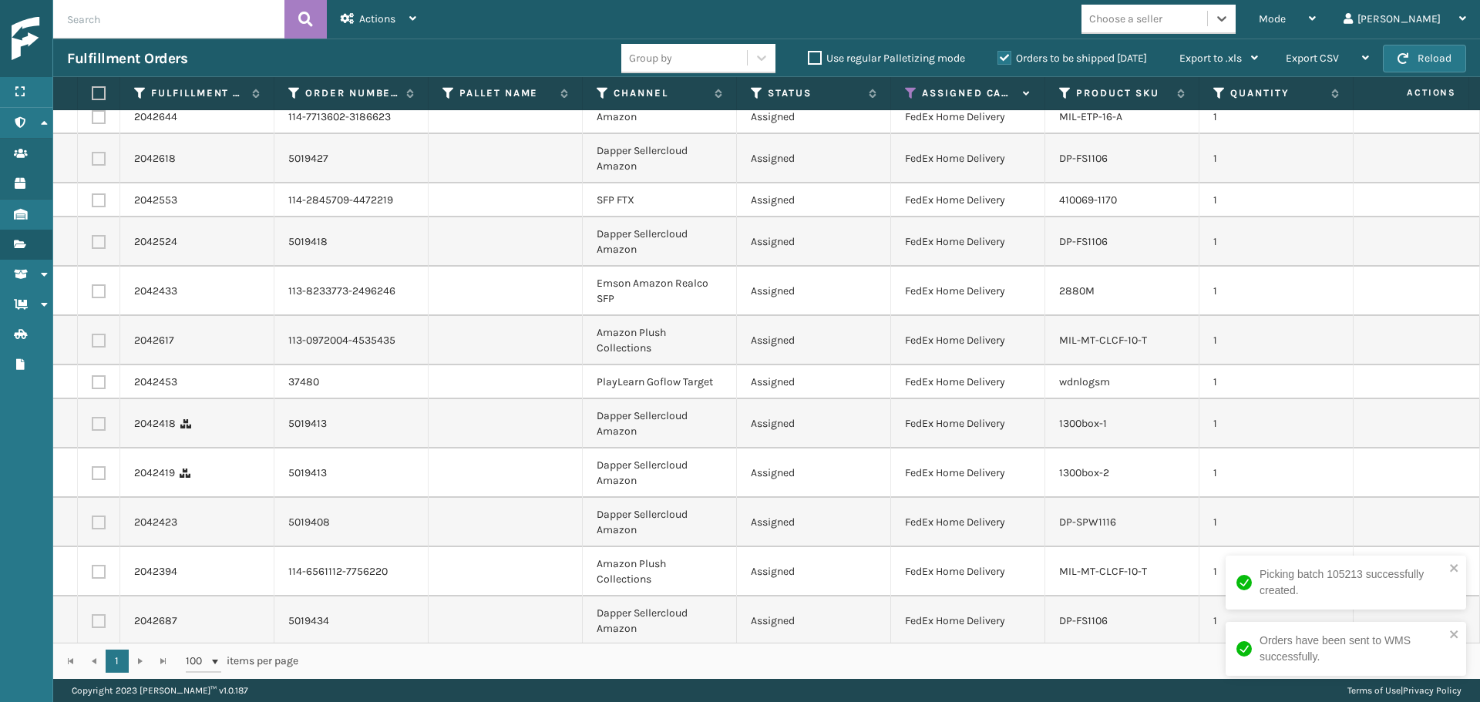
scroll to position [475, 0]
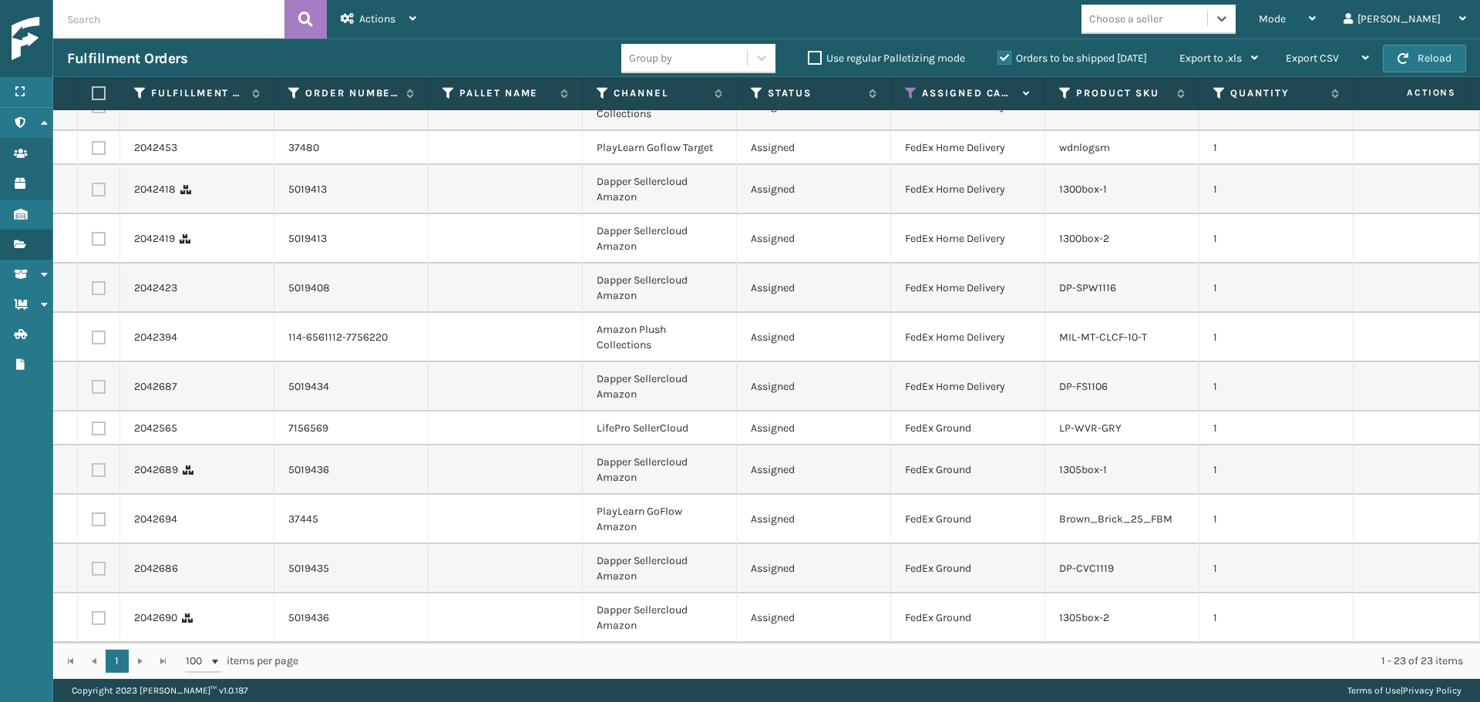
click at [1163, 17] on div "Choose a seller" at bounding box center [1125, 19] width 73 height 16
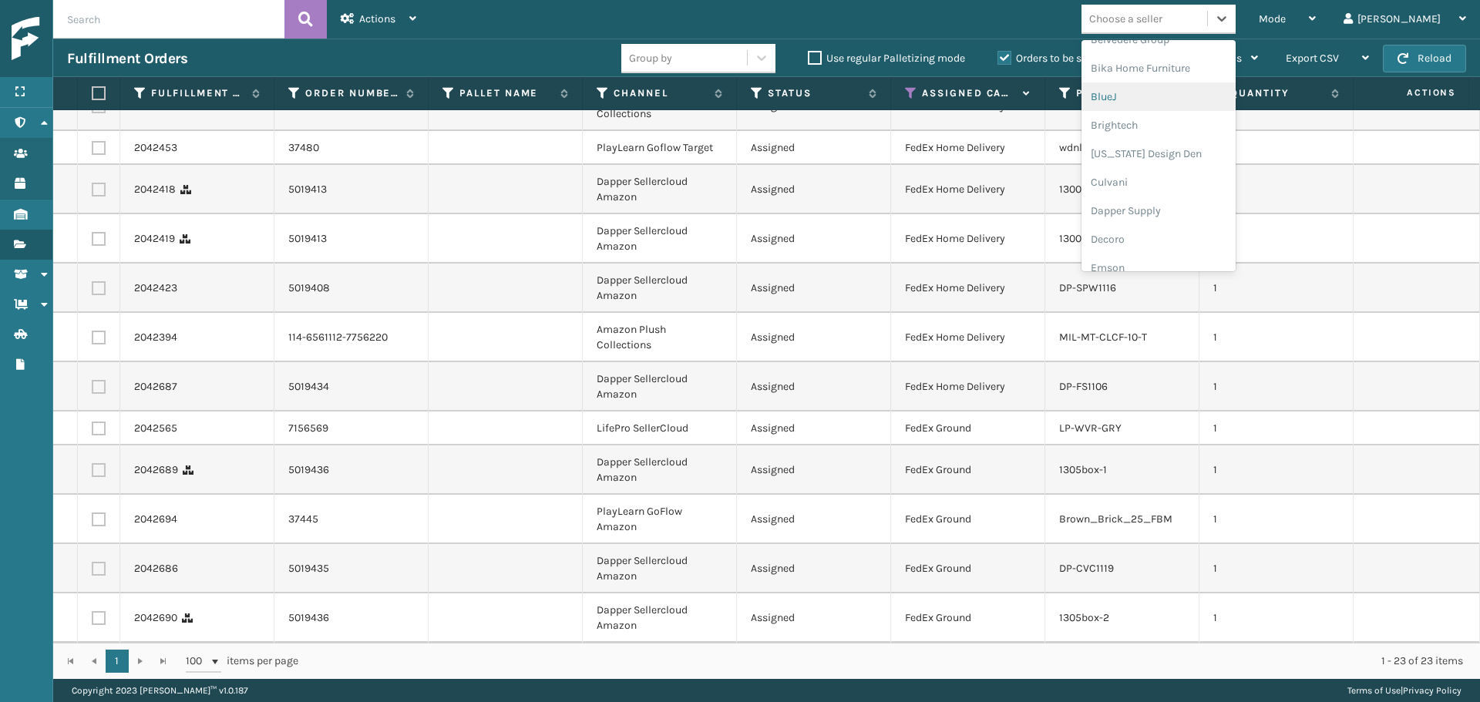
scroll to position [154, 0]
click at [1169, 194] on div "Dapper Supply" at bounding box center [1159, 188] width 154 height 29
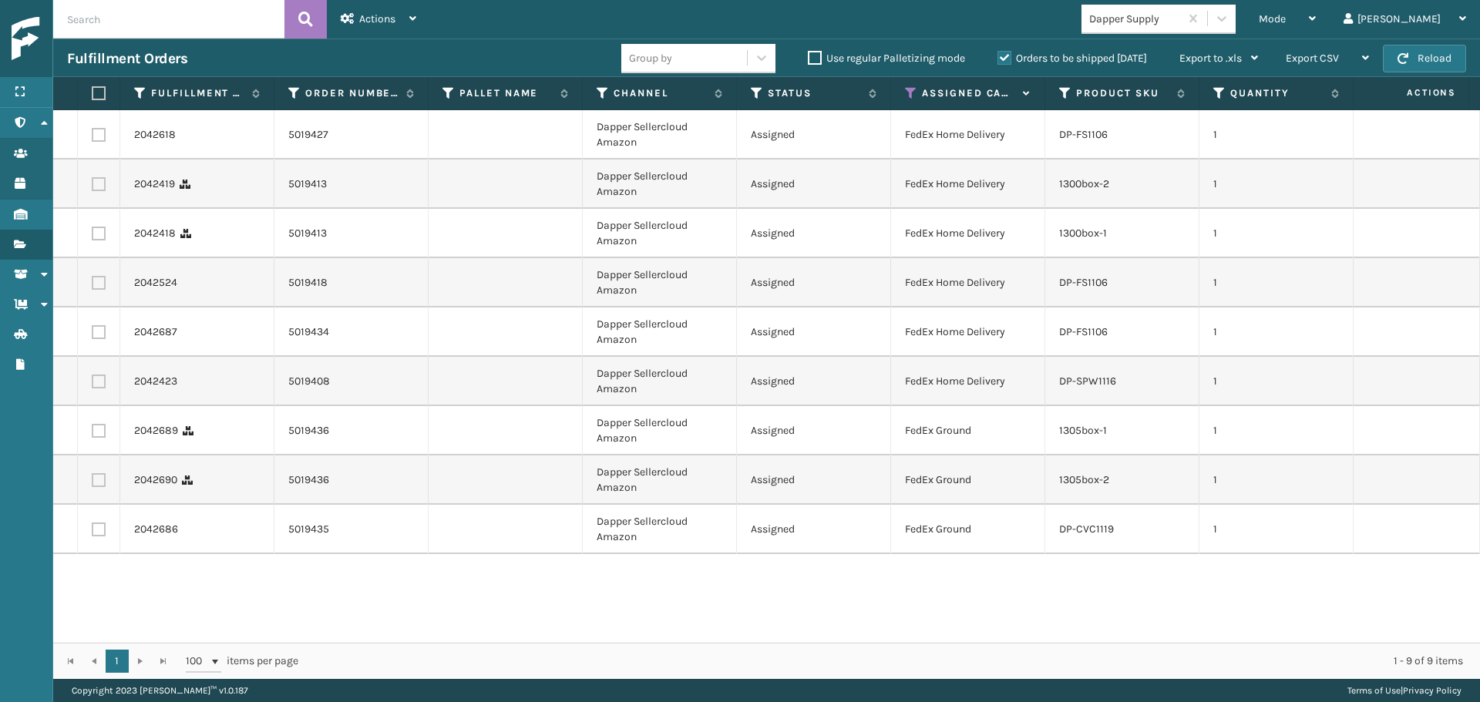
click at [101, 89] on label at bounding box center [96, 93] width 9 height 14
click at [93, 89] on input "checkbox" at bounding box center [92, 94] width 1 height 10
checkbox input "true"
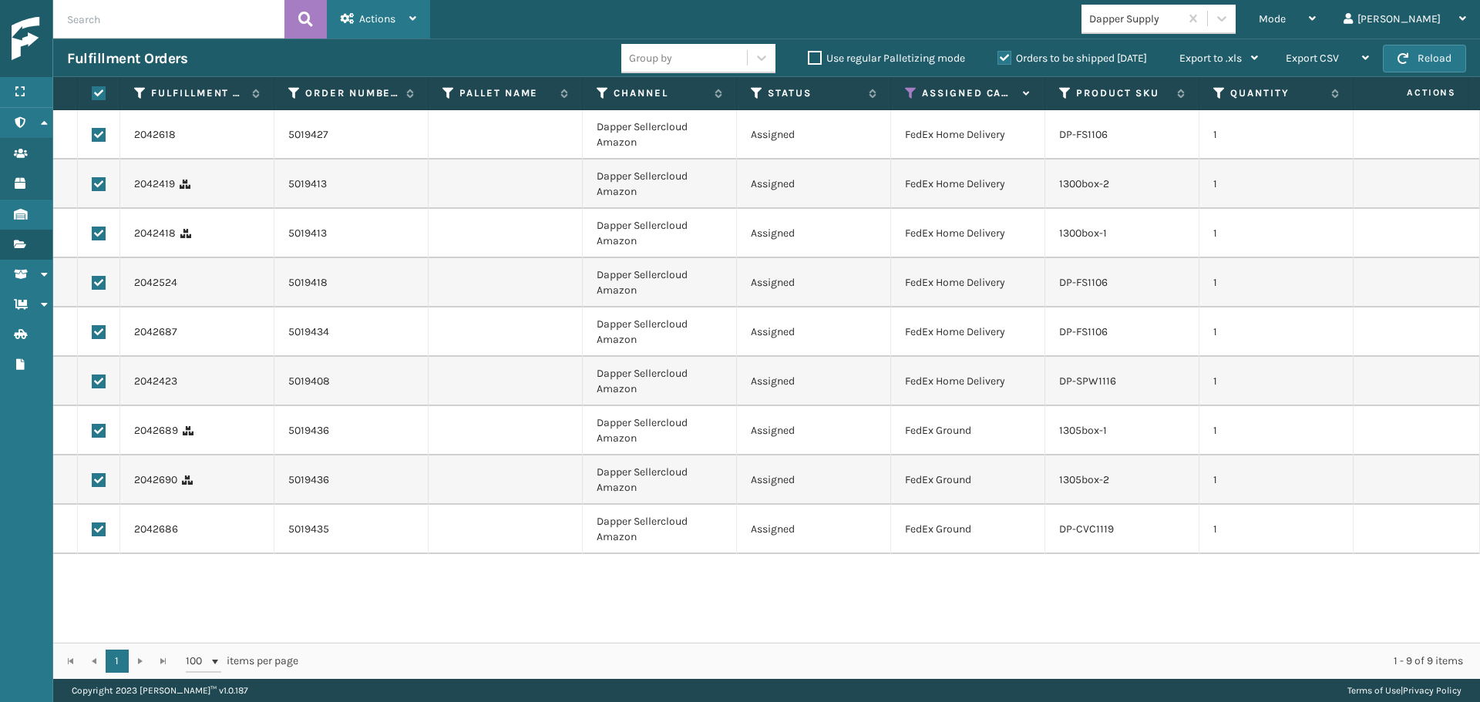
click at [353, 13] on icon at bounding box center [348, 18] width 14 height 11
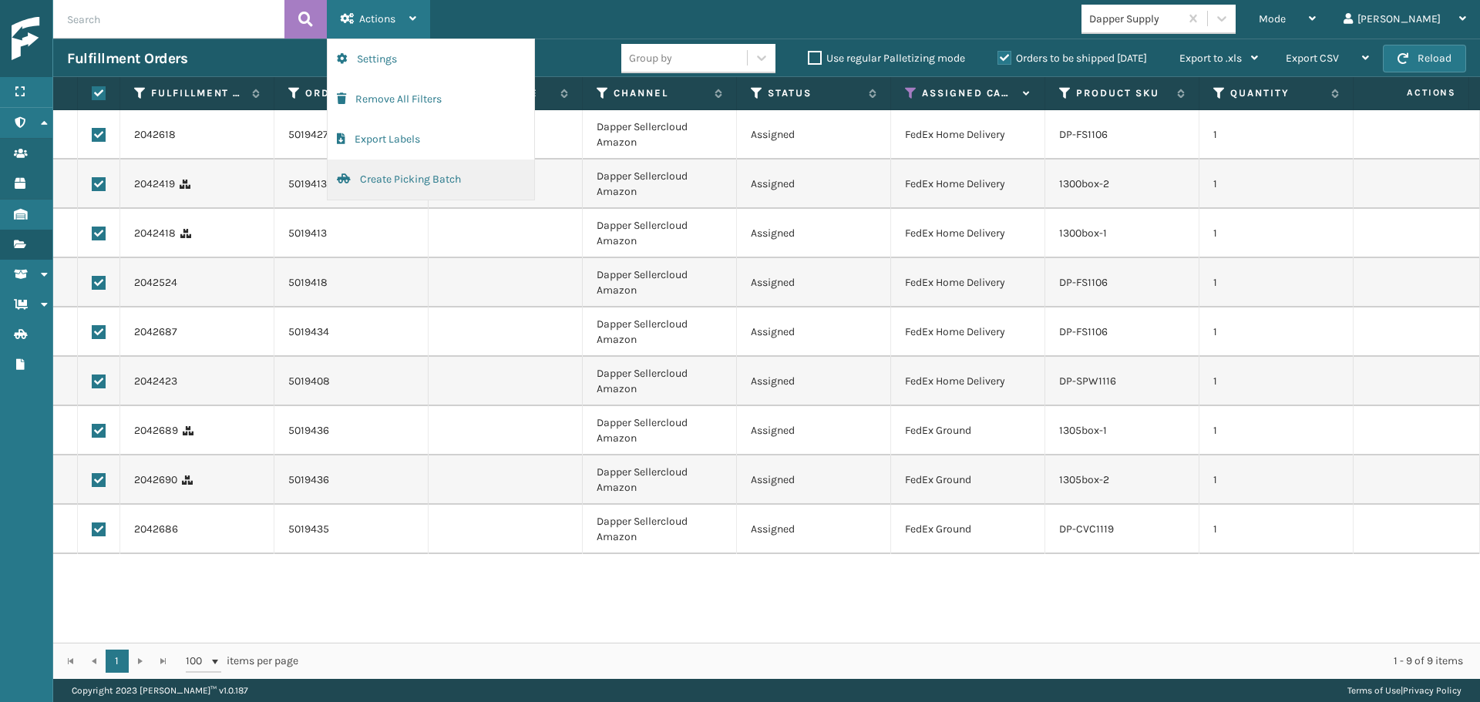
click at [408, 179] on button "Create Picking Batch" at bounding box center [431, 180] width 207 height 40
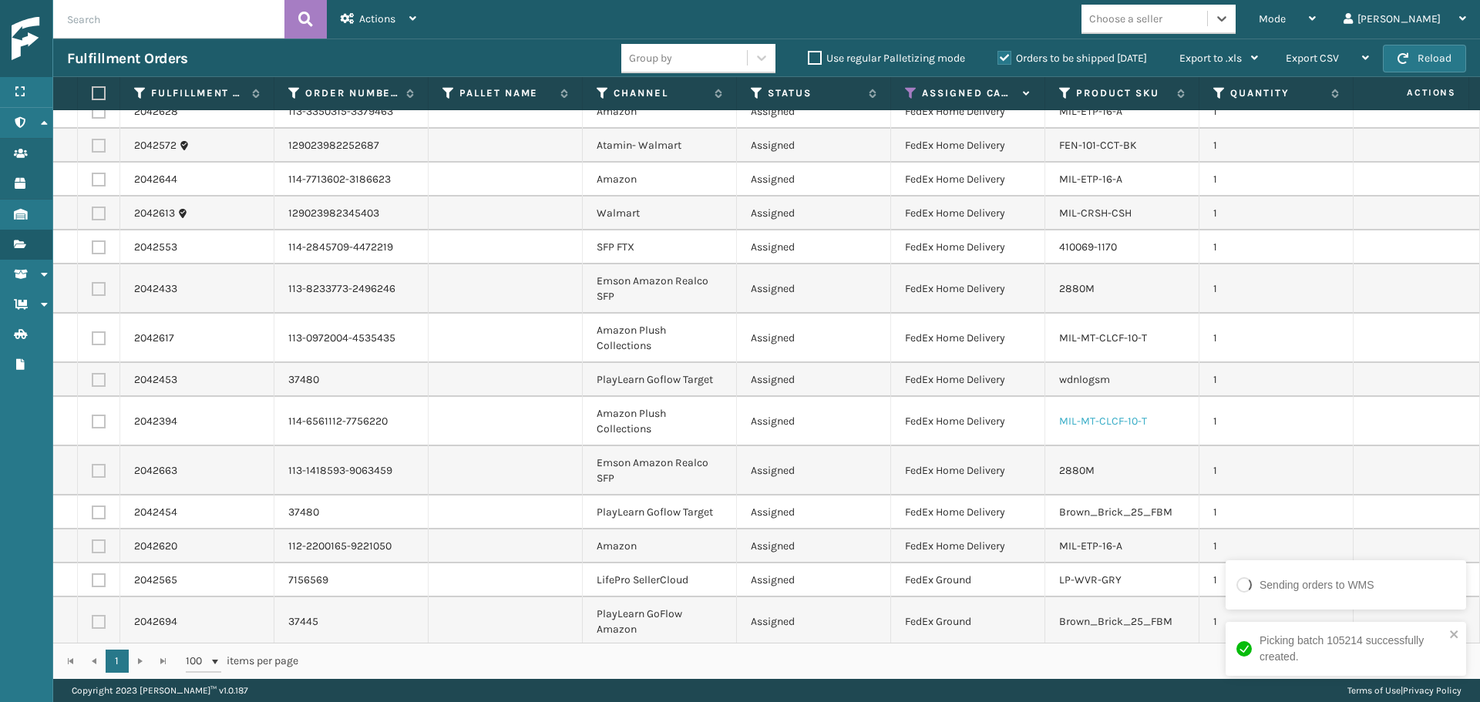
scroll to position [31, 0]
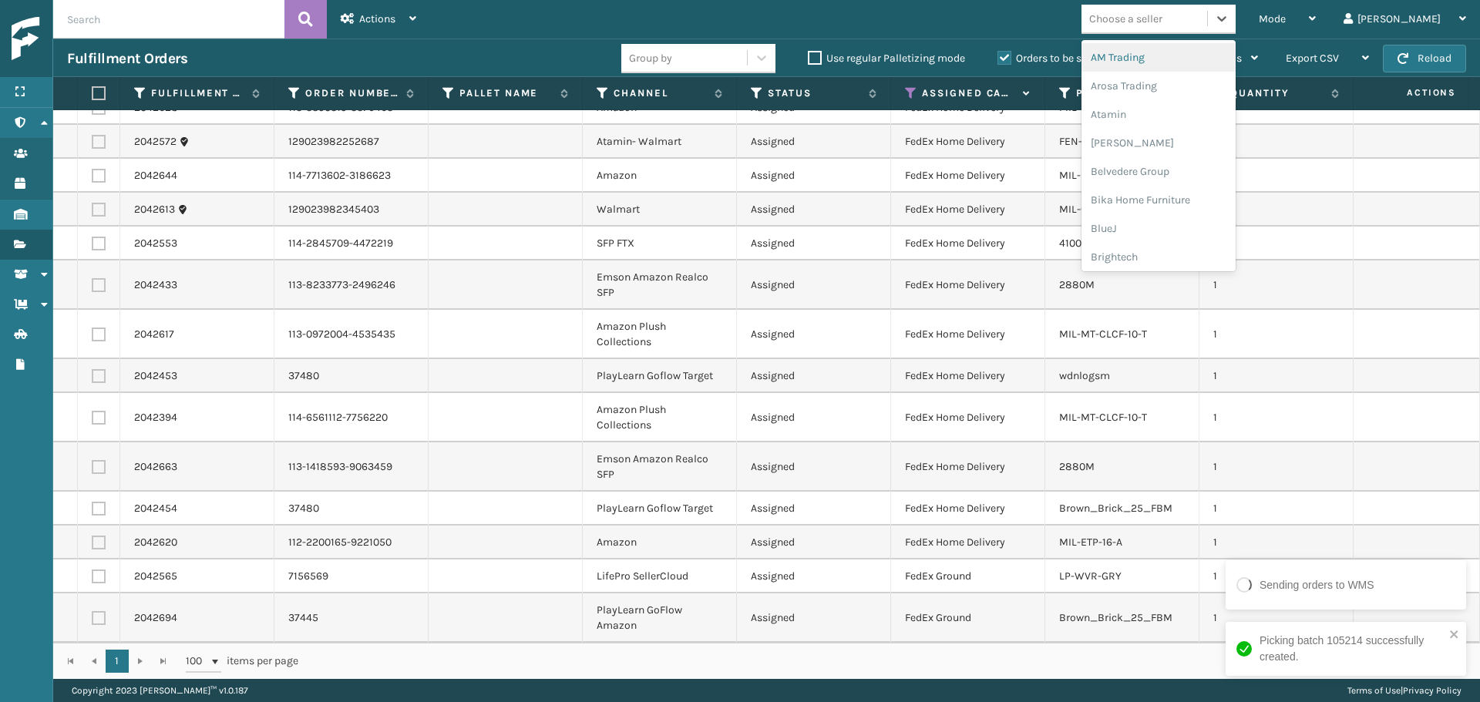
click at [1163, 18] on div "Choose a seller" at bounding box center [1125, 19] width 73 height 16
click at [1180, 255] on div "[PERSON_NAME] Brands" at bounding box center [1159, 254] width 154 height 29
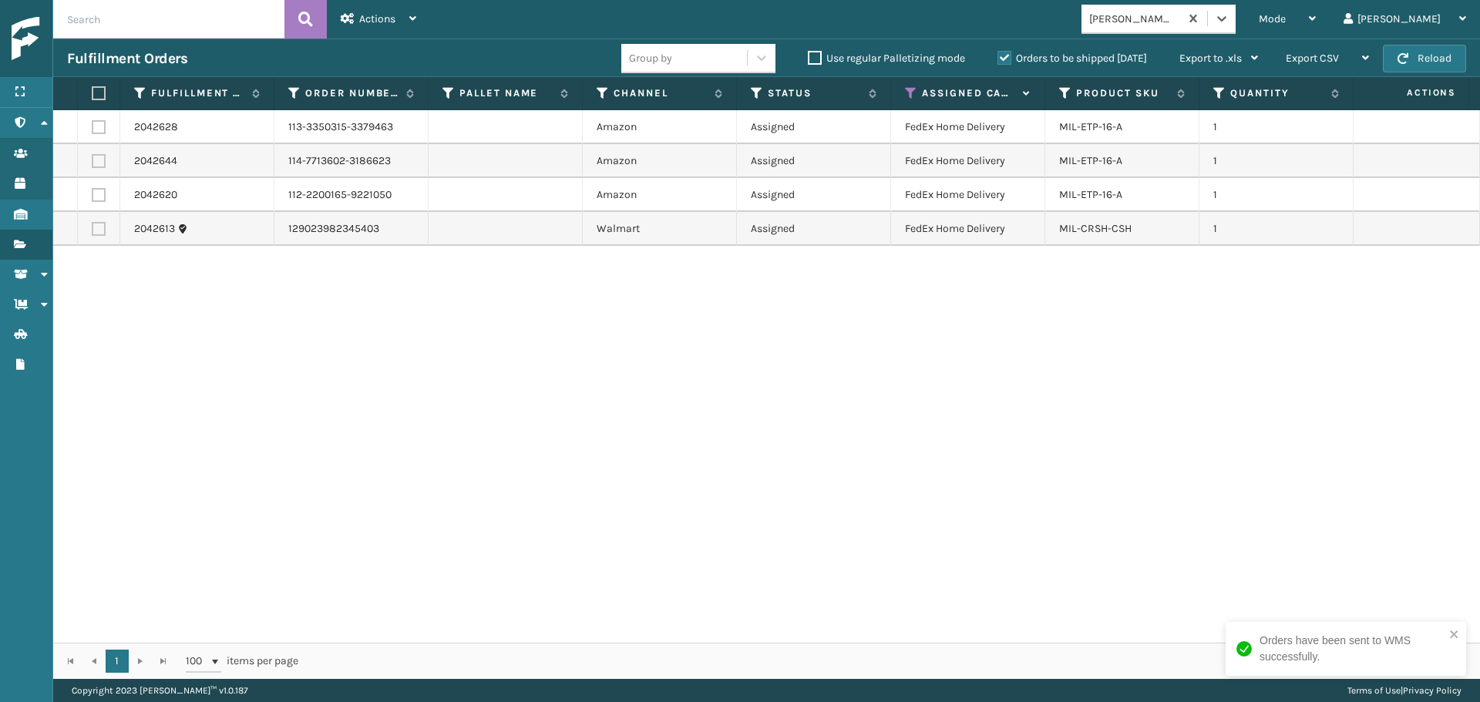
click at [96, 89] on label at bounding box center [96, 93] width 9 height 14
click at [93, 89] on input "checkbox" at bounding box center [92, 94] width 1 height 10
click at [339, 32] on div "Actions Settings Remove All Filters Export Labels Create Picking Batch" at bounding box center [378, 19] width 103 height 39
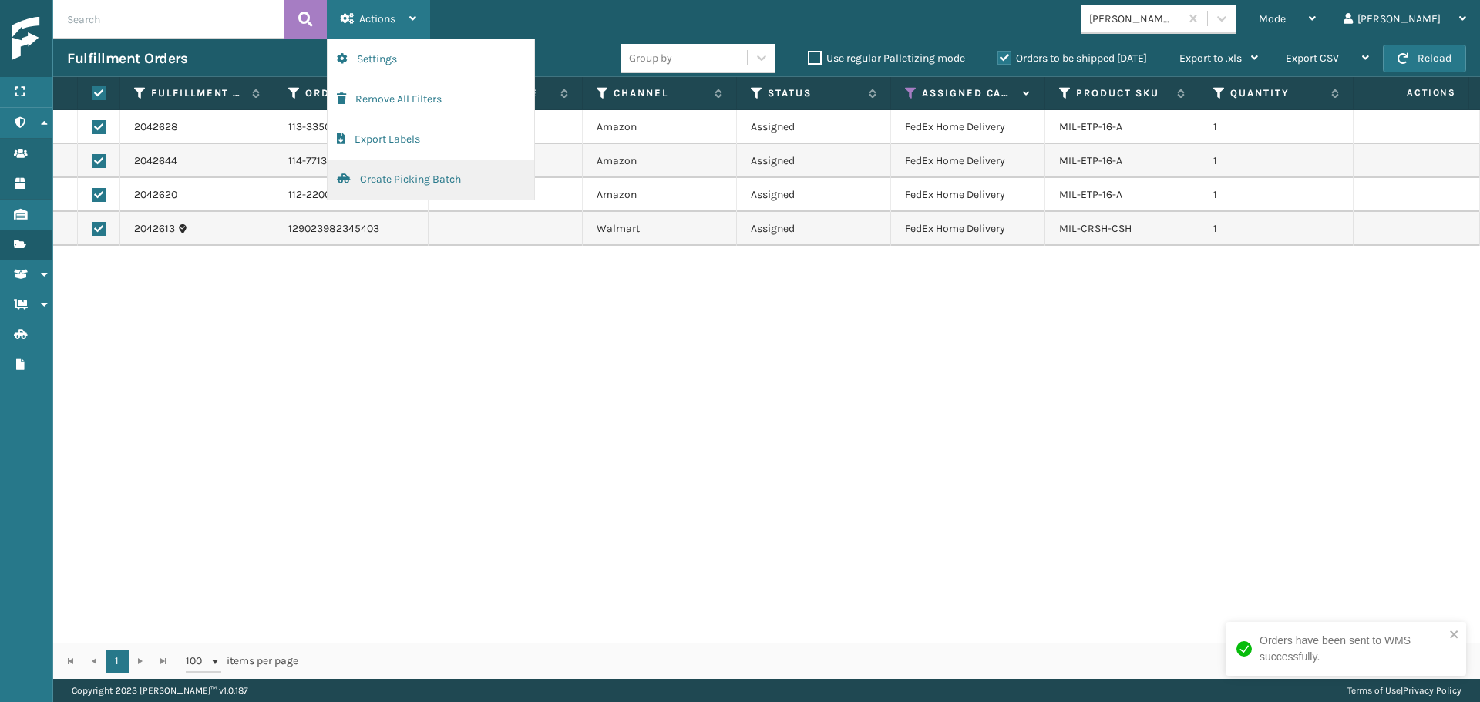
click at [416, 187] on button "Create Picking Batch" at bounding box center [431, 180] width 207 height 40
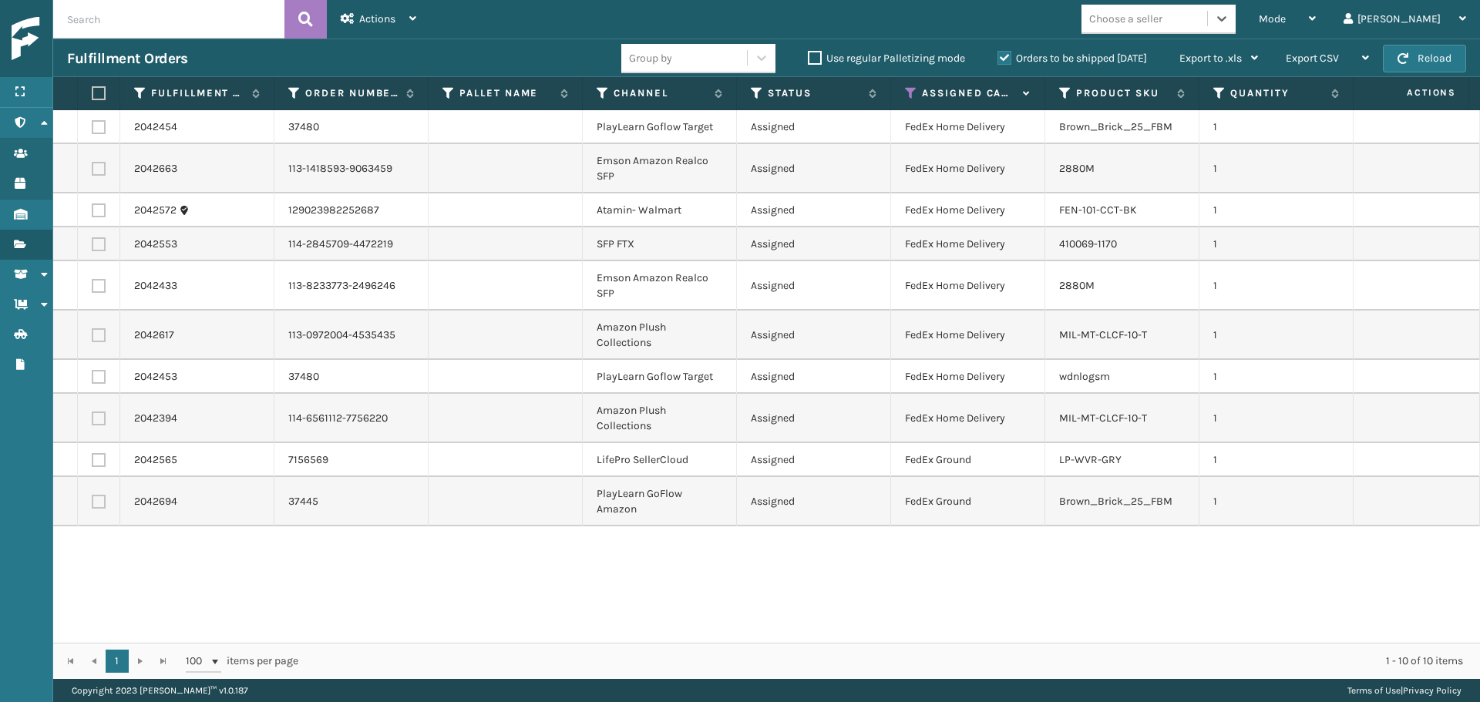
click at [1207, 28] on div "Choose a seller" at bounding box center [1145, 18] width 126 height 25
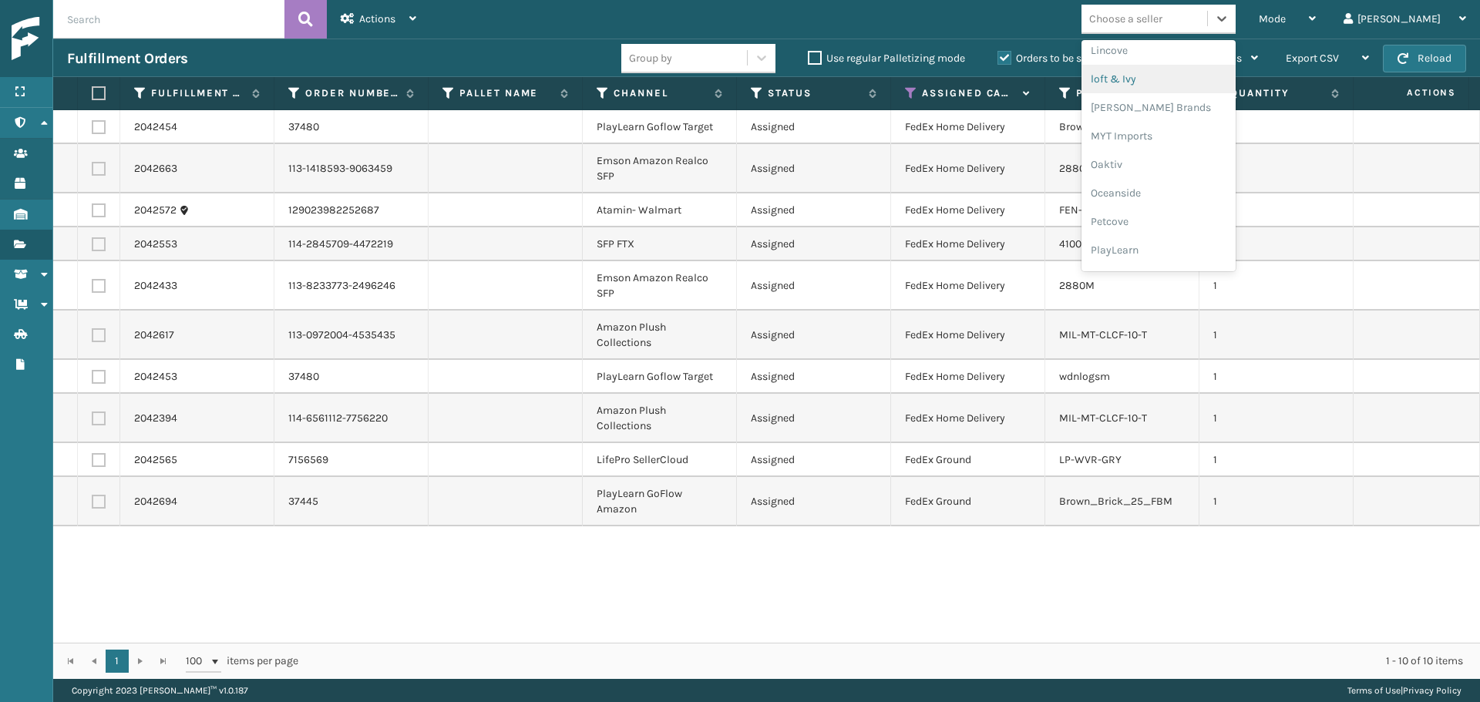
scroll to position [642, 0]
click at [1193, 239] on div "PlayLearn" at bounding box center [1159, 242] width 154 height 29
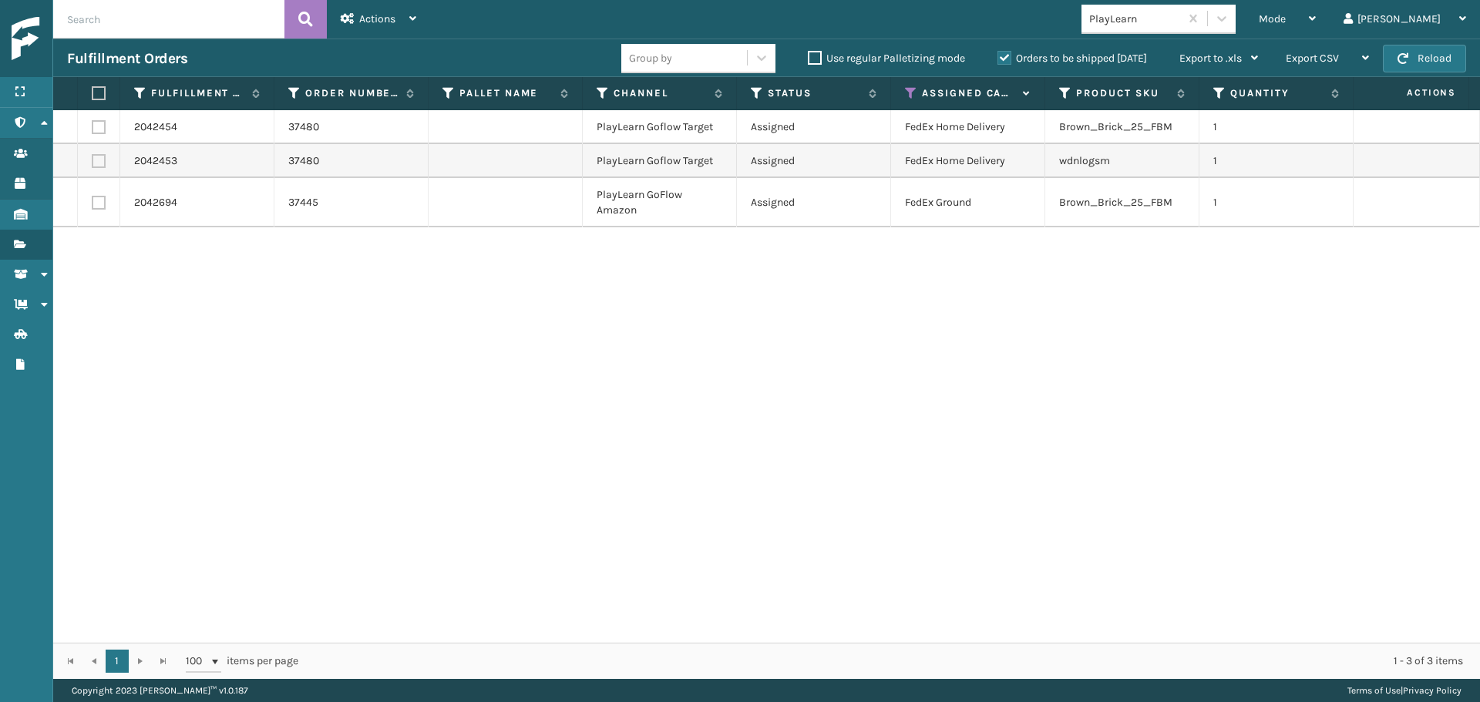
click at [91, 89] on th at bounding box center [99, 93] width 42 height 33
click at [99, 90] on label at bounding box center [96, 93] width 9 height 14
click at [93, 90] on input "checkbox" at bounding box center [92, 94] width 1 height 10
click at [357, 21] on div "Actions" at bounding box center [379, 19] width 76 height 39
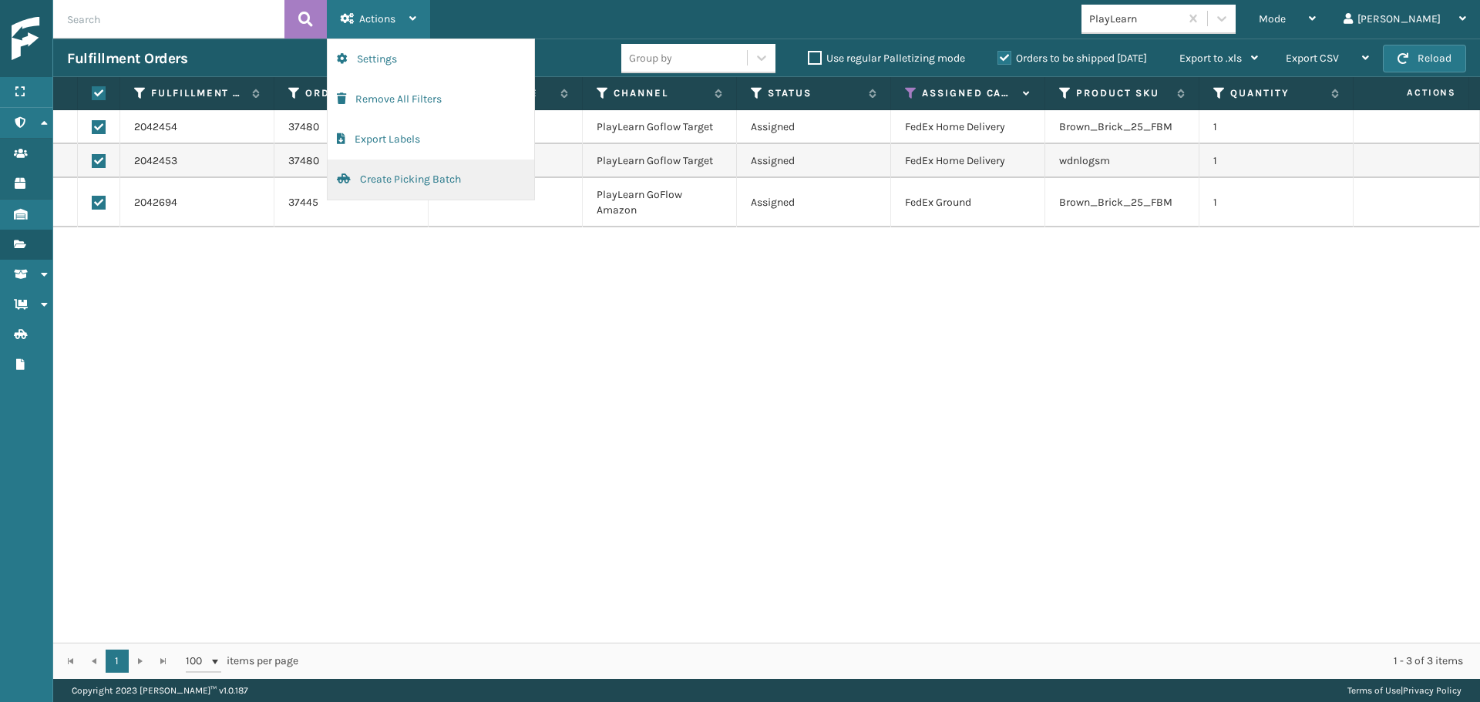
click at [426, 179] on button "Create Picking Batch" at bounding box center [431, 180] width 207 height 40
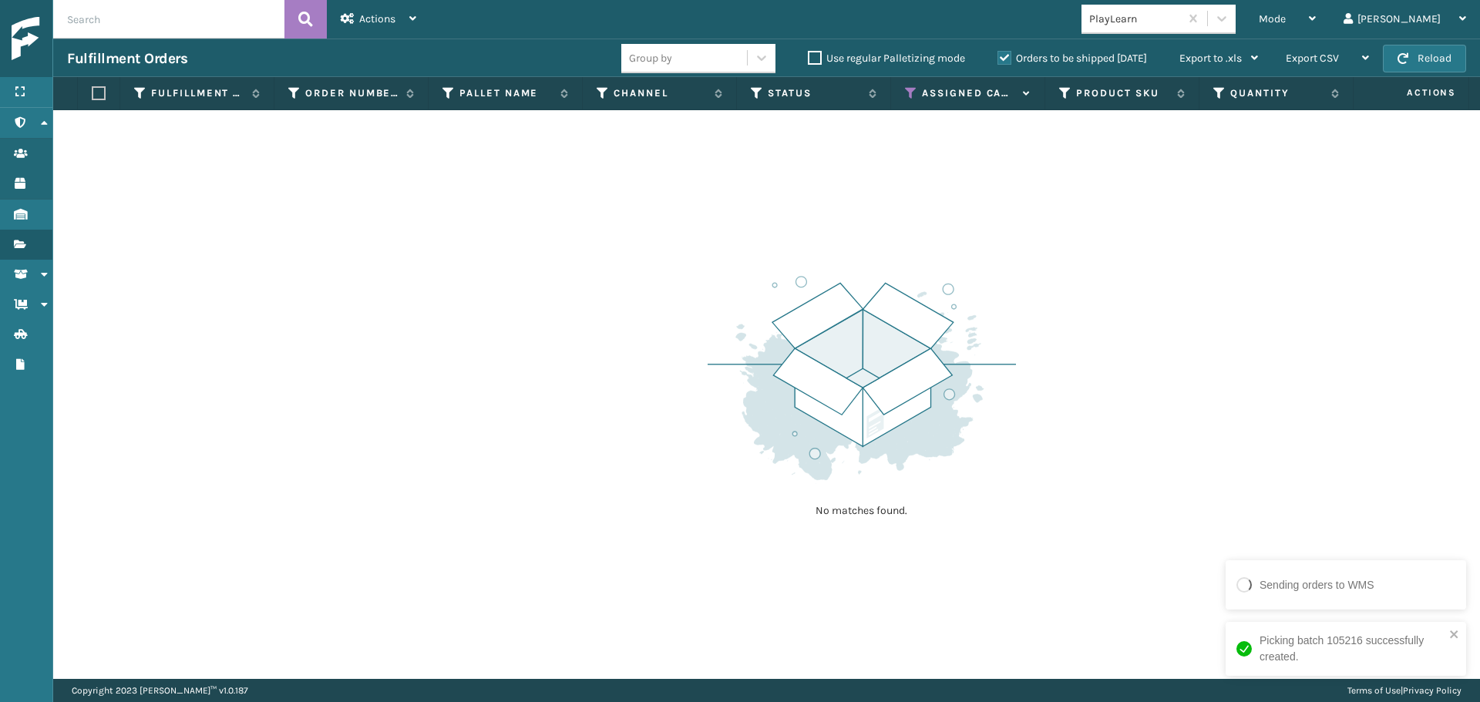
click at [1181, 19] on div "PlayLearn" at bounding box center [1135, 19] width 92 height 16
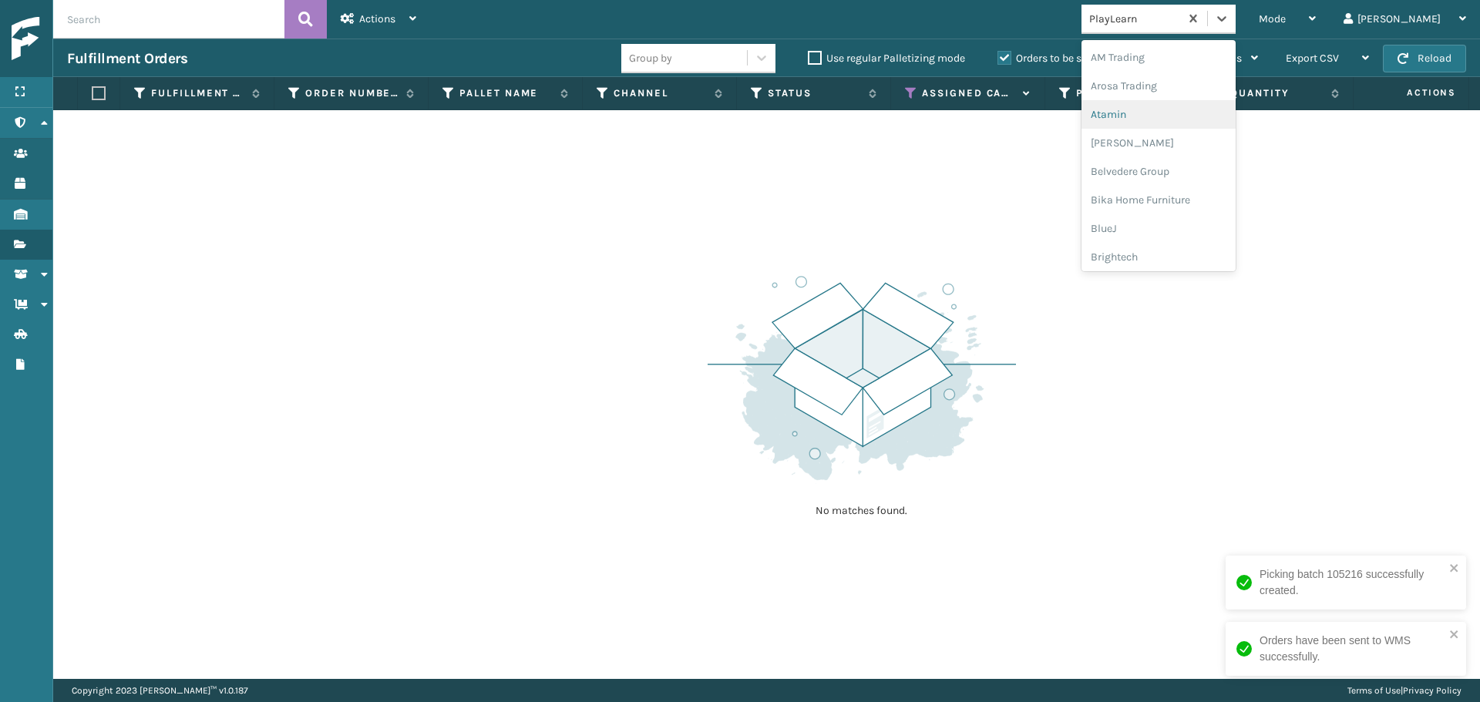
click at [1170, 111] on div "Atamin" at bounding box center [1159, 114] width 154 height 29
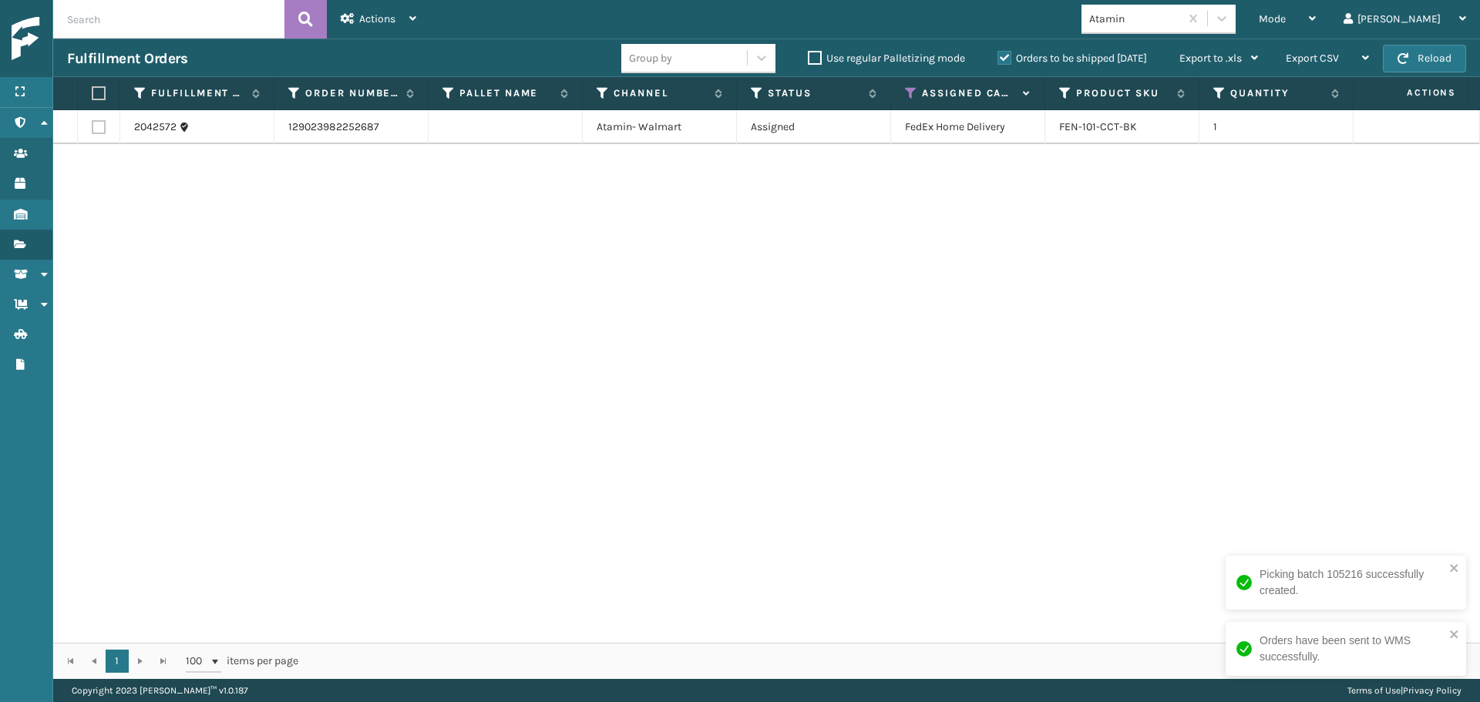
click at [98, 92] on label at bounding box center [96, 93] width 9 height 14
click at [93, 92] on input "checkbox" at bounding box center [92, 94] width 1 height 10
drag, startPoint x: 385, startPoint y: 18, endPoint x: 424, endPoint y: 99, distance: 90.0
click at [384, 18] on span "Actions" at bounding box center [377, 18] width 36 height 13
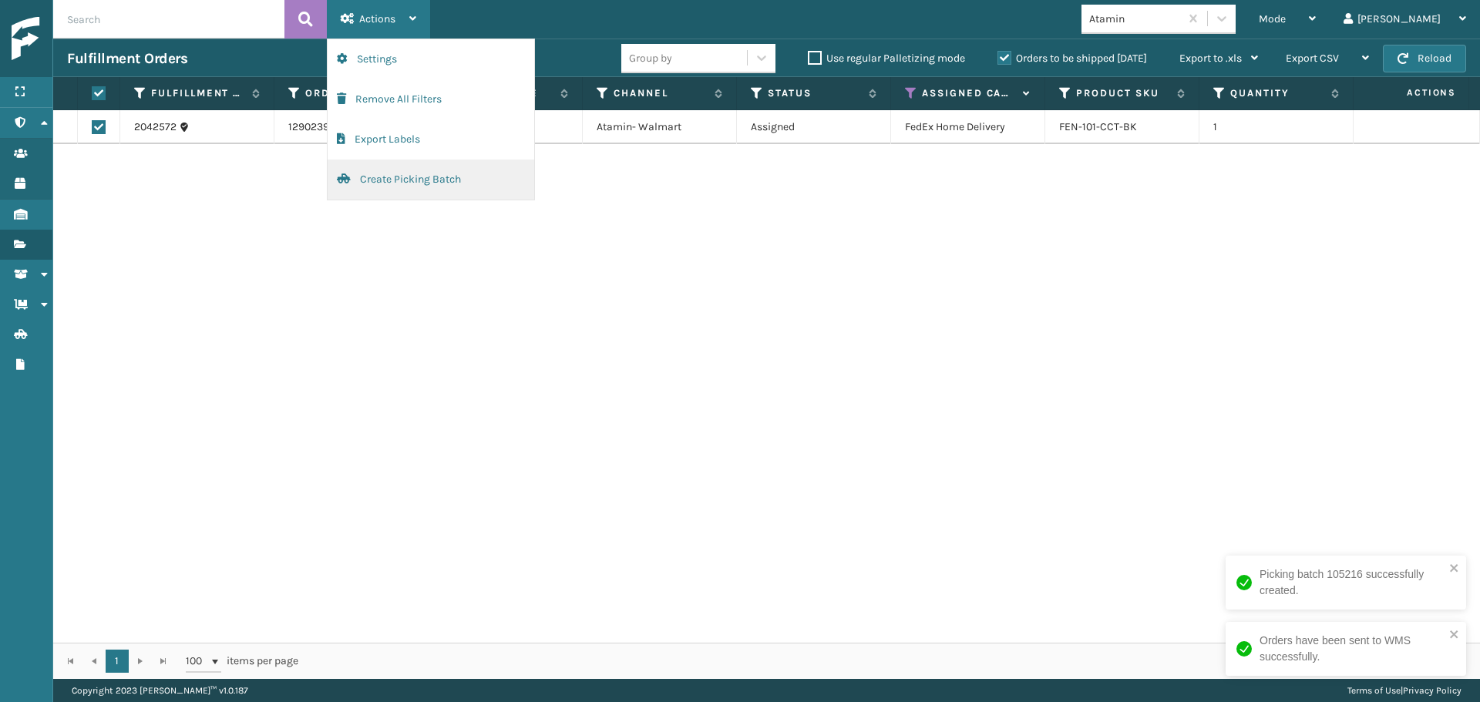
click at [418, 188] on button "Create Picking Batch" at bounding box center [431, 180] width 207 height 40
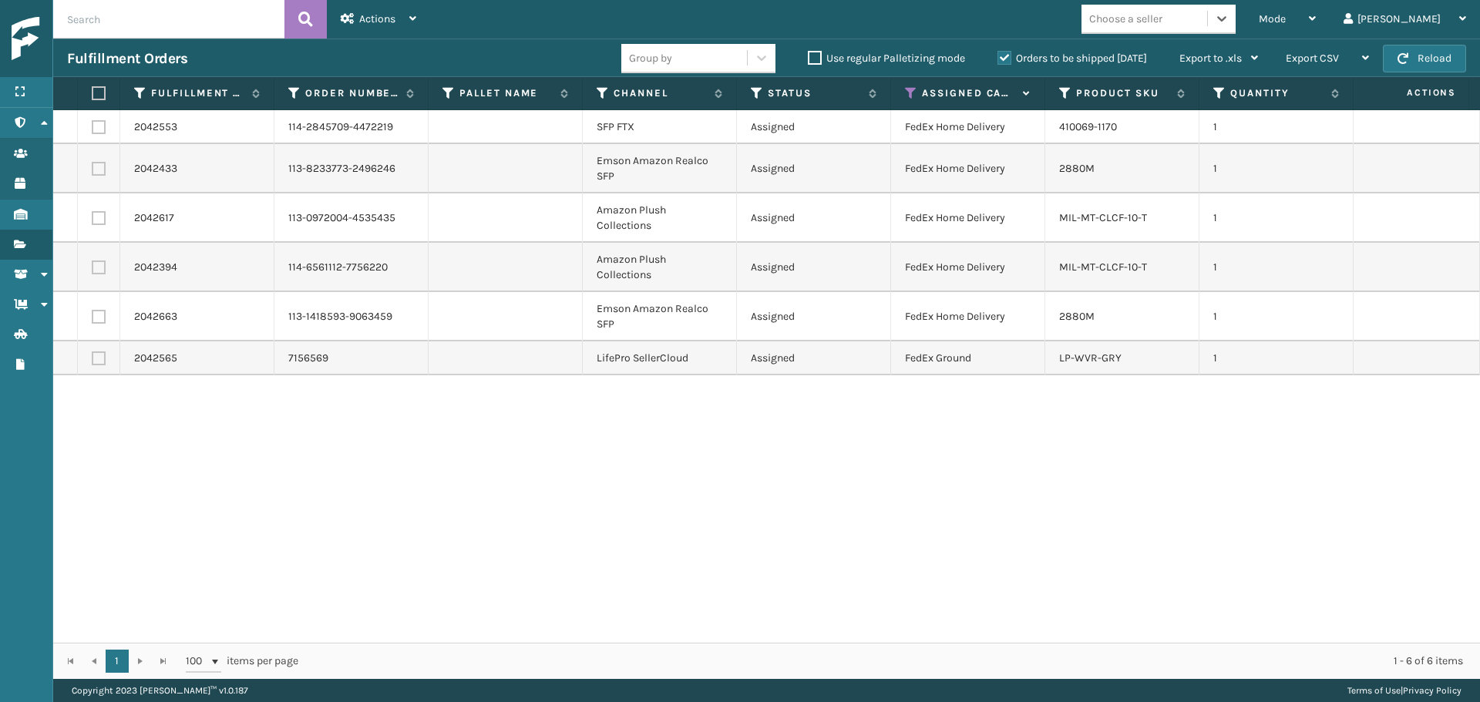
click at [1163, 24] on div "Choose a seller" at bounding box center [1125, 19] width 73 height 16
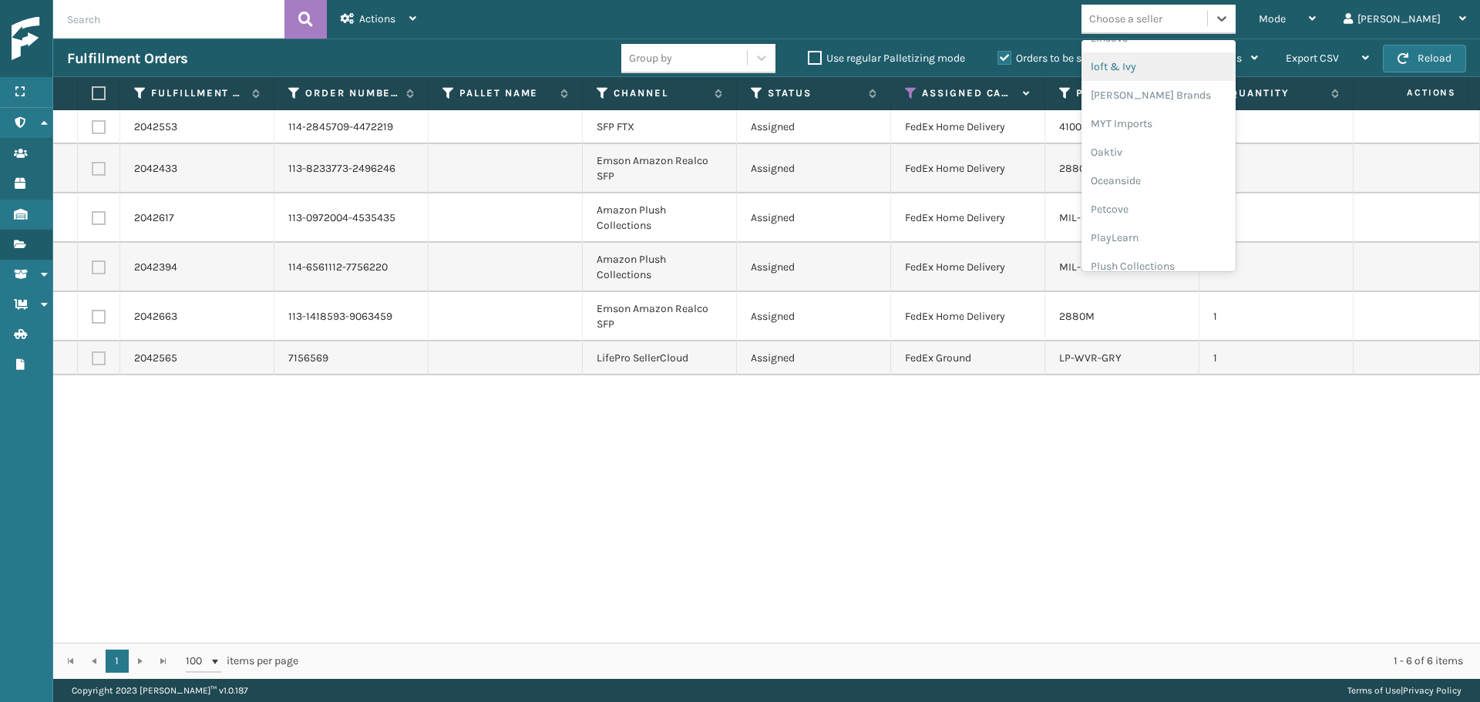
scroll to position [745, 0]
click at [1180, 169] on div "Plush Collections" at bounding box center [1159, 168] width 154 height 29
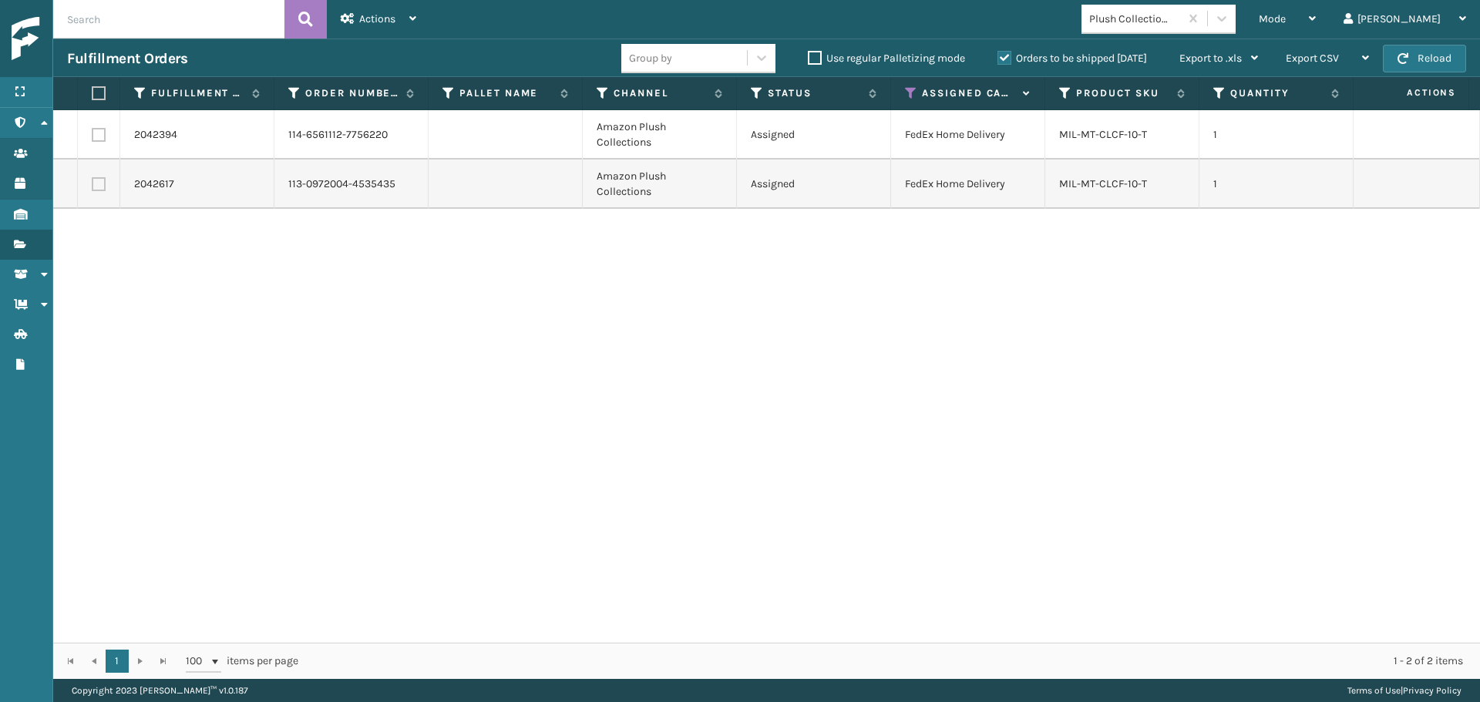
click at [94, 94] on label at bounding box center [96, 93] width 9 height 14
click at [93, 94] on input "checkbox" at bounding box center [92, 94] width 1 height 10
click at [362, 22] on span "Actions" at bounding box center [377, 18] width 36 height 13
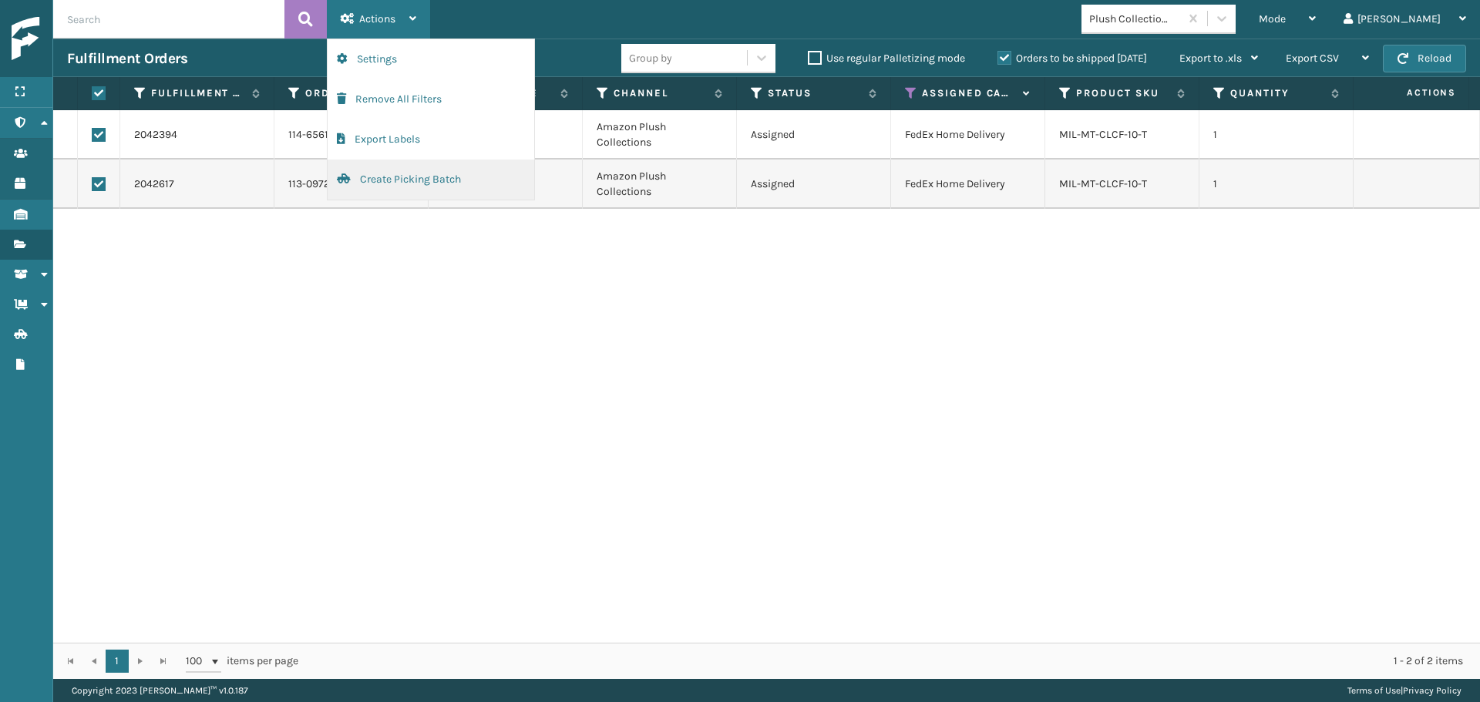
click at [442, 187] on button "Create Picking Batch" at bounding box center [431, 180] width 207 height 40
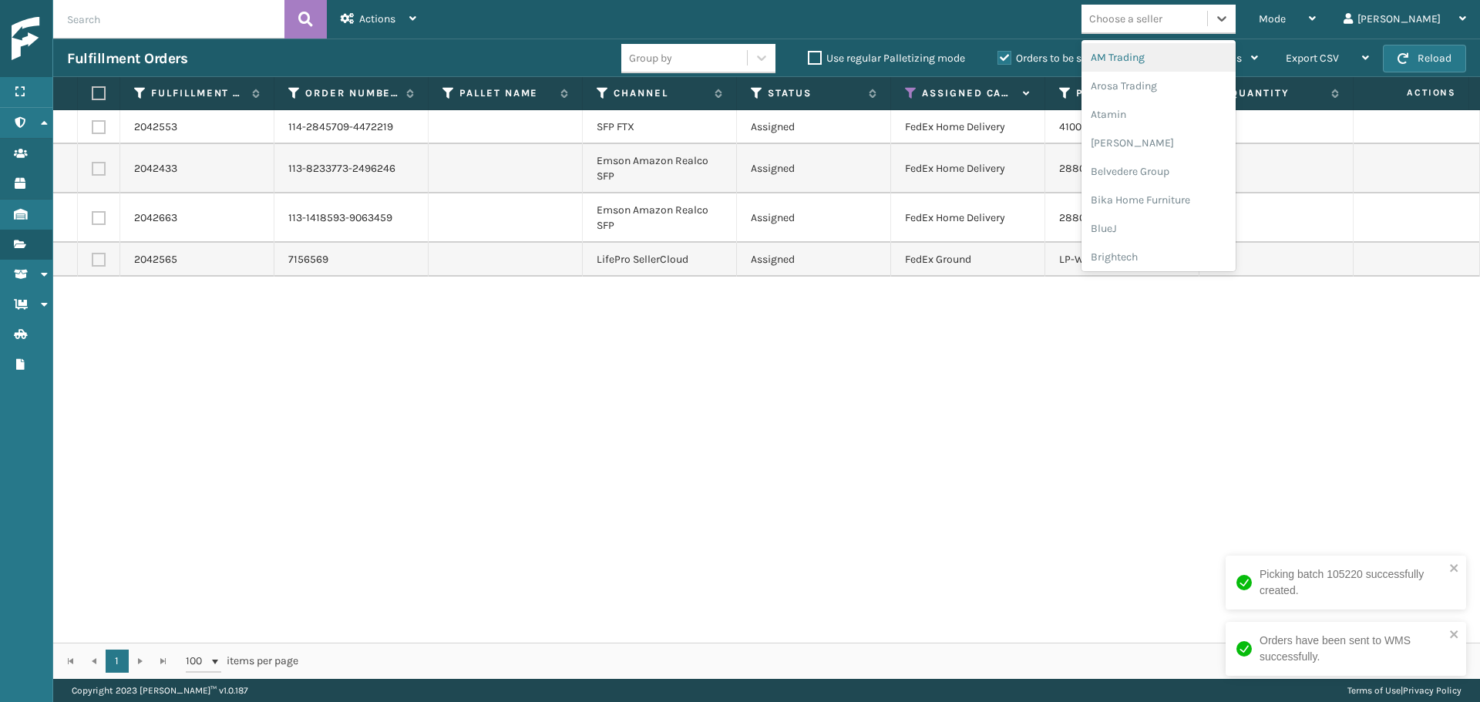
click at [1205, 33] on div "Choose a seller" at bounding box center [1159, 19] width 154 height 29
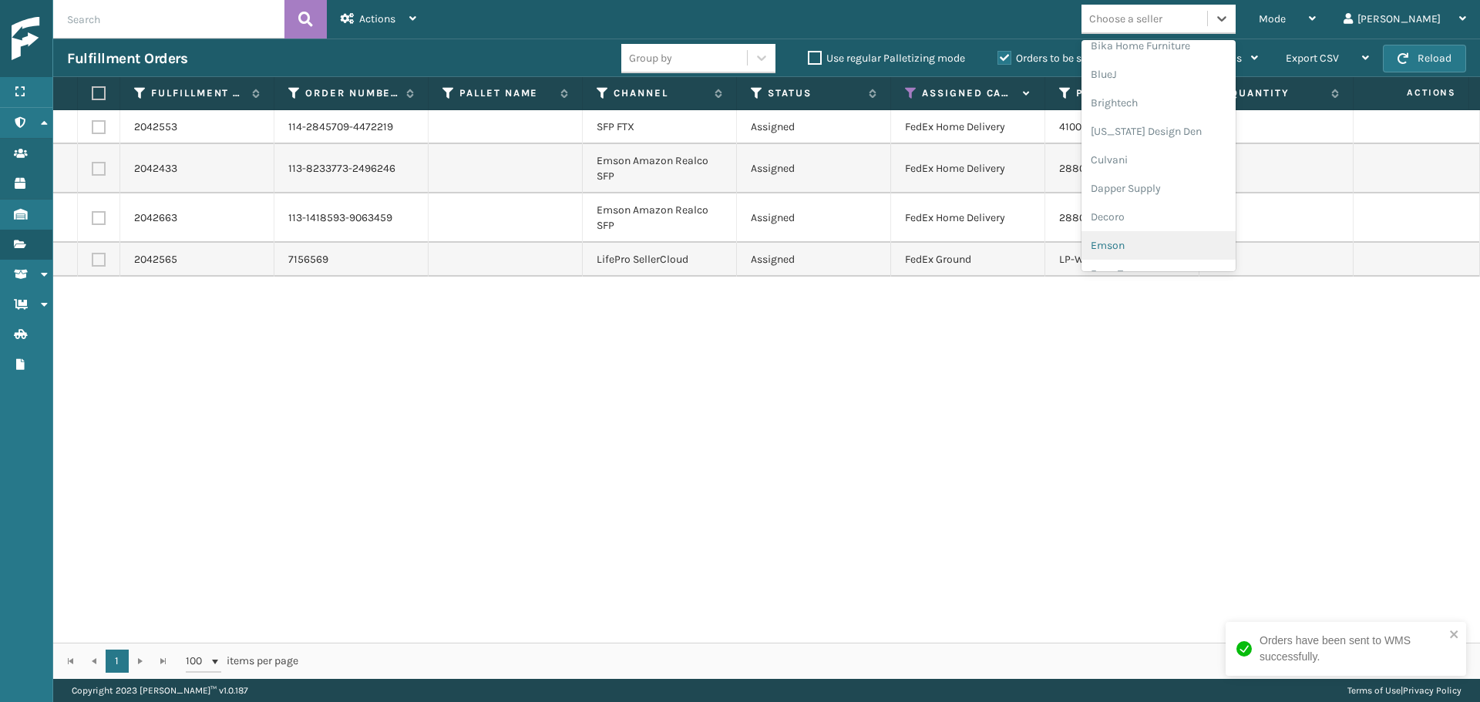
click at [1177, 238] on div "Emson" at bounding box center [1159, 245] width 154 height 29
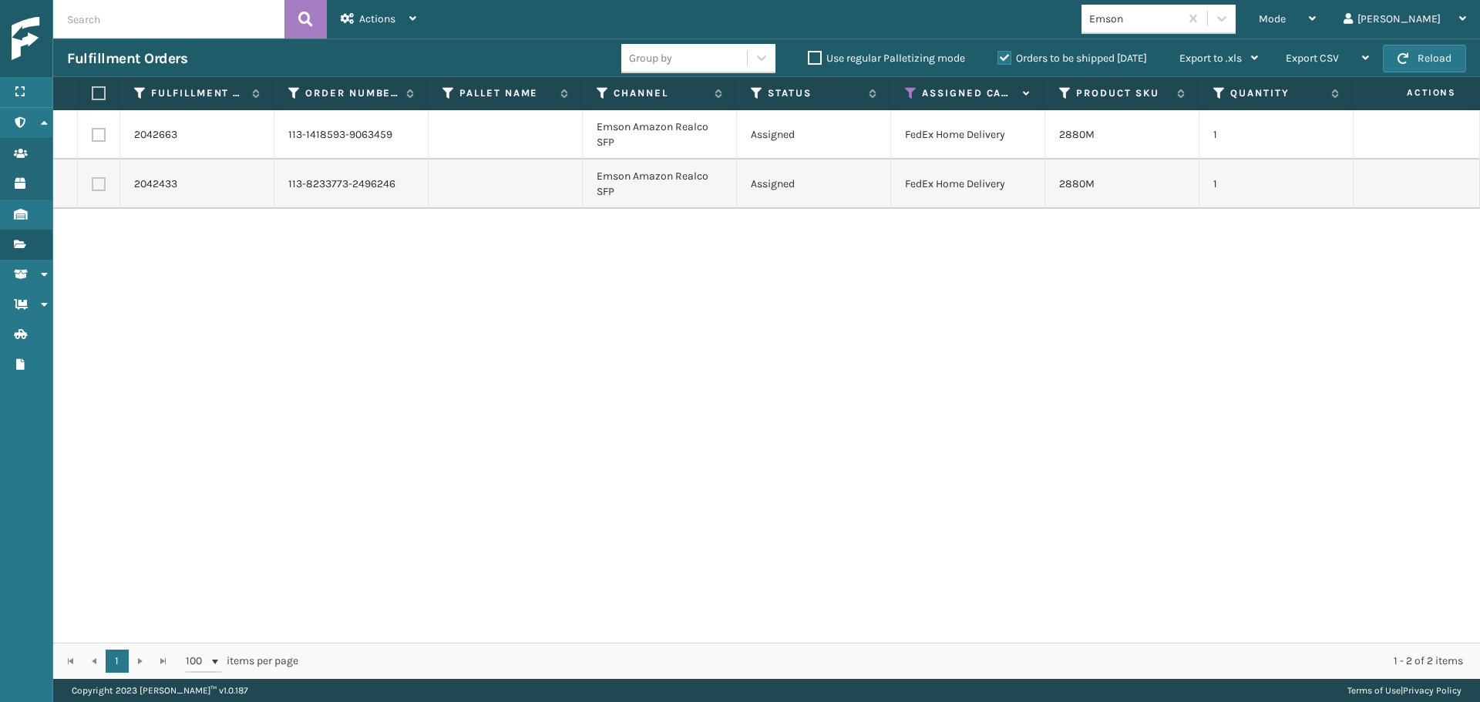
click at [97, 84] on th at bounding box center [99, 93] width 42 height 33
click at [100, 89] on label at bounding box center [96, 93] width 9 height 14
click at [93, 89] on input "checkbox" at bounding box center [92, 94] width 1 height 10
click at [355, 29] on div "Actions" at bounding box center [379, 19] width 76 height 39
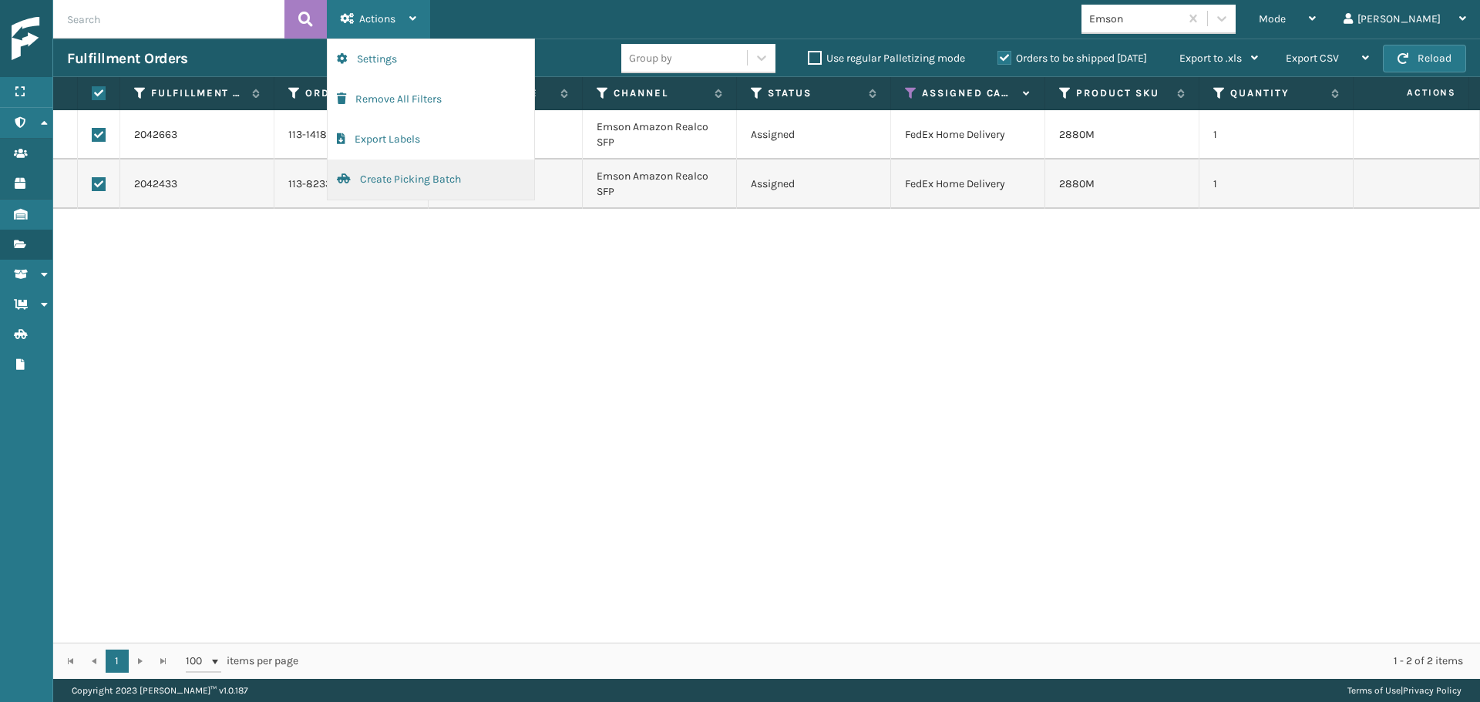
click at [426, 190] on button "Create Picking Batch" at bounding box center [431, 180] width 207 height 40
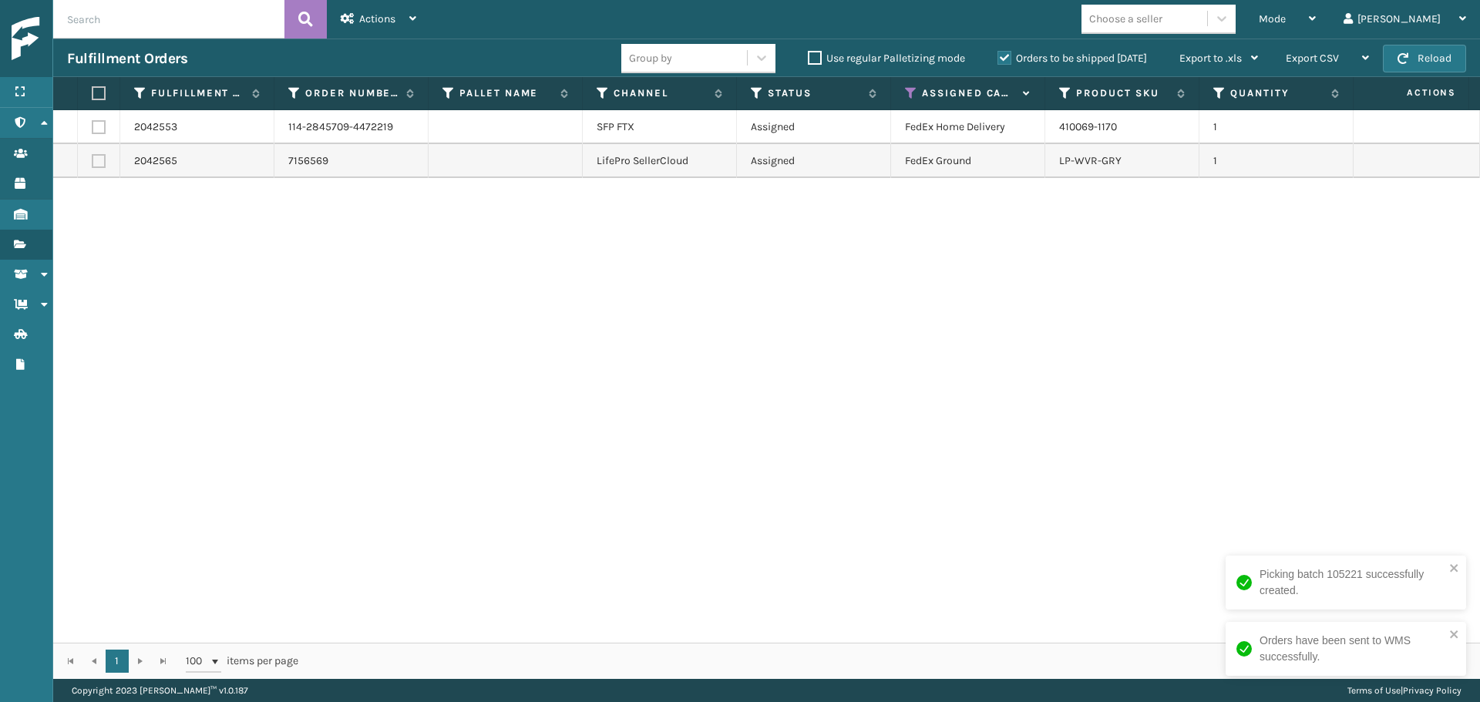
drag, startPoint x: 99, startPoint y: 91, endPoint x: 126, endPoint y: 89, distance: 27.1
click at [99, 91] on label at bounding box center [96, 93] width 9 height 14
click at [93, 91] on input "checkbox" at bounding box center [92, 94] width 1 height 10
drag, startPoint x: 385, startPoint y: 10, endPoint x: 385, endPoint y: 23, distance: 13.1
click at [385, 12] on div "Actions" at bounding box center [379, 19] width 76 height 39
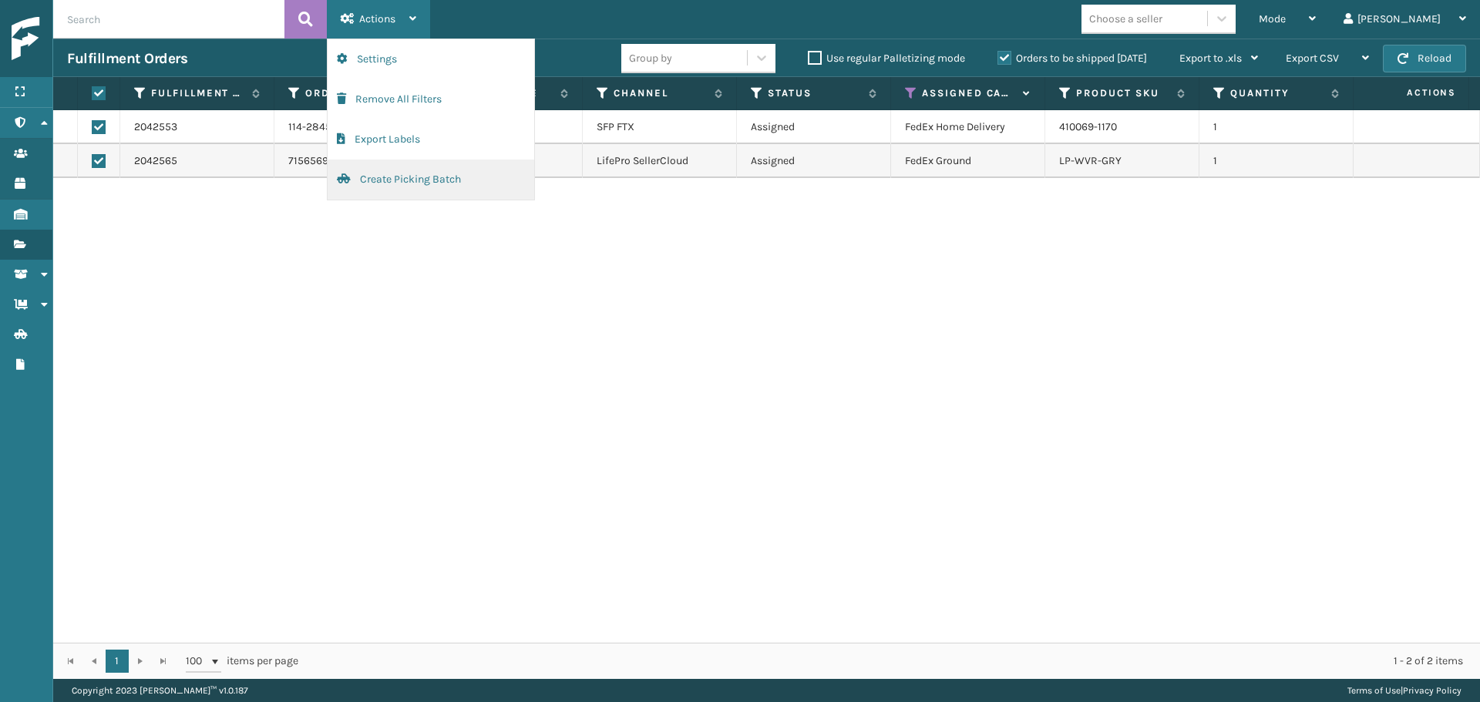
click at [382, 179] on button "Create Picking Batch" at bounding box center [431, 180] width 207 height 40
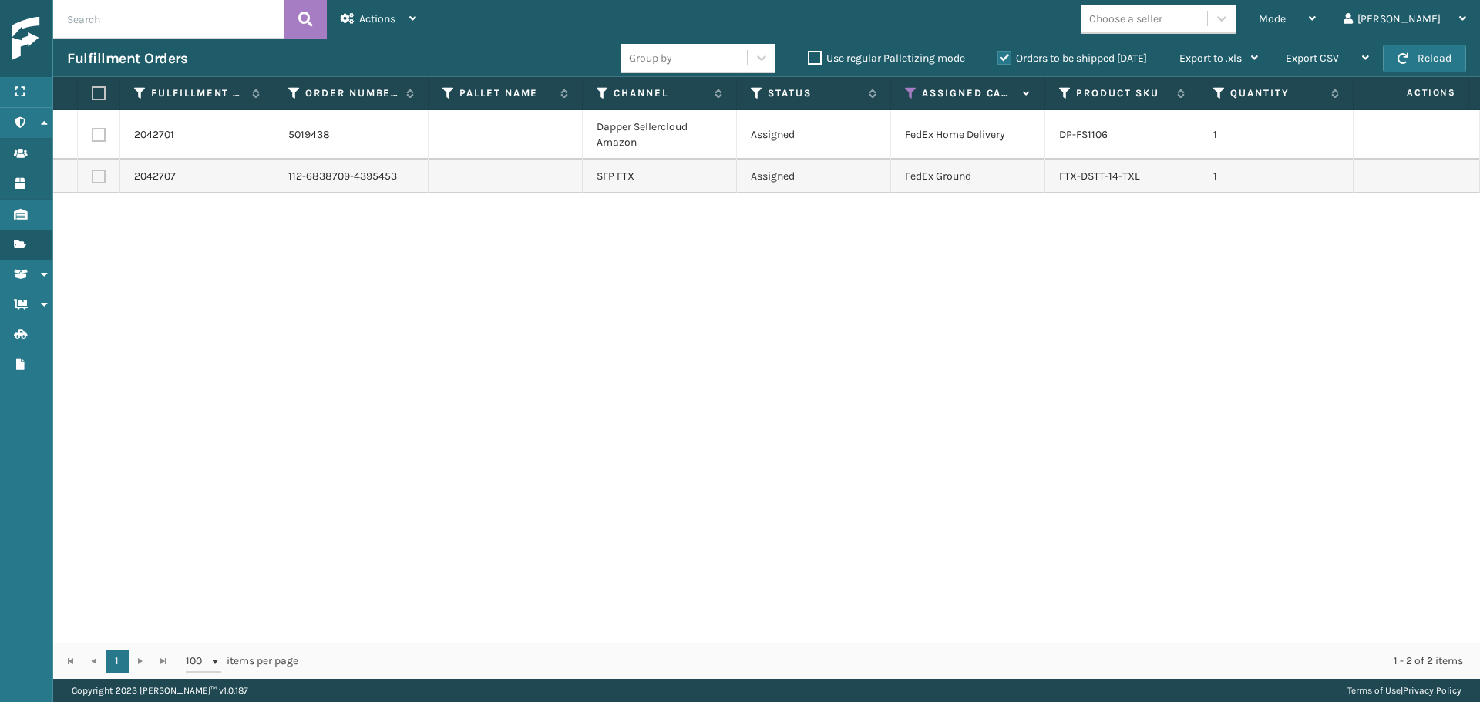
click at [912, 93] on icon at bounding box center [911, 93] width 12 height 14
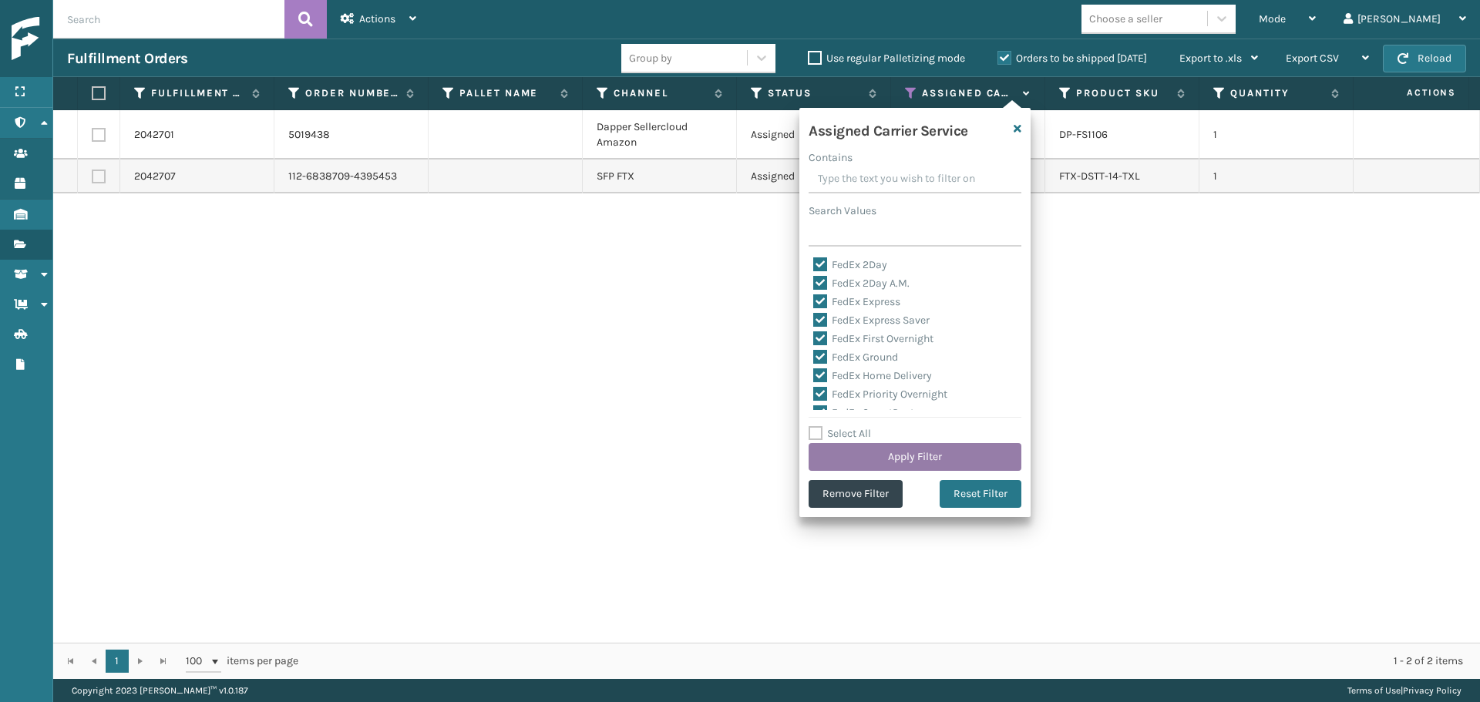
click at [945, 446] on button "Apply Filter" at bounding box center [915, 457] width 213 height 28
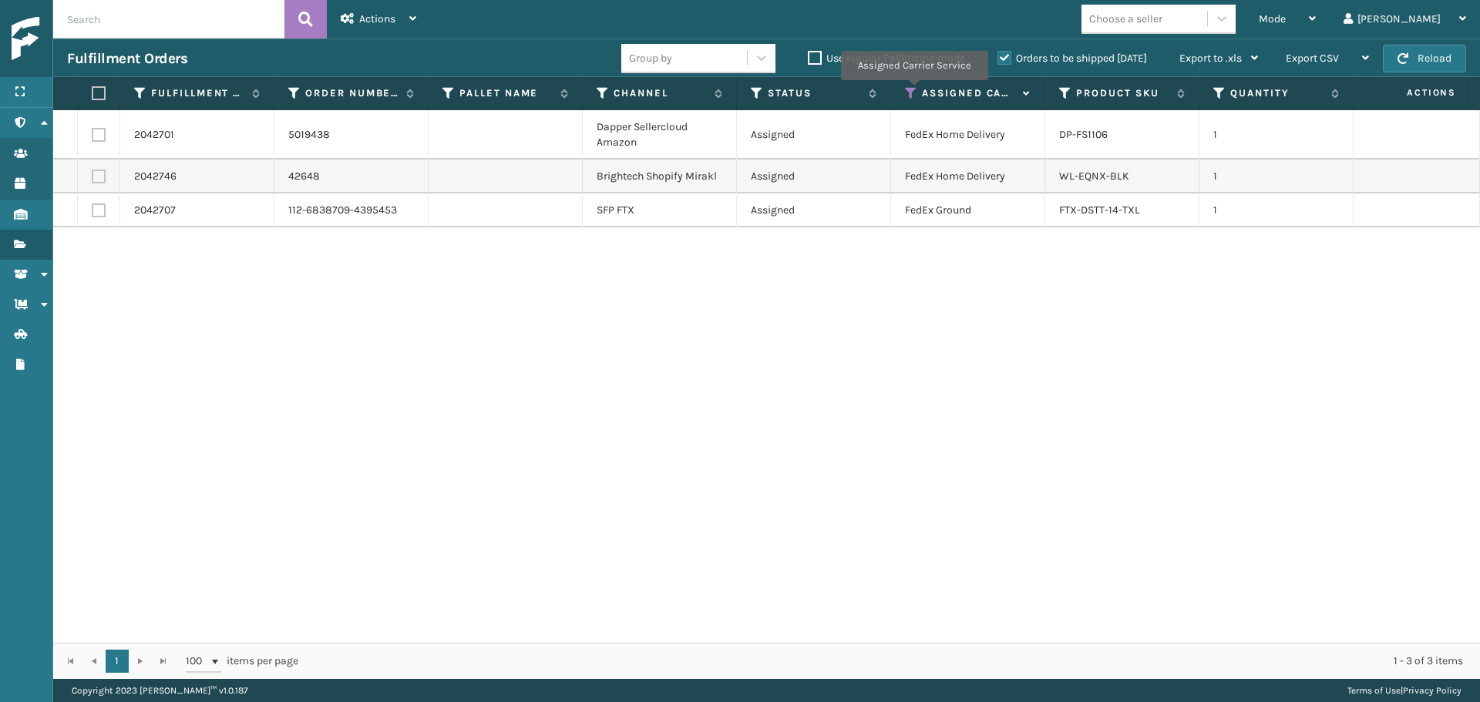
click at [914, 91] on icon at bounding box center [911, 93] width 12 height 14
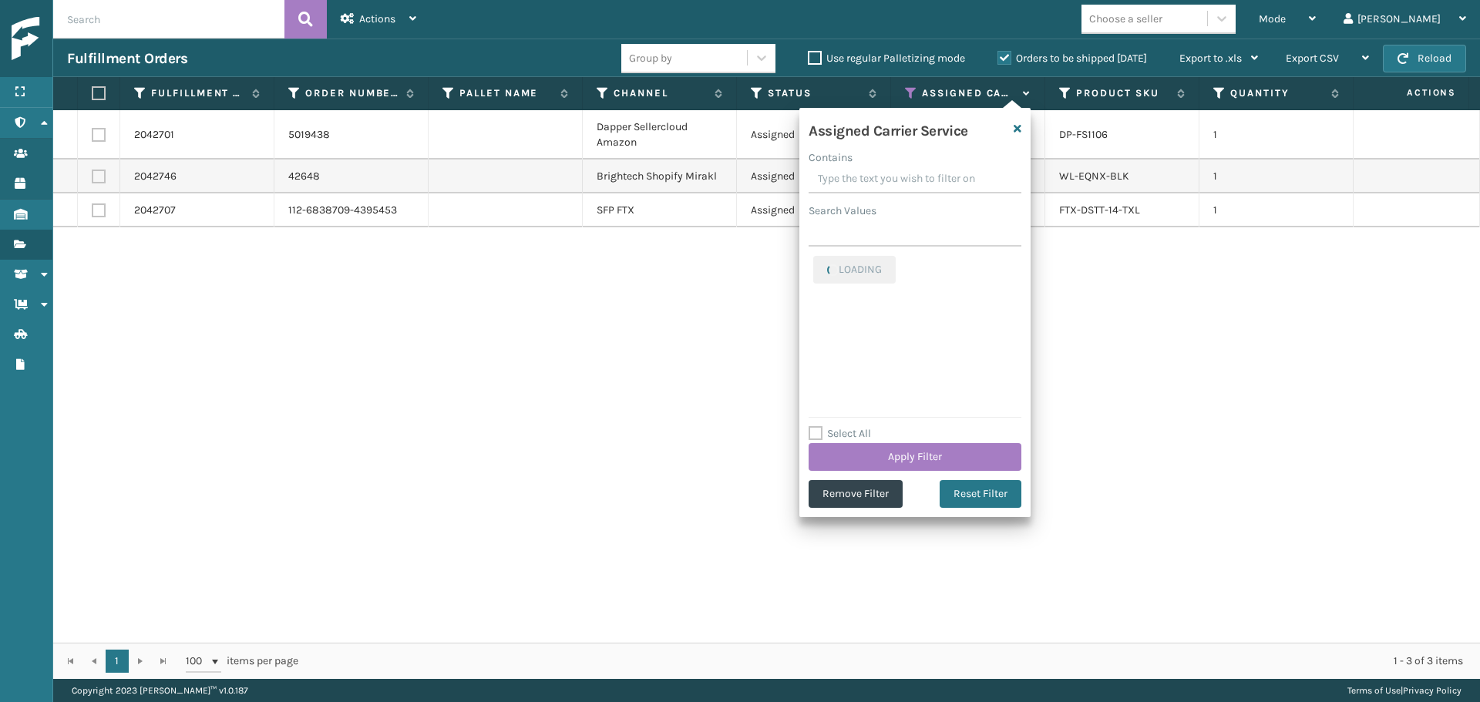
click at [836, 427] on label "Select All" at bounding box center [840, 433] width 62 height 13
click at [836, 426] on input "Select All" at bounding box center [924, 426] width 231 height 2
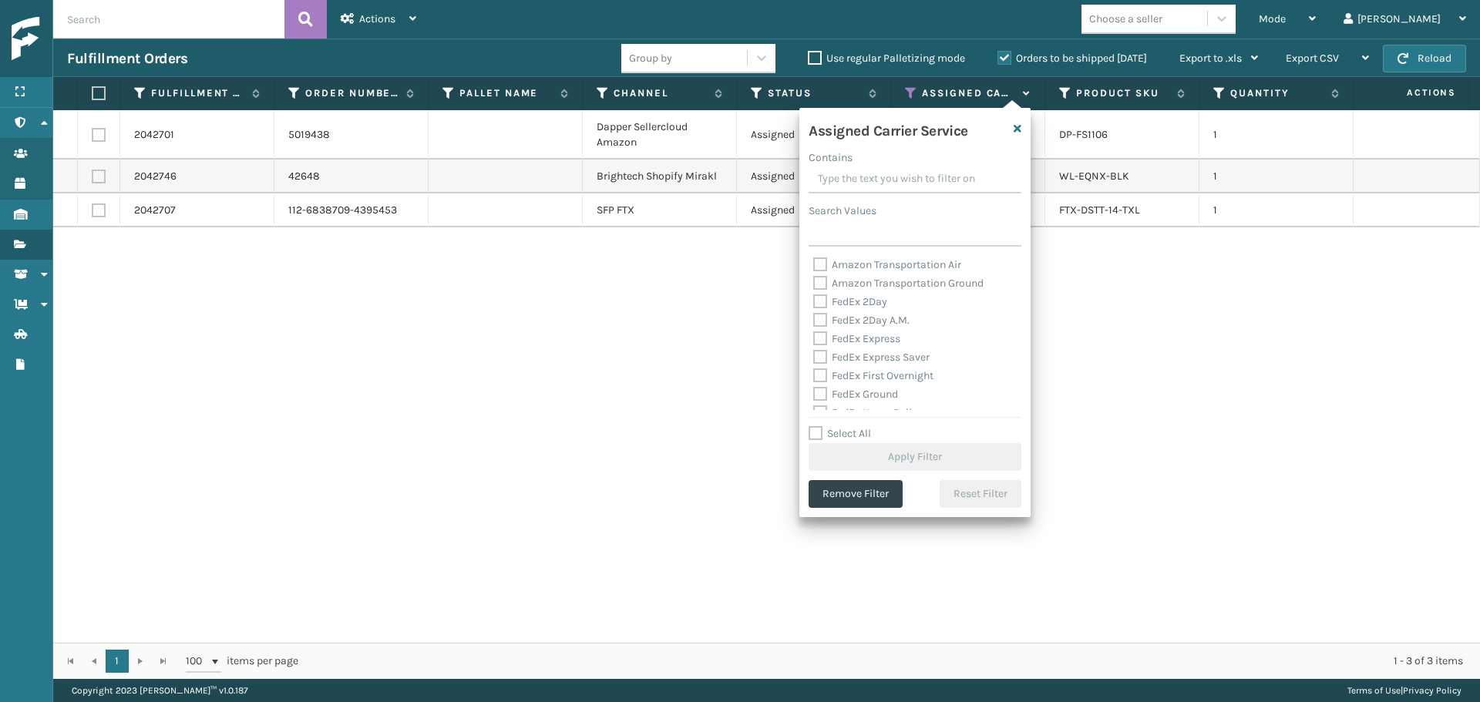
click at [846, 433] on label "Select All" at bounding box center [840, 433] width 62 height 13
click at [846, 426] on input "Select All" at bounding box center [924, 426] width 231 height 2
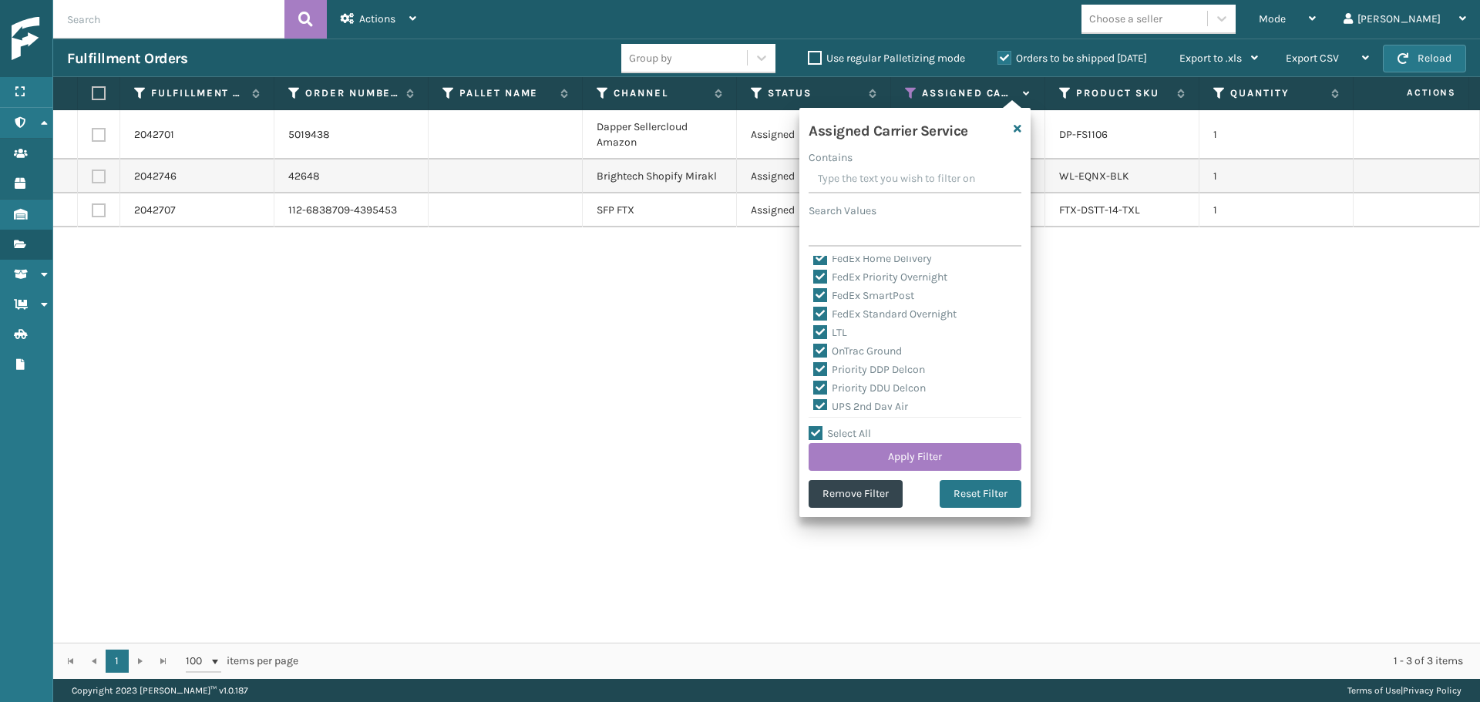
click at [823, 328] on label "LTL" at bounding box center [830, 332] width 34 height 13
click at [814, 328] on input "LTL" at bounding box center [813, 329] width 1 height 10
click at [898, 455] on button "Apply Filter" at bounding box center [915, 457] width 213 height 28
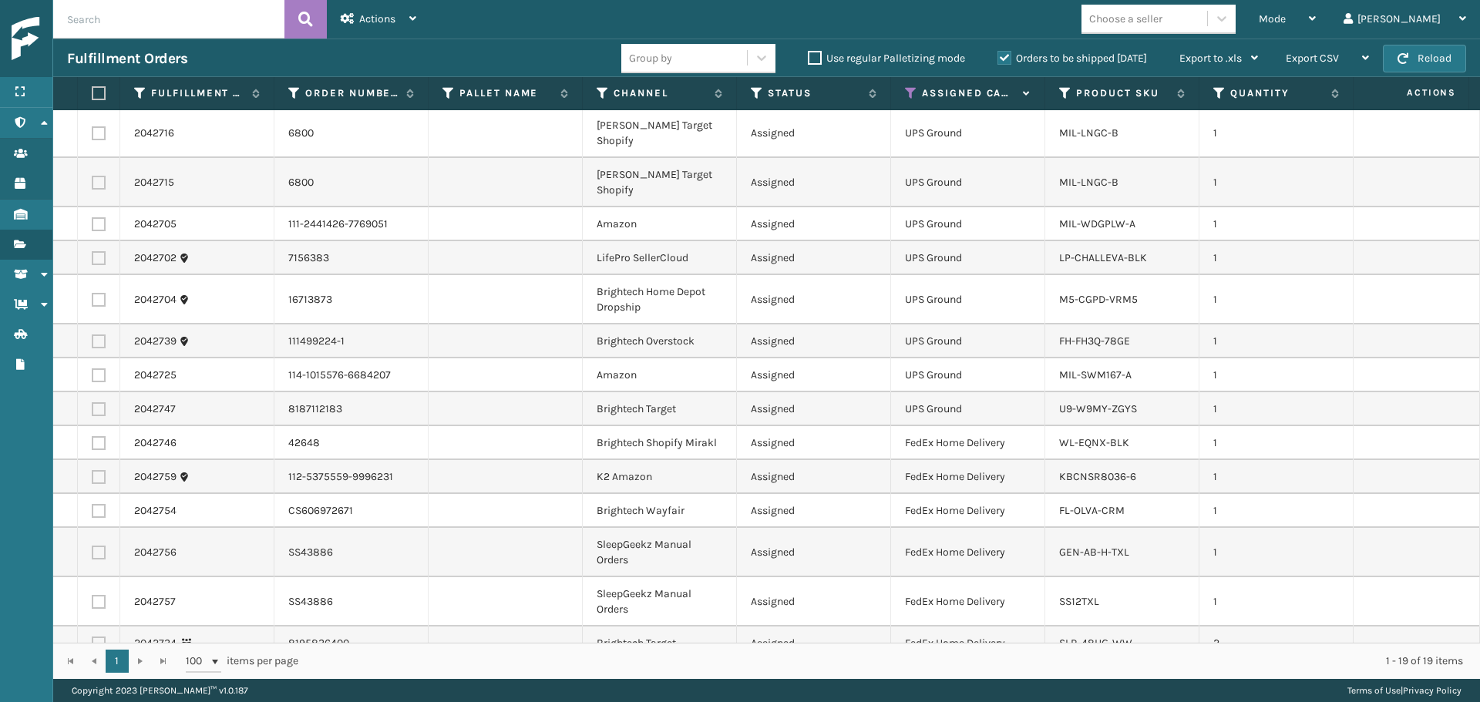
scroll to position [0, 0]
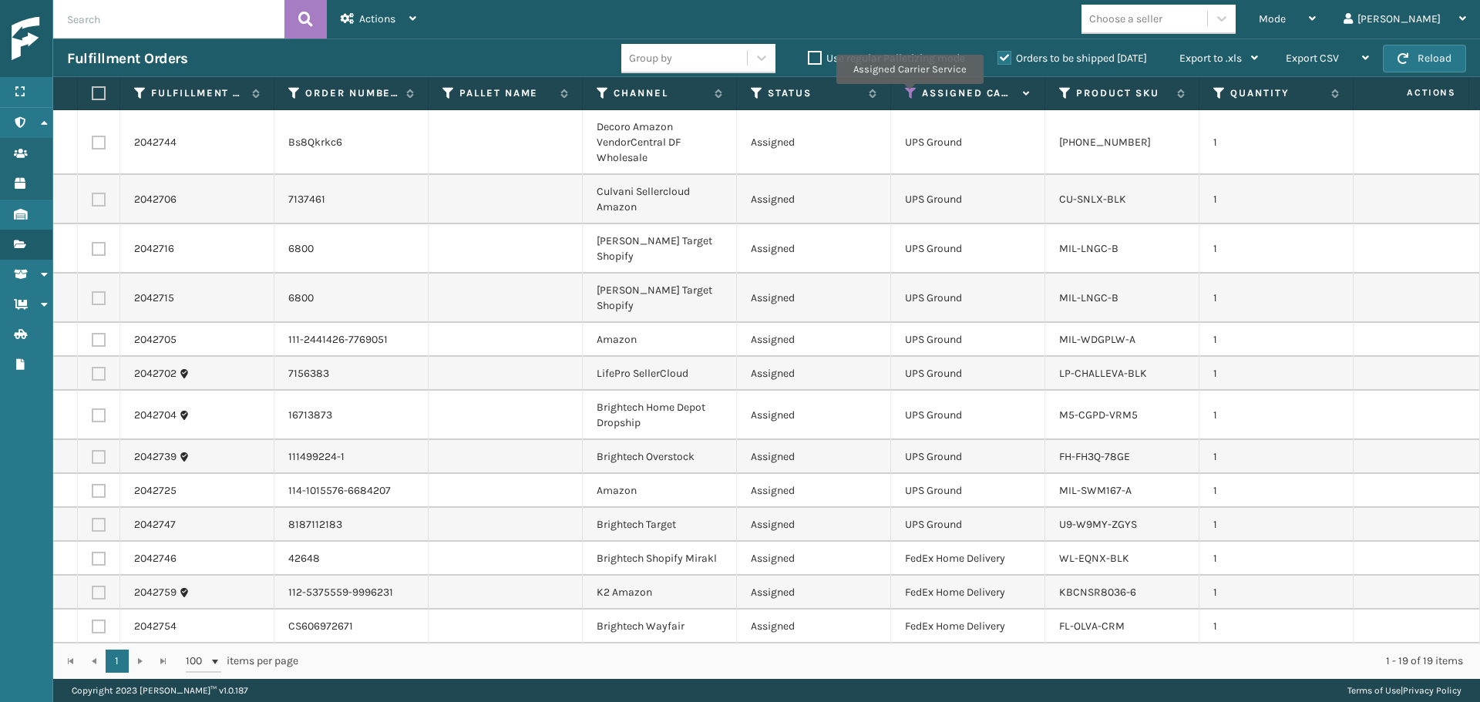
click at [909, 95] on icon at bounding box center [911, 93] width 12 height 14
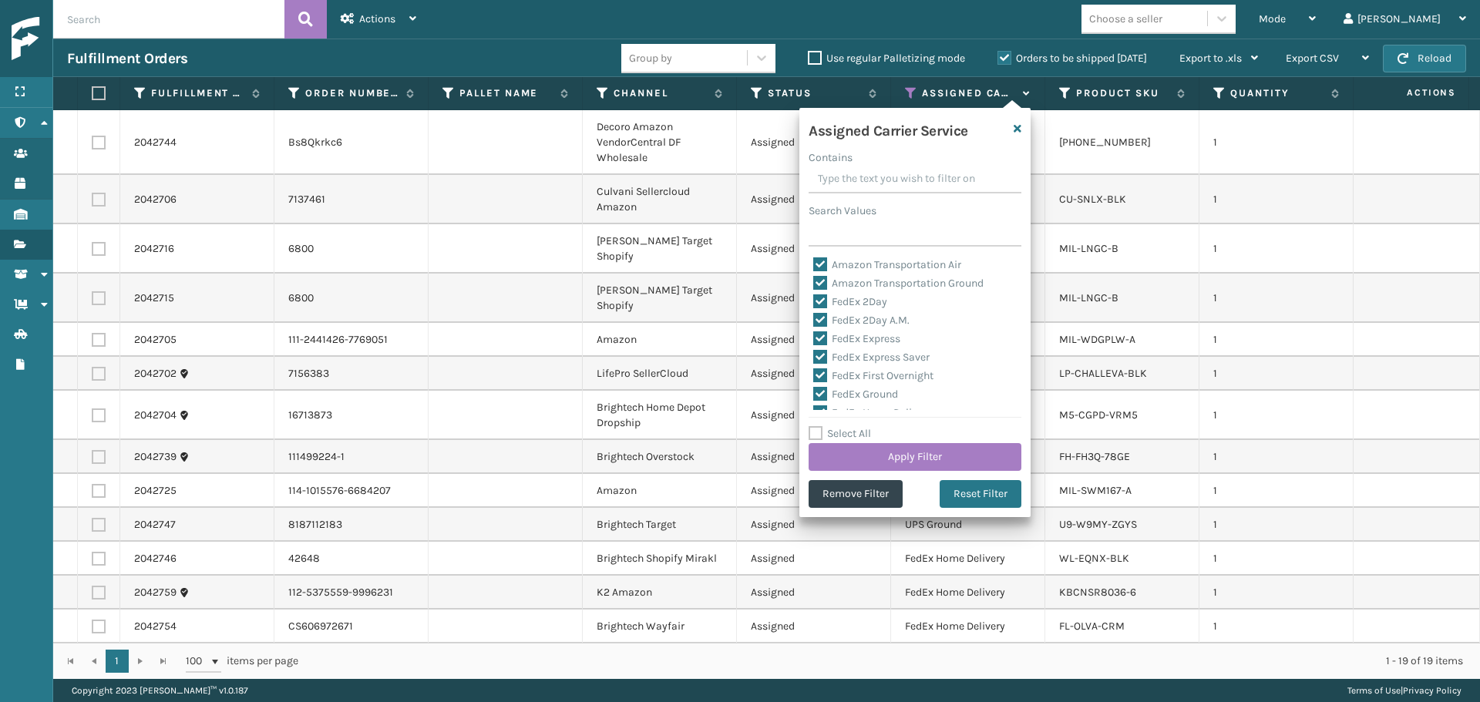
click at [823, 433] on label "Select All" at bounding box center [840, 433] width 62 height 13
click at [823, 426] on input "Select All" at bounding box center [924, 426] width 231 height 2
click at [823, 433] on label "Select All" at bounding box center [840, 433] width 62 height 13
click at [823, 426] on input "Select All" at bounding box center [924, 426] width 231 height 2
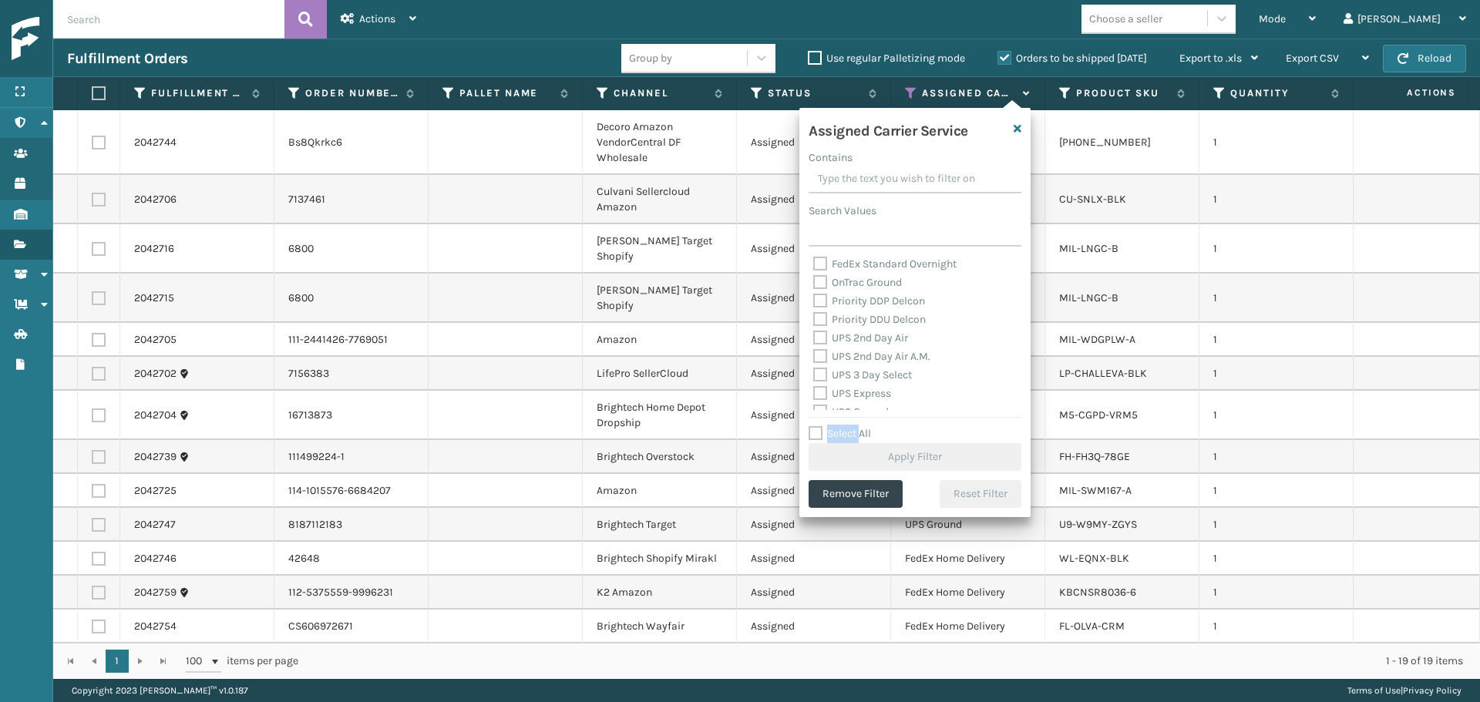
scroll to position [231, 0]
click at [865, 311] on label "UPS 2nd Day Air" at bounding box center [860, 311] width 95 height 13
click at [814, 311] on input "UPS 2nd Day Air" at bounding box center [813, 307] width 1 height 10
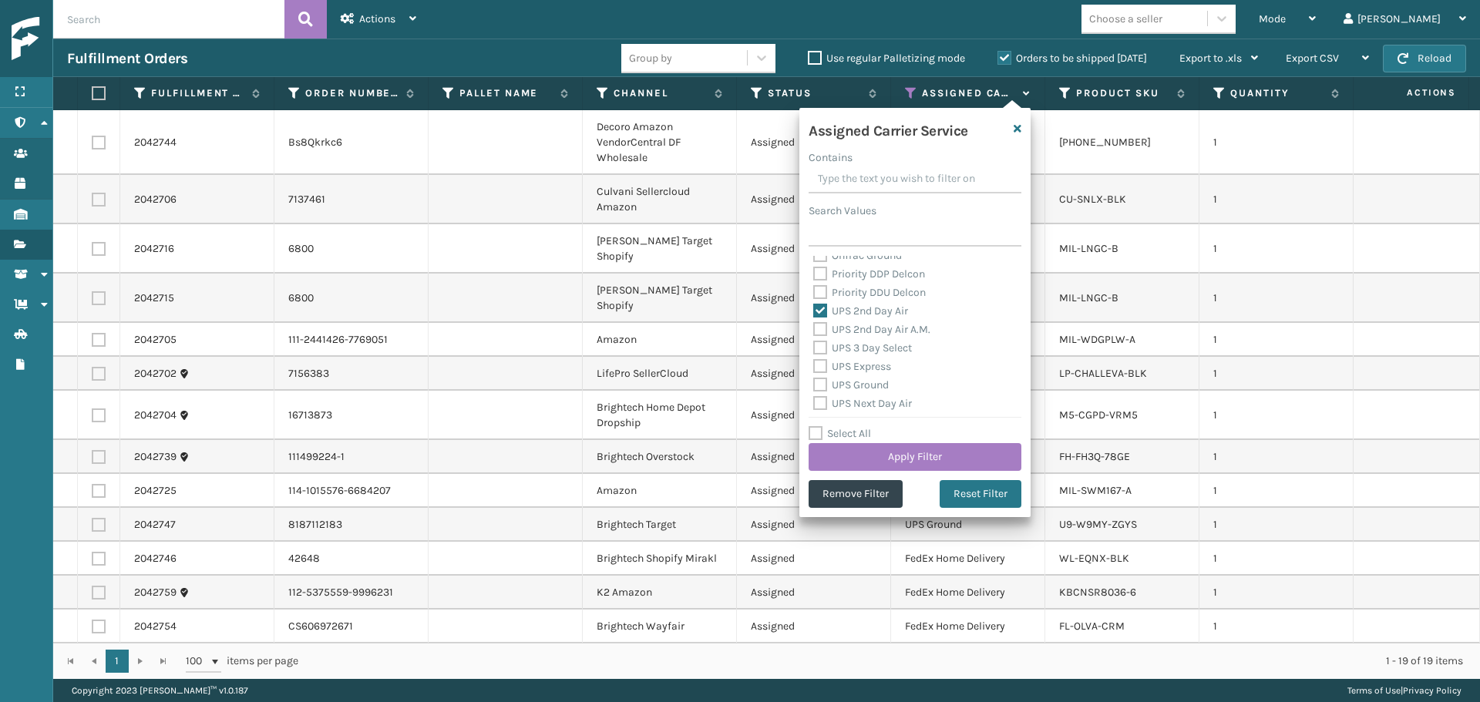
click at [868, 329] on label "UPS 2nd Day Air A.M." at bounding box center [871, 329] width 117 height 13
click at [814, 329] on input "UPS 2nd Day Air A.M." at bounding box center [813, 326] width 1 height 10
click at [876, 351] on label "UPS 3 Day Select" at bounding box center [862, 348] width 99 height 13
click at [814, 349] on input "UPS 3 Day Select" at bounding box center [813, 344] width 1 height 10
click at [877, 367] on label "UPS Express" at bounding box center [852, 366] width 78 height 13
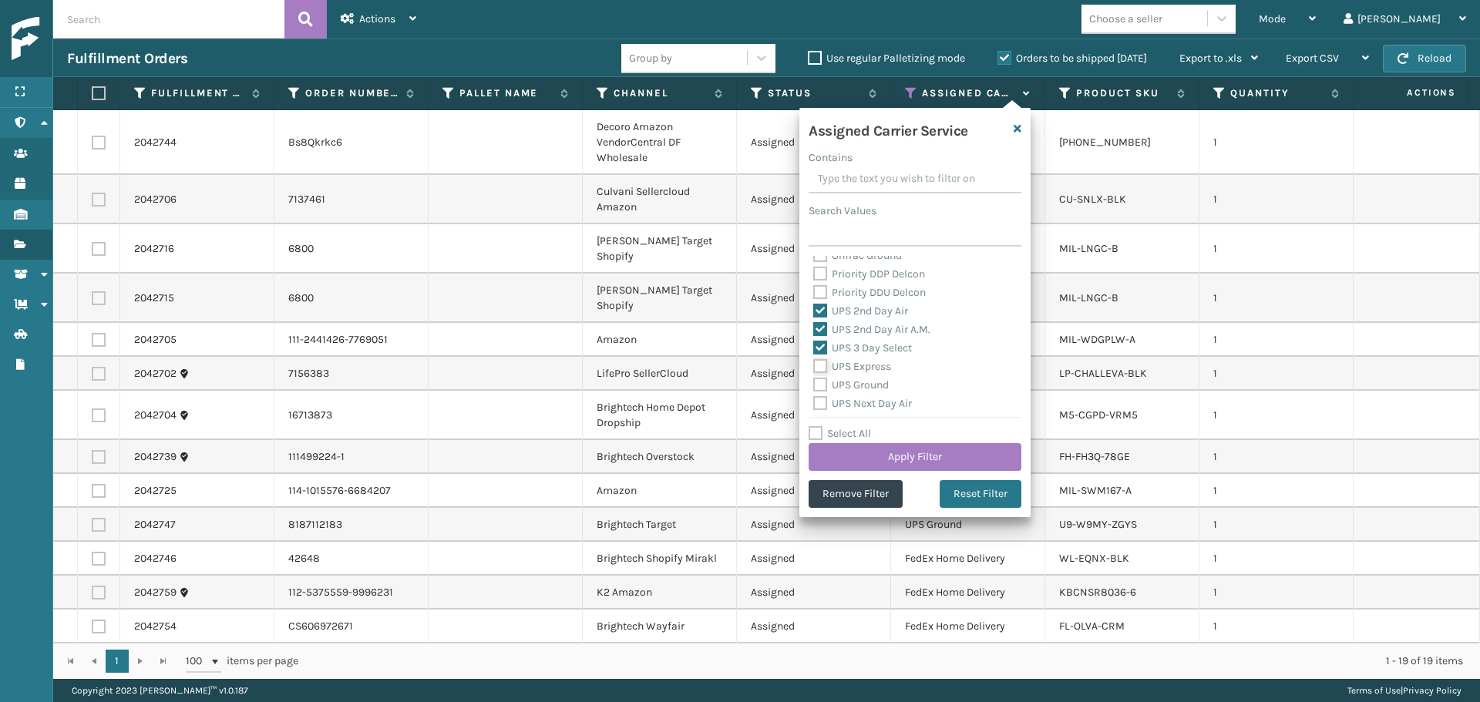
click at [814, 367] on input "UPS Express" at bounding box center [813, 363] width 1 height 10
click at [875, 383] on label "UPS Ground" at bounding box center [851, 385] width 76 height 13
click at [814, 383] on input "UPS Ground" at bounding box center [813, 381] width 1 height 10
click at [876, 406] on label "UPS Next Day Air" at bounding box center [862, 403] width 99 height 13
click at [814, 405] on input "UPS Next Day Air" at bounding box center [813, 400] width 1 height 10
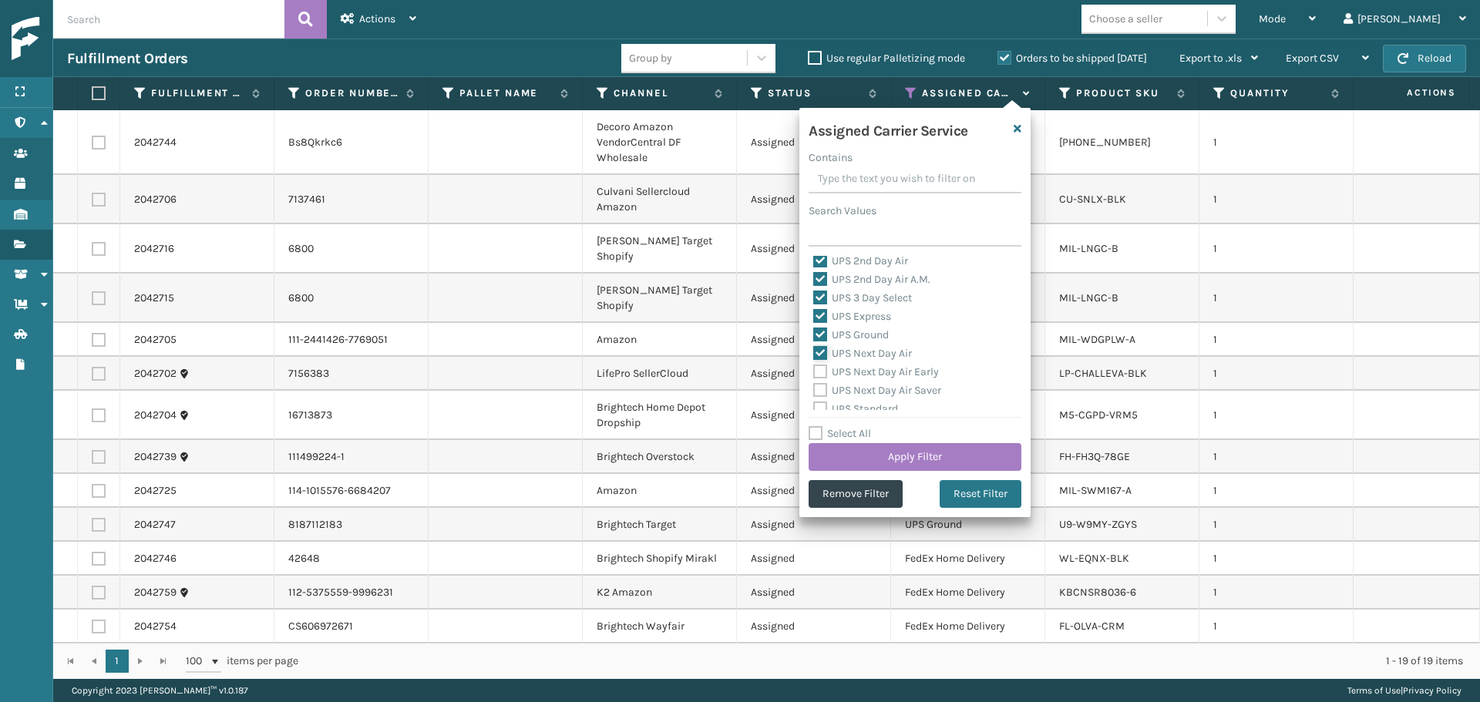
scroll to position [308, 0]
click at [867, 361] on label "UPS Next Day Air Saver" at bounding box center [877, 363] width 128 height 13
click at [814, 361] on input "UPS Next Day Air Saver" at bounding box center [813, 360] width 1 height 10
click at [866, 345] on label "UPS Next Day Air Early" at bounding box center [876, 344] width 126 height 13
click at [814, 345] on input "UPS Next Day Air Early" at bounding box center [813, 341] width 1 height 10
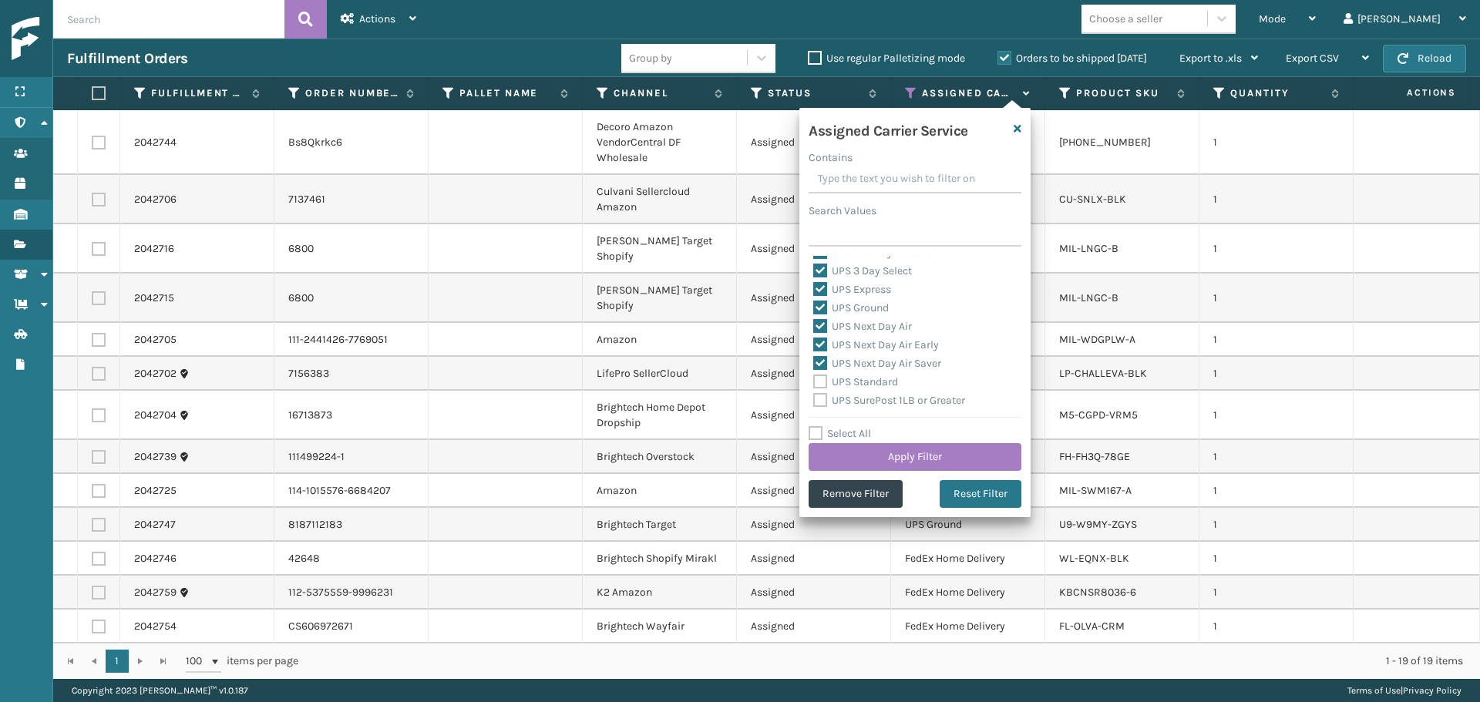
click at [862, 379] on label "UPS Standard" at bounding box center [855, 381] width 85 height 13
click at [814, 379] on input "UPS Standard" at bounding box center [813, 378] width 1 height 10
click at [870, 395] on label "UPS SurePost 1LB or Greater" at bounding box center [889, 400] width 152 height 13
click at [814, 395] on input "UPS SurePost 1LB or Greater" at bounding box center [813, 397] width 1 height 10
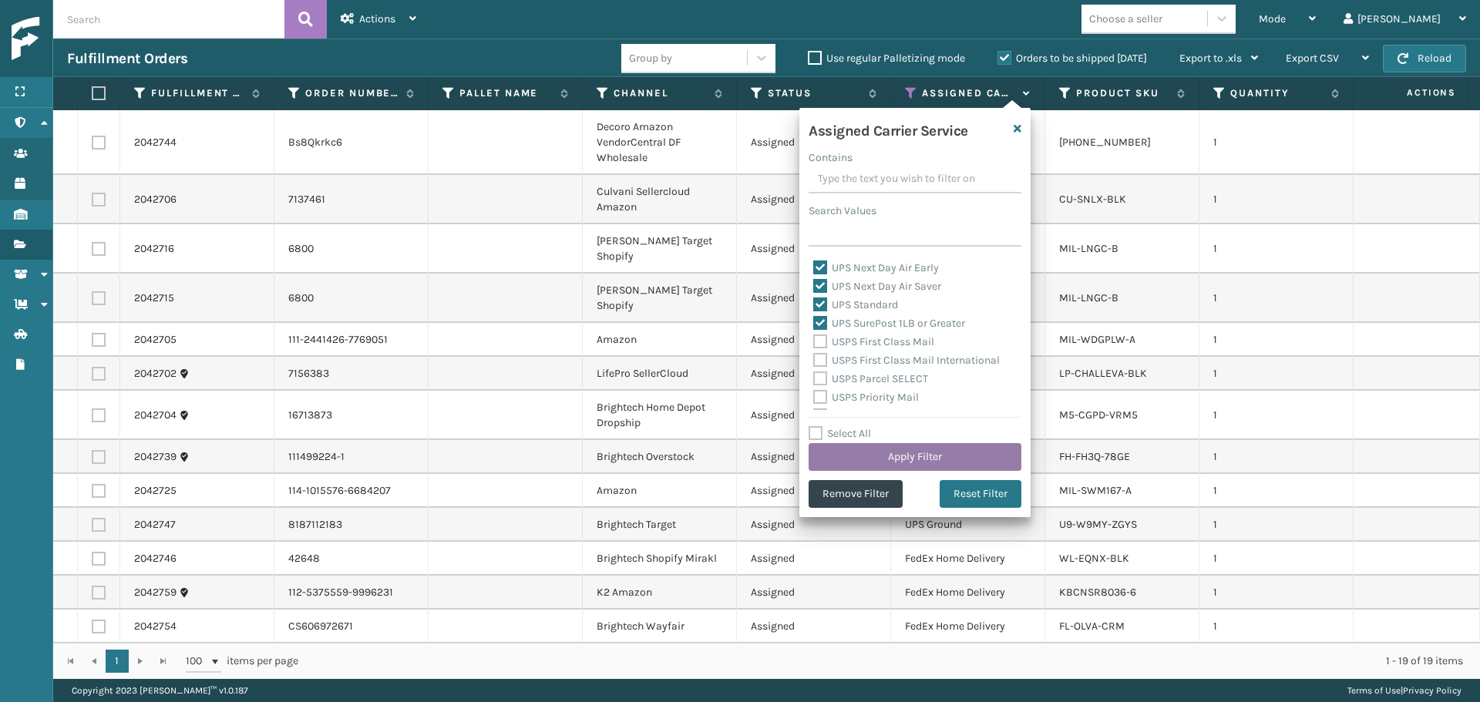
click at [900, 456] on button "Apply Filter" at bounding box center [915, 457] width 213 height 28
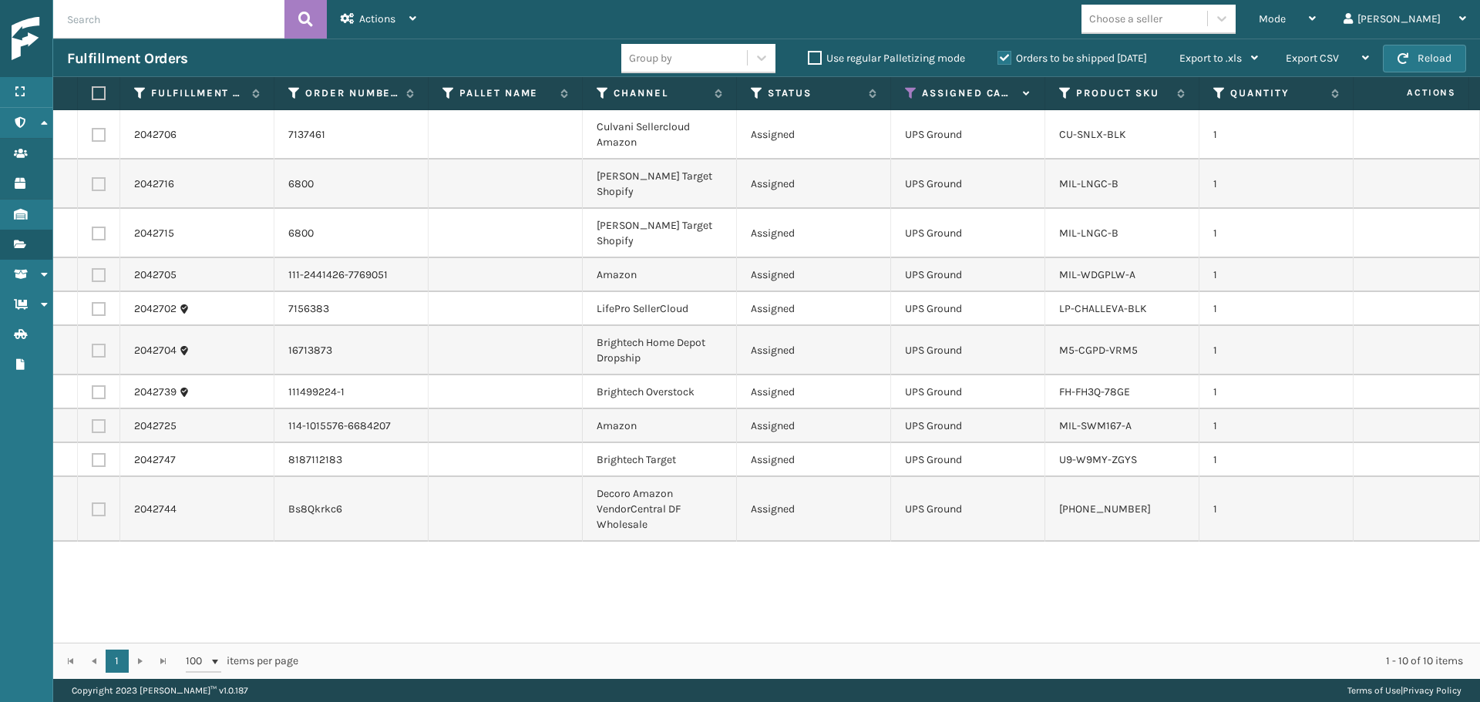
click at [98, 89] on label at bounding box center [96, 93] width 9 height 14
click at [93, 89] on input "checkbox" at bounding box center [92, 94] width 1 height 10
click at [395, 14] on span "Actions" at bounding box center [377, 18] width 36 height 13
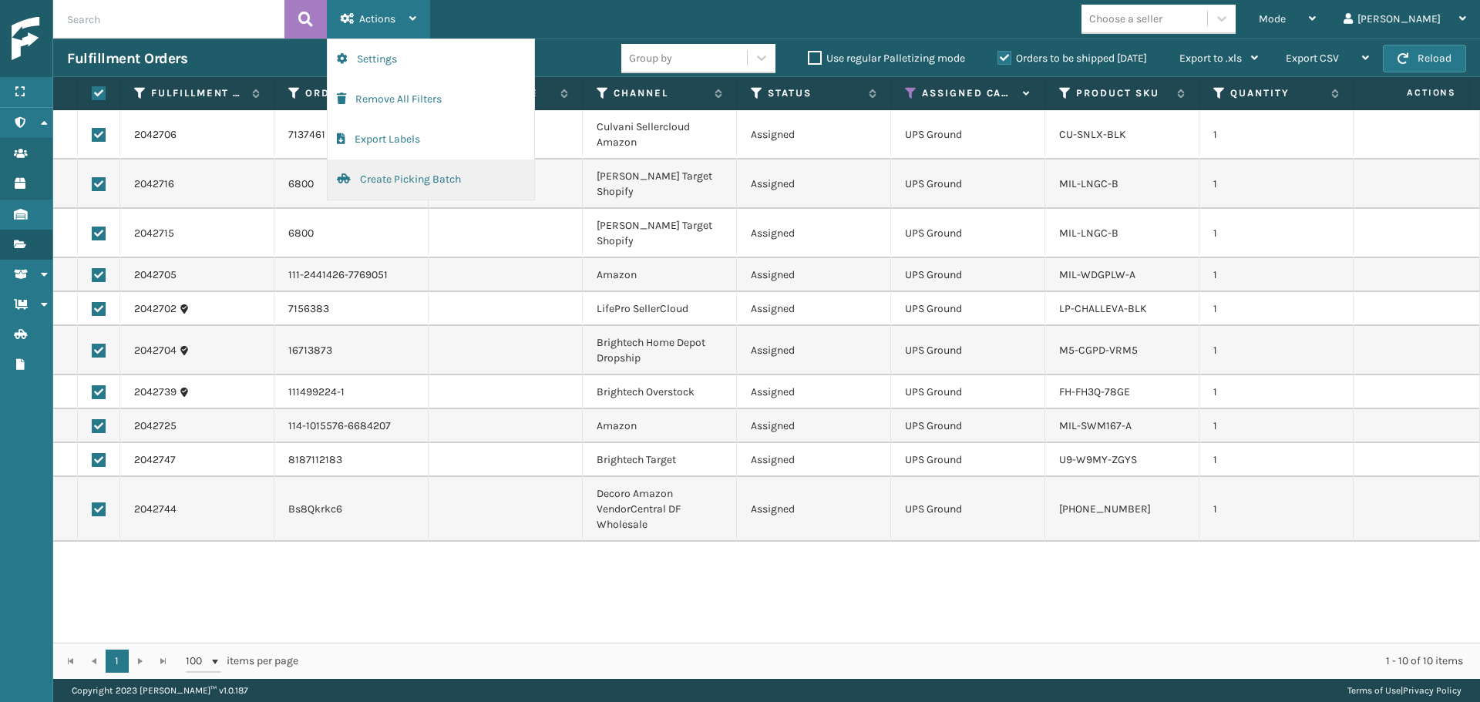
click at [383, 184] on button "Create Picking Batch" at bounding box center [431, 180] width 207 height 40
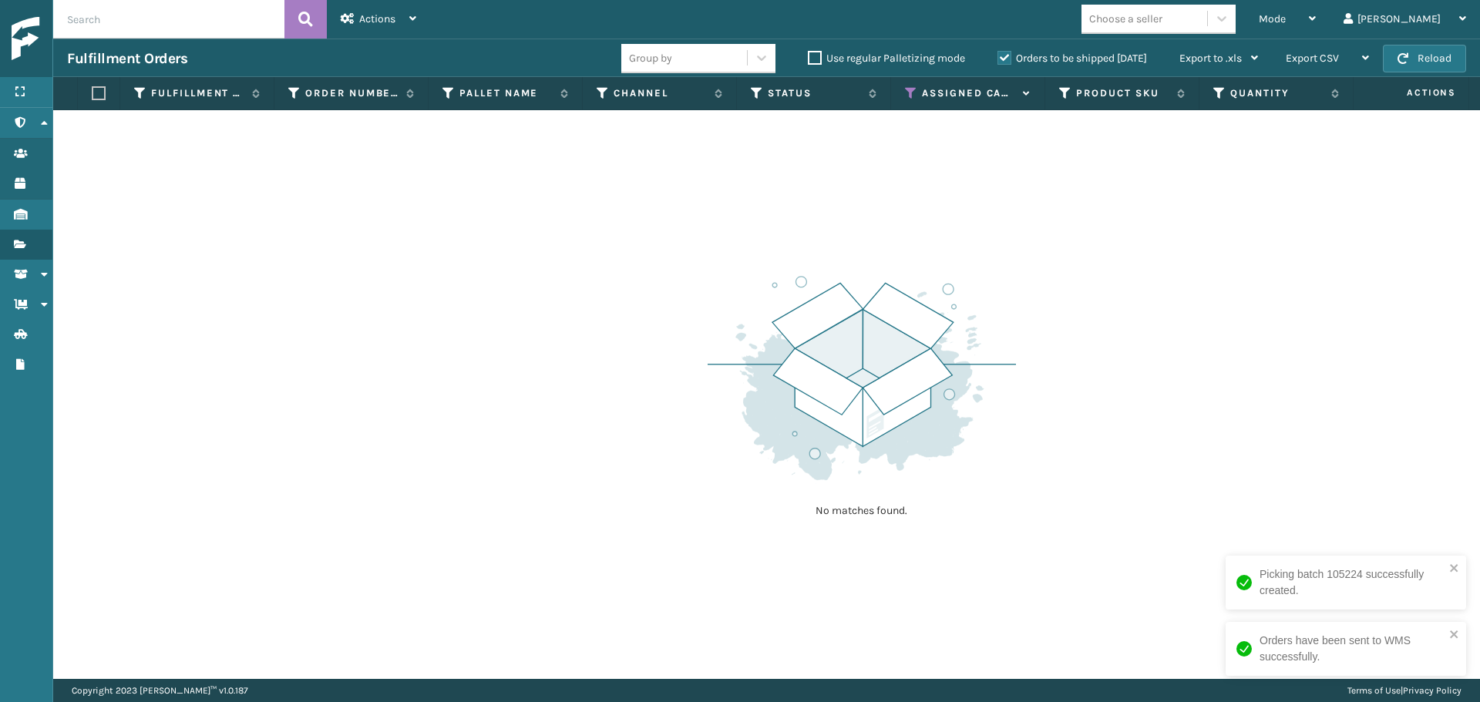
click at [911, 91] on icon at bounding box center [911, 93] width 12 height 14
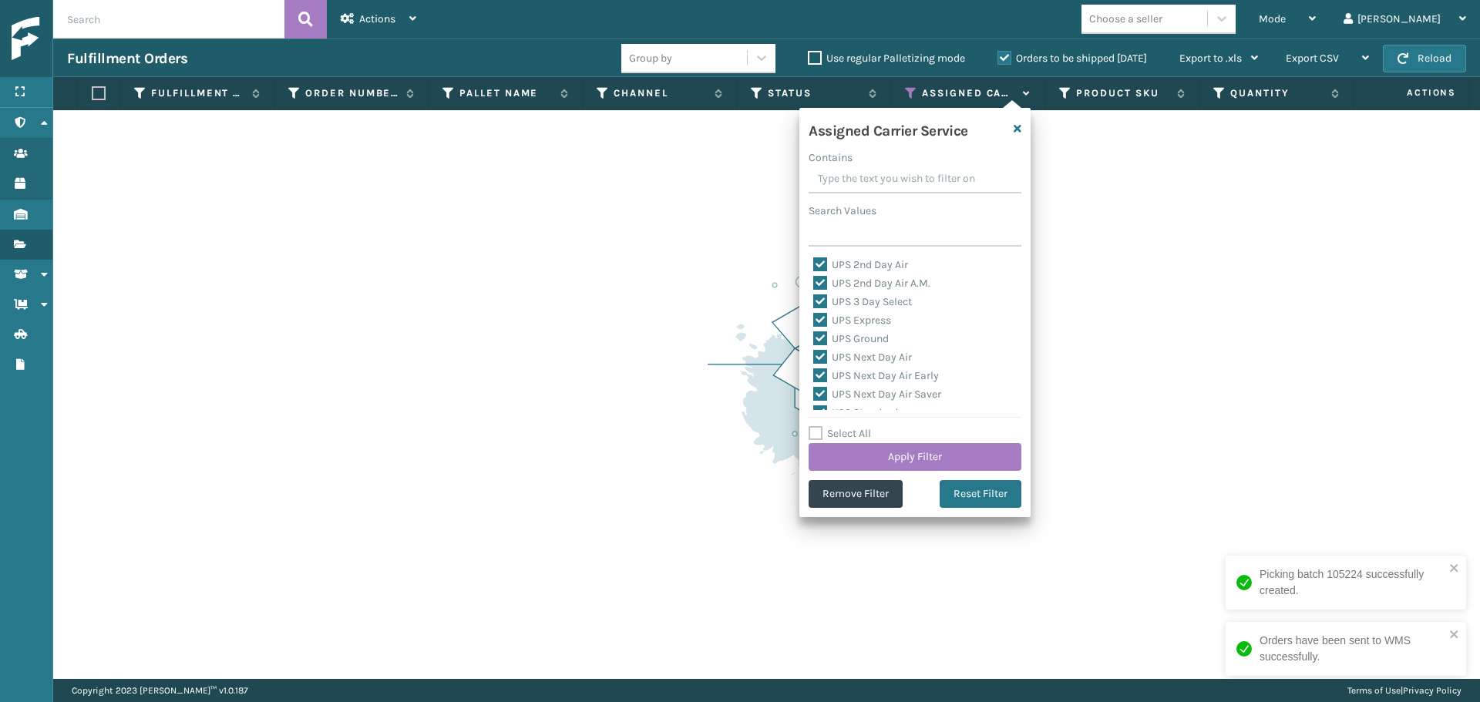
click at [854, 433] on label "Select All" at bounding box center [840, 433] width 62 height 13
click at [854, 426] on input "Select All" at bounding box center [924, 426] width 231 height 2
click at [854, 433] on label "Select All" at bounding box center [840, 433] width 62 height 13
click at [854, 426] on input "Select All" at bounding box center [924, 426] width 231 height 2
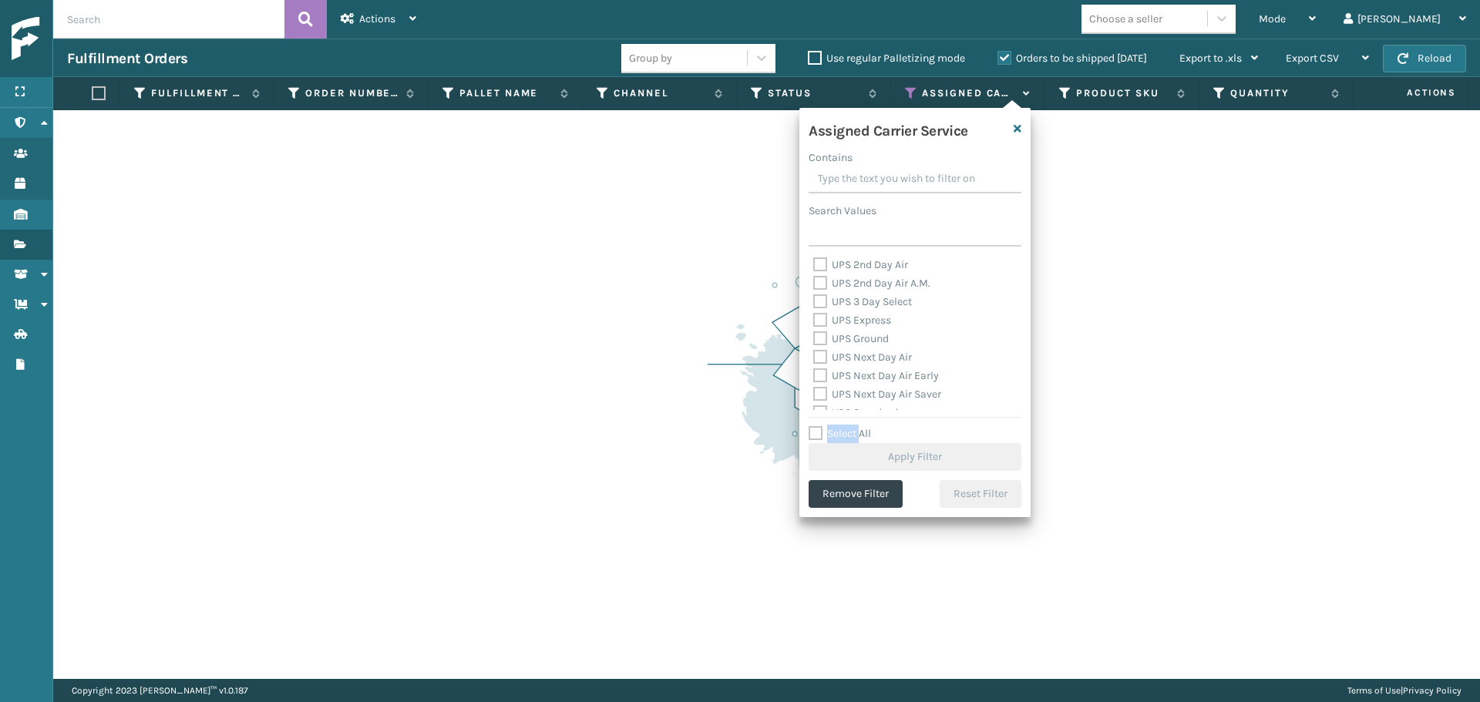
scroll to position [308, 0]
click at [861, 347] on label "FedEx Standard Overnight" at bounding box center [884, 344] width 143 height 13
click at [814, 346] on input "FedEx Standard Overnight" at bounding box center [813, 341] width 1 height 10
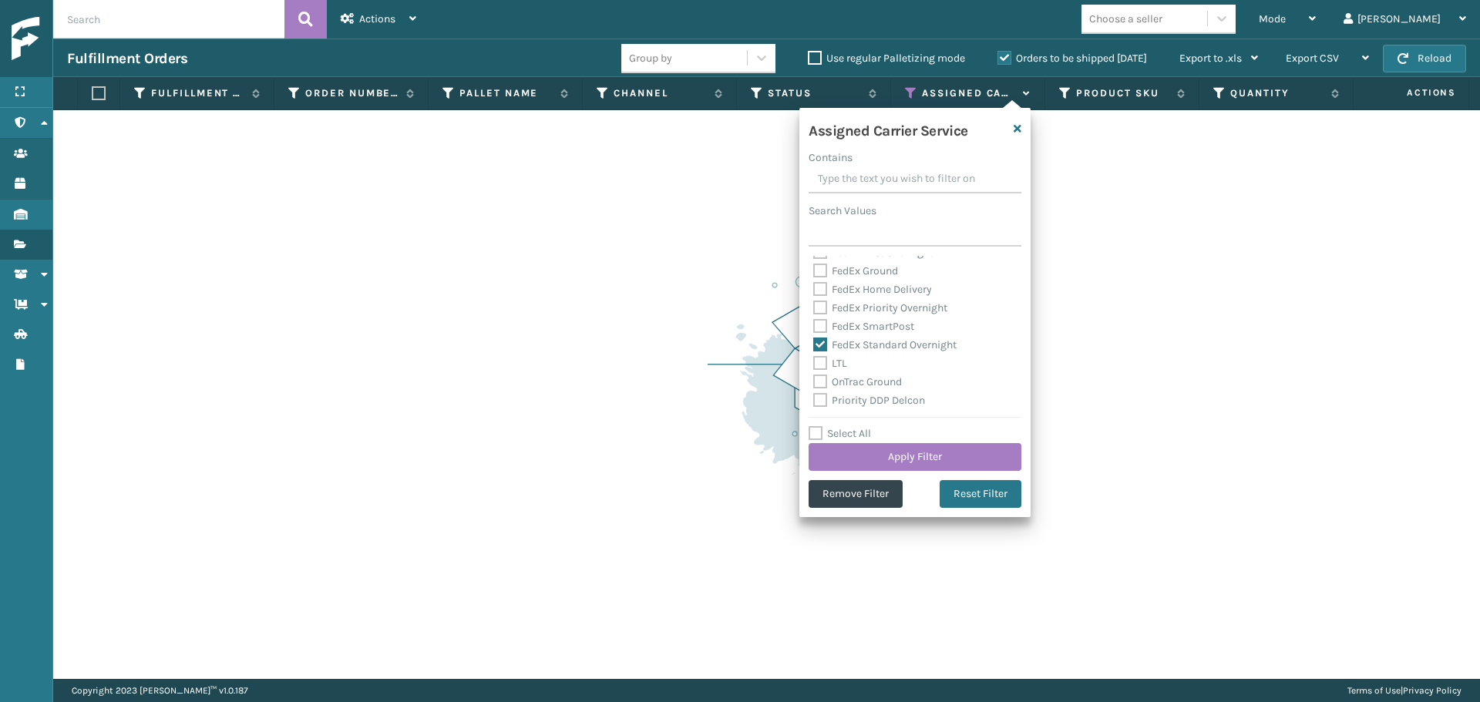
click at [861, 329] on label "FedEx SmartPost" at bounding box center [863, 326] width 101 height 13
click at [814, 328] on input "FedEx SmartPost" at bounding box center [813, 323] width 1 height 10
click at [860, 311] on label "FedEx Priority Overnight" at bounding box center [880, 307] width 134 height 13
click at [814, 309] on input "FedEx Priority Overnight" at bounding box center [813, 304] width 1 height 10
click at [860, 290] on label "FedEx Home Delivery" at bounding box center [872, 289] width 119 height 13
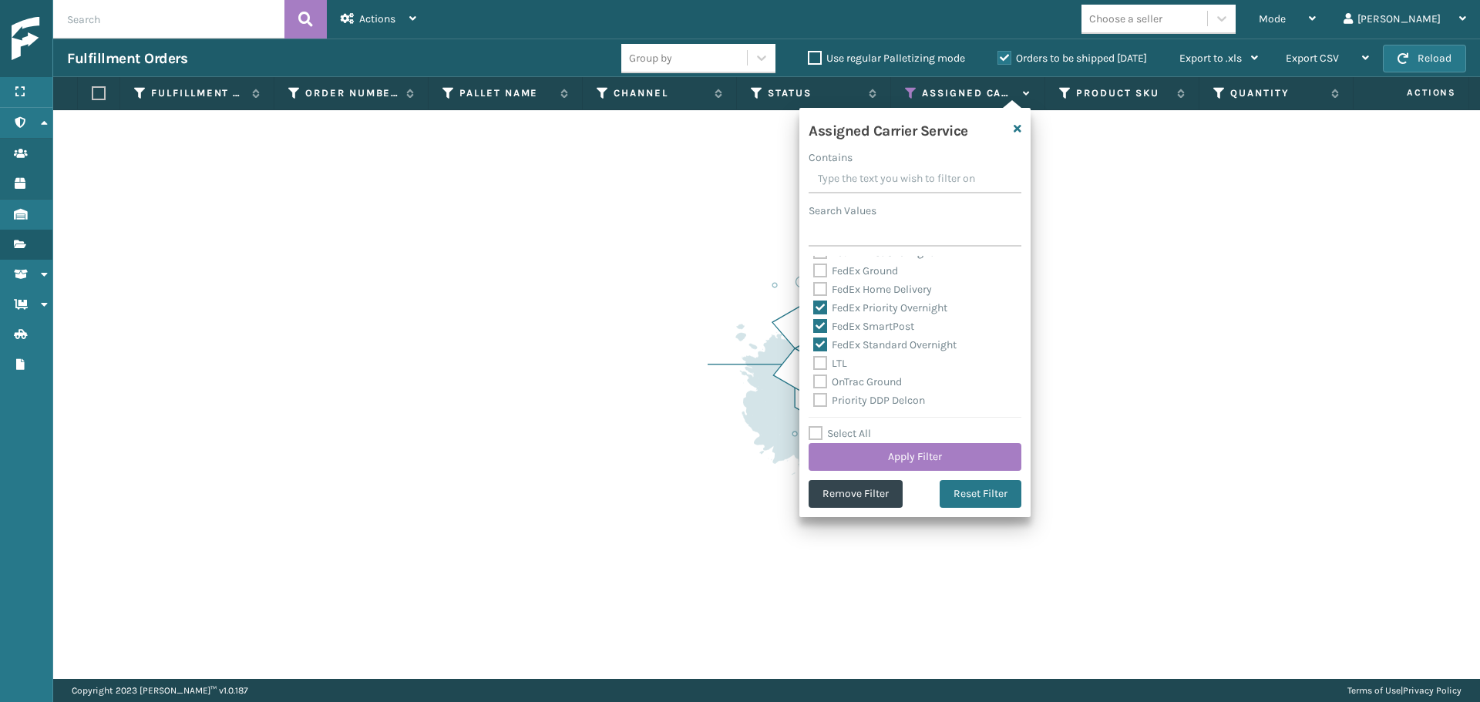
click at [814, 290] on input "FedEx Home Delivery" at bounding box center [813, 286] width 1 height 10
click at [867, 348] on label "FedEx Ground" at bounding box center [855, 348] width 85 height 13
click at [814, 348] on input "FedEx Ground" at bounding box center [813, 344] width 1 height 10
click at [869, 328] on label "FedEx First Overnight" at bounding box center [873, 329] width 120 height 13
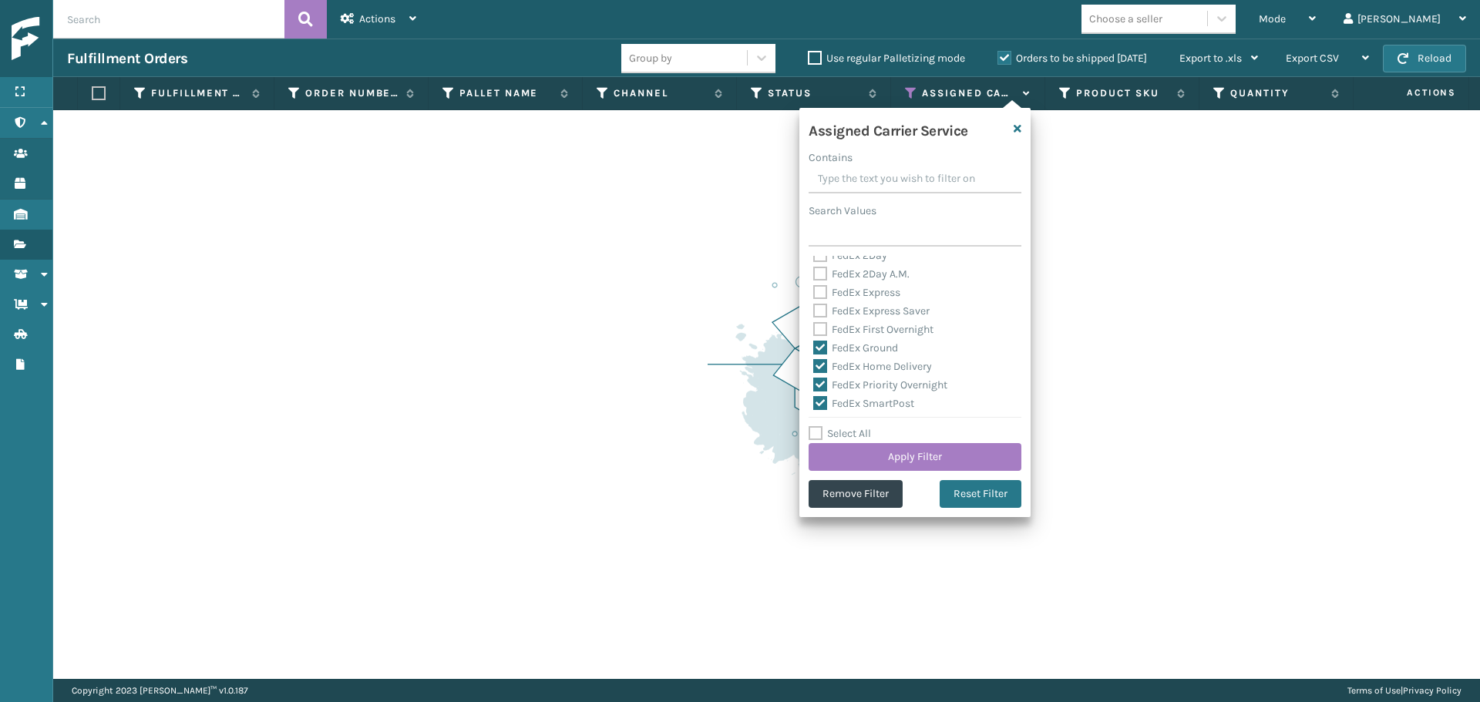
click at [814, 328] on input "FedEx First Overnight" at bounding box center [813, 326] width 1 height 10
click at [868, 309] on label "FedEx Express Saver" at bounding box center [871, 311] width 116 height 13
click at [814, 309] on input "FedEx Express Saver" at bounding box center [813, 307] width 1 height 10
click at [865, 290] on label "FedEx Express" at bounding box center [856, 292] width 87 height 13
click at [814, 290] on input "FedEx Express" at bounding box center [813, 289] width 1 height 10
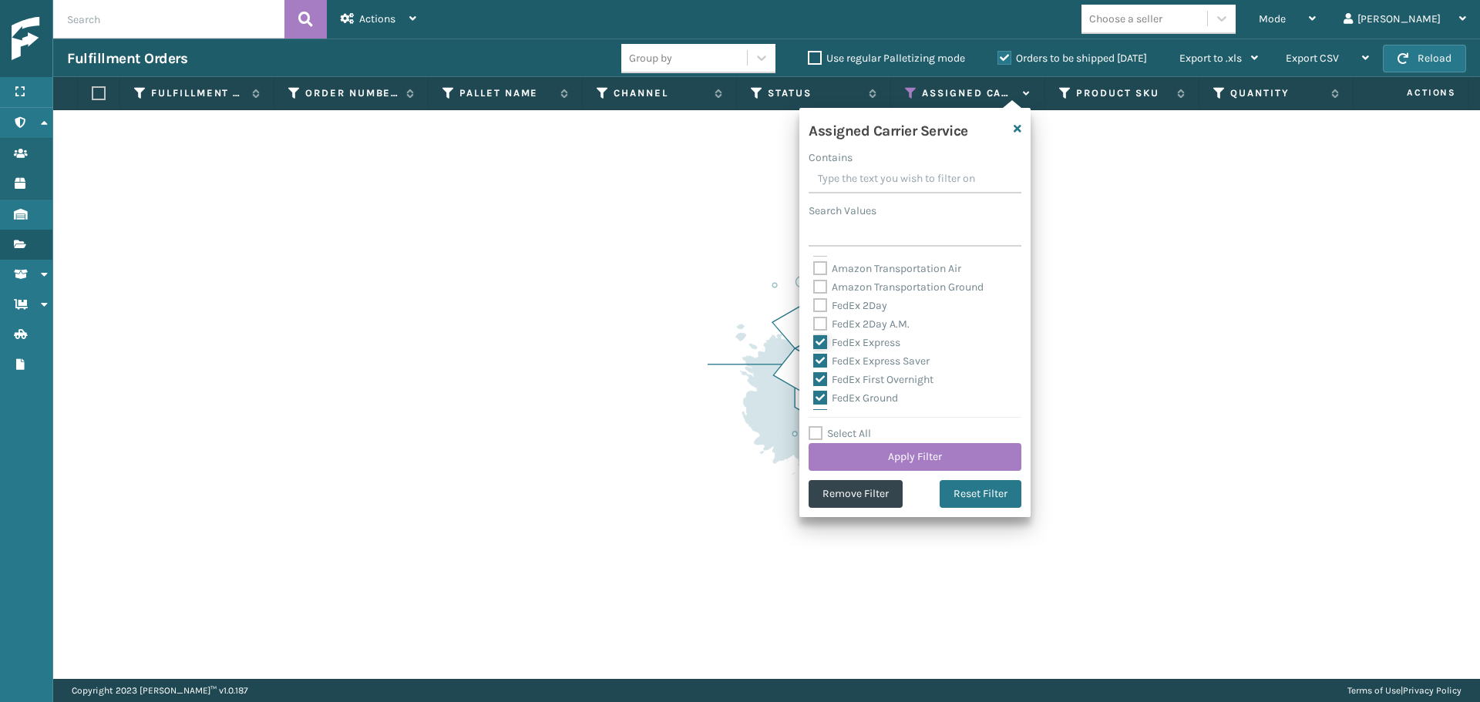
scroll to position [154, 0]
click at [867, 349] on label "FedEx 2Day A.M." at bounding box center [861, 351] width 96 height 13
click at [814, 349] on input "FedEx 2Day A.M." at bounding box center [813, 347] width 1 height 10
click at [863, 332] on label "FedEx 2Day" at bounding box center [850, 332] width 74 height 13
click at [814, 332] on input "FedEx 2Day" at bounding box center [813, 329] width 1 height 10
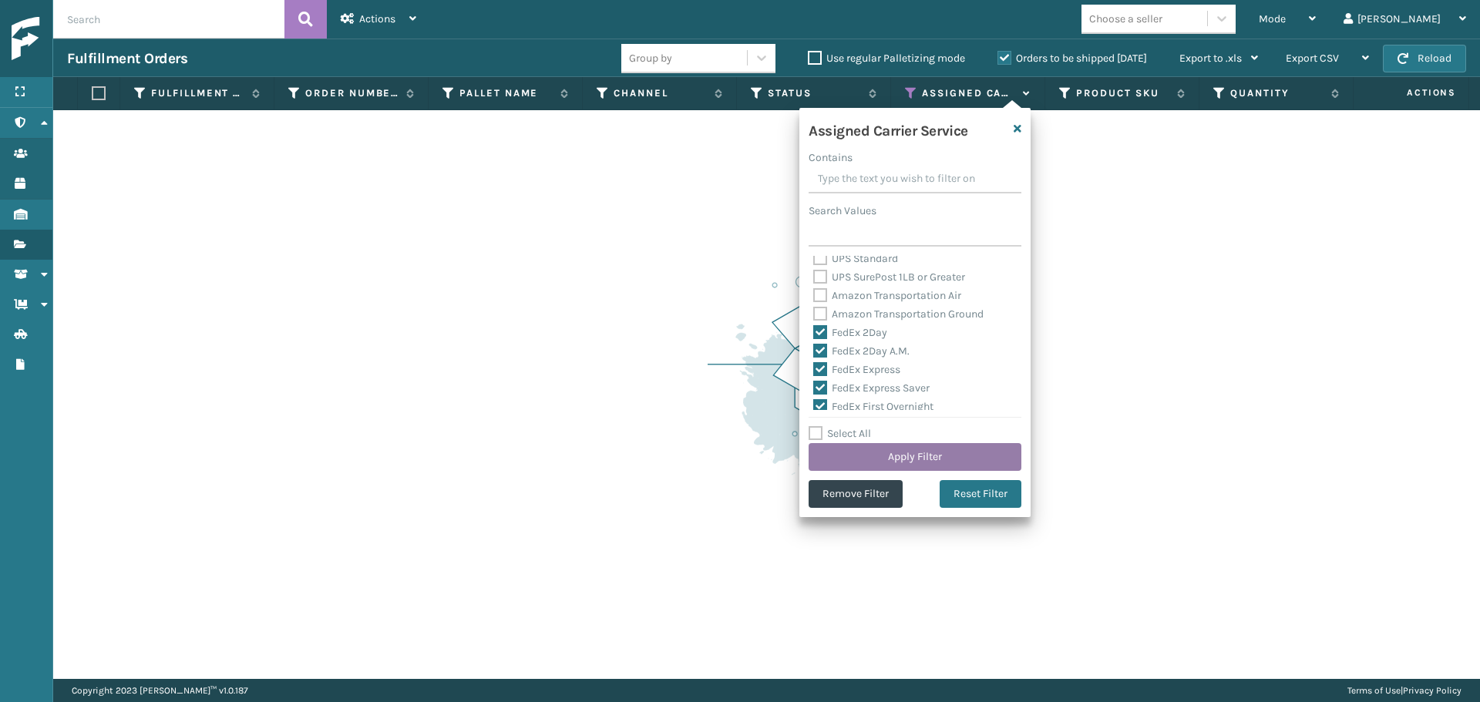
click at [927, 451] on button "Apply Filter" at bounding box center [915, 457] width 213 height 28
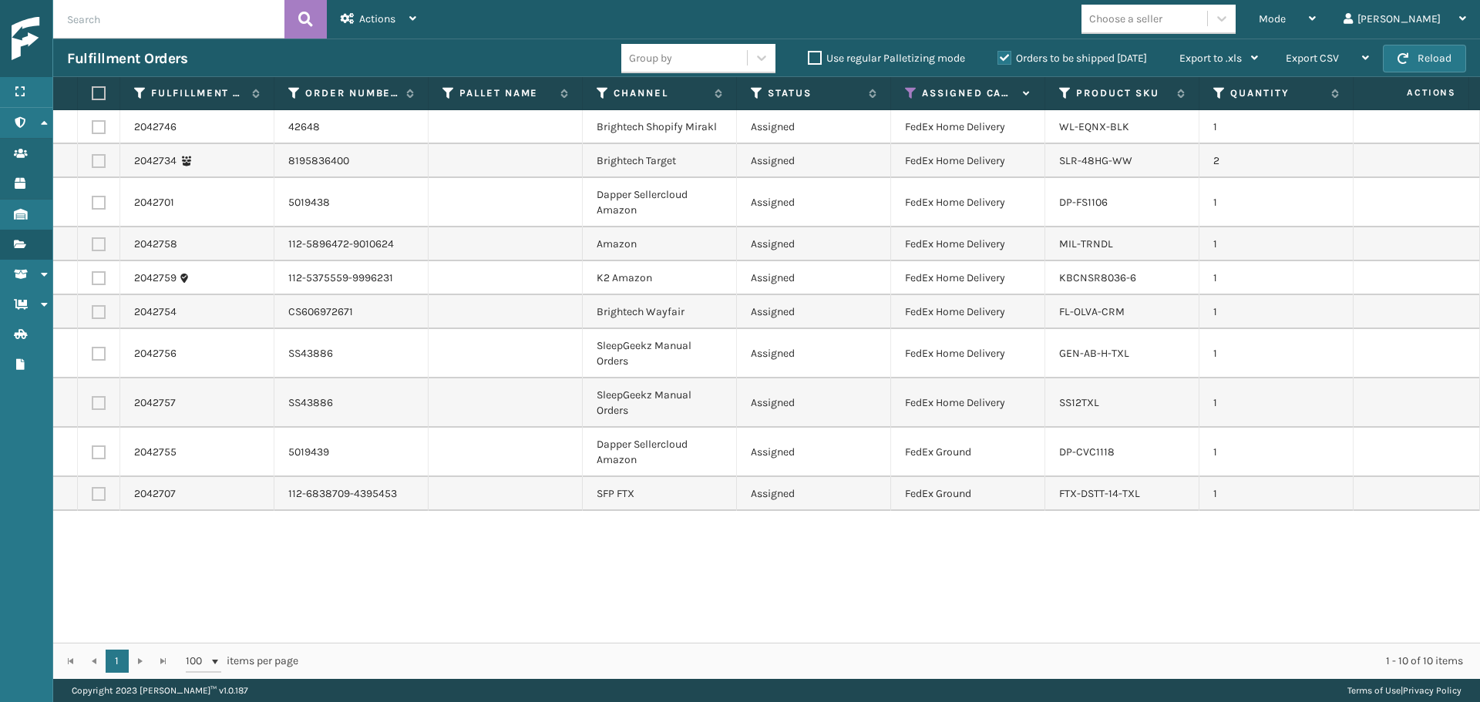
drag, startPoint x: 94, startPoint y: 94, endPoint x: 106, endPoint y: 89, distance: 13.5
click at [94, 94] on label at bounding box center [96, 93] width 9 height 14
click at [93, 94] on input "checkbox" at bounding box center [92, 94] width 1 height 10
click at [353, 21] on icon at bounding box center [348, 18] width 14 height 11
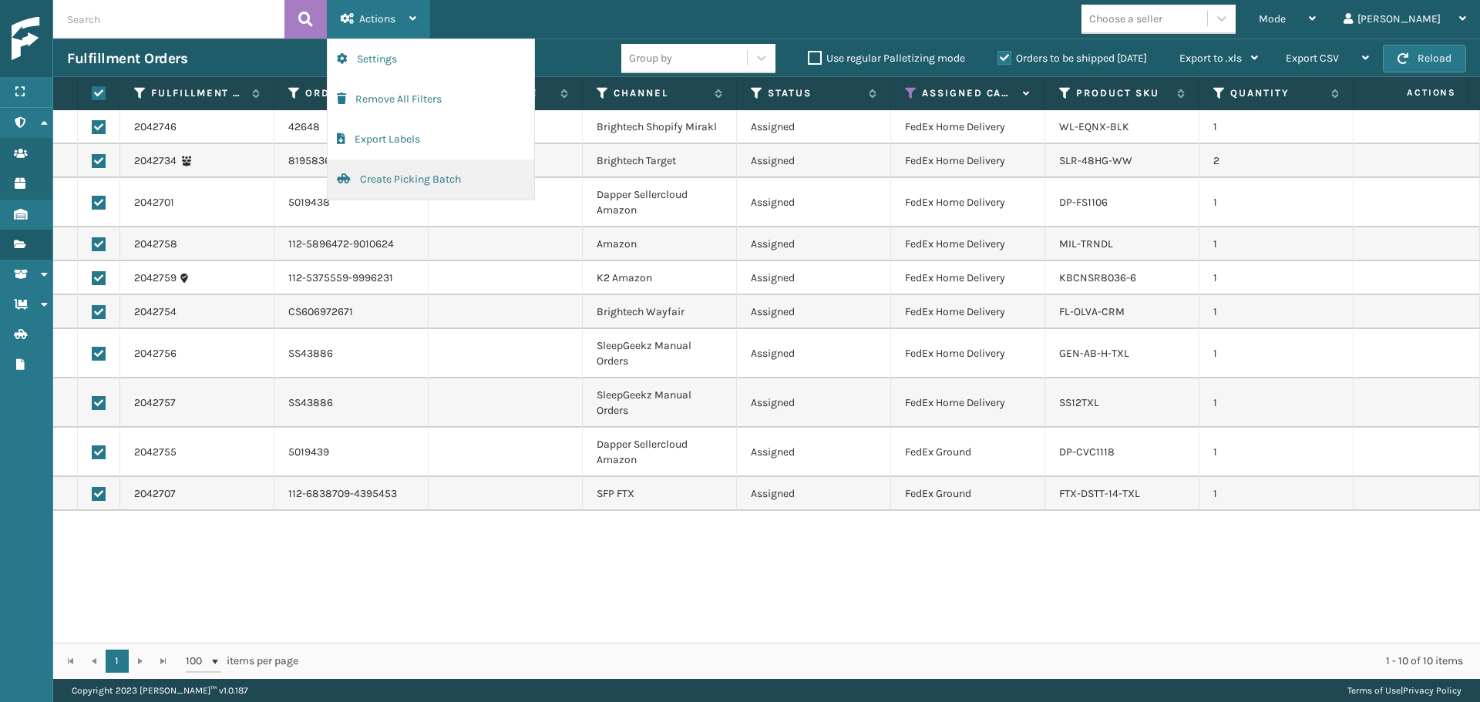
click at [376, 172] on button "Create Picking Batch" at bounding box center [431, 180] width 207 height 40
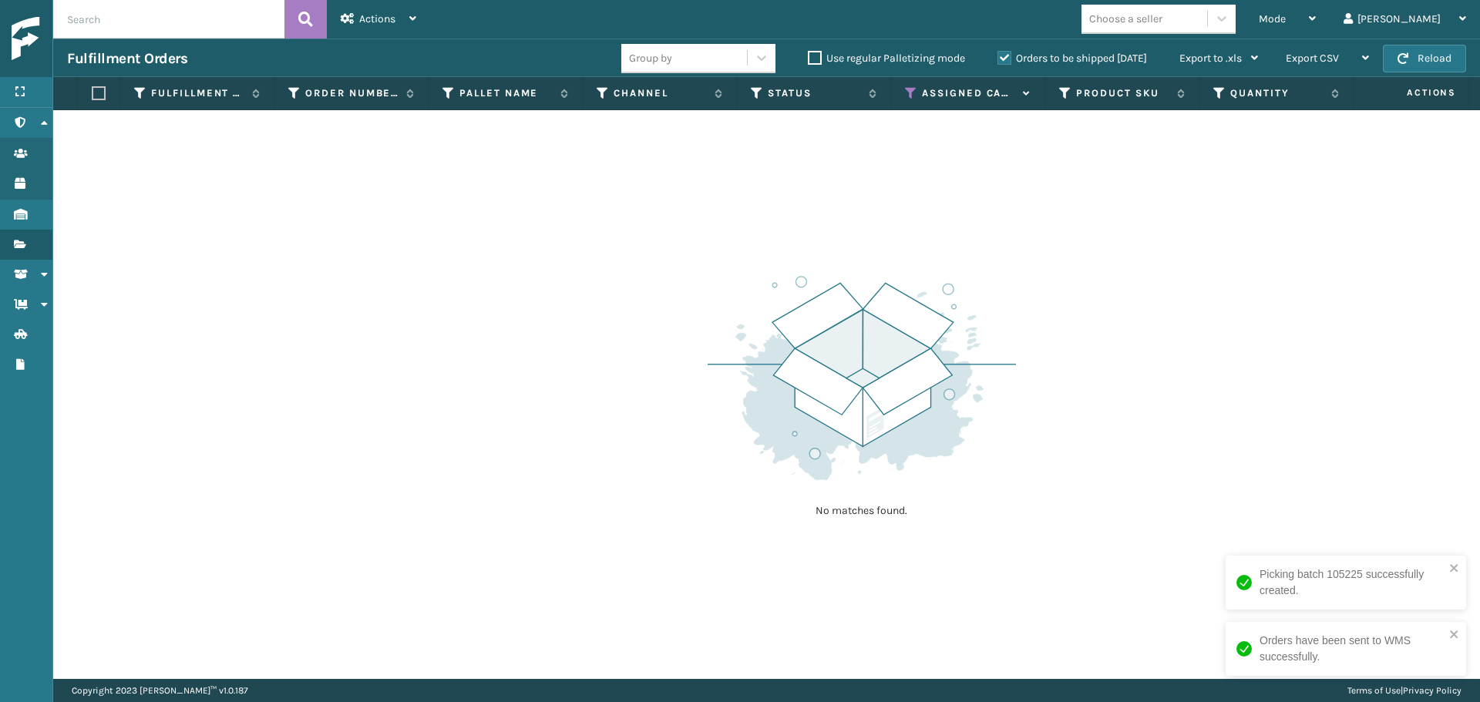
click at [907, 91] on icon at bounding box center [911, 93] width 12 height 14
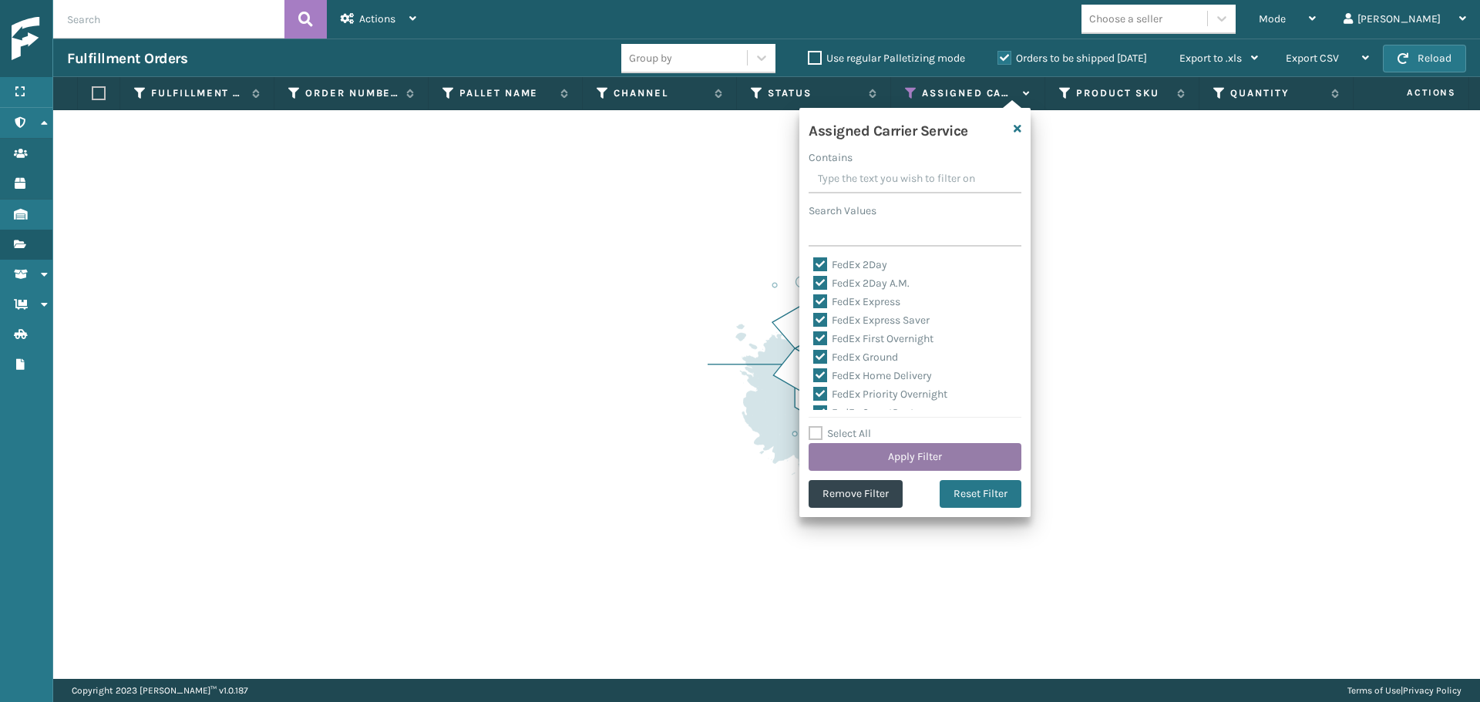
click at [913, 454] on button "Apply Filter" at bounding box center [915, 457] width 213 height 28
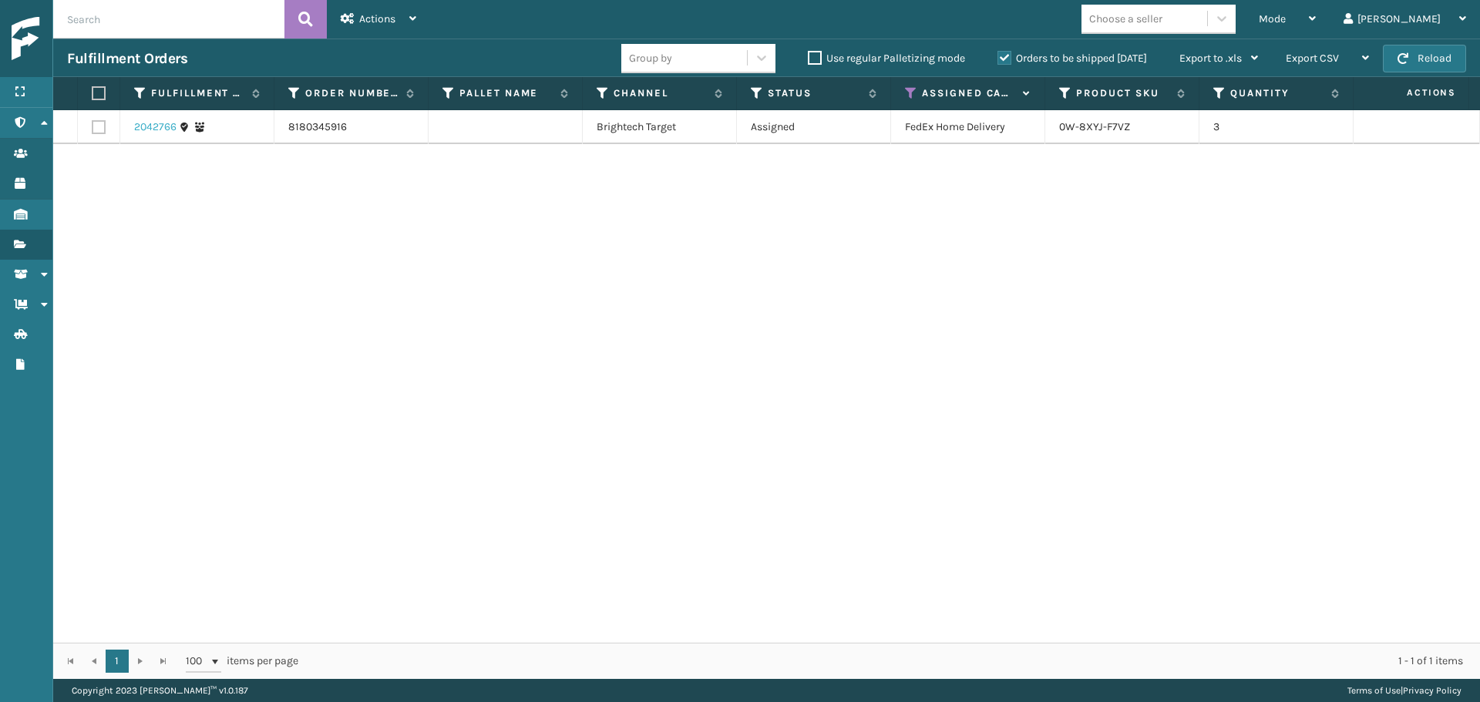
click at [163, 127] on link "2042766" at bounding box center [155, 127] width 42 height 15
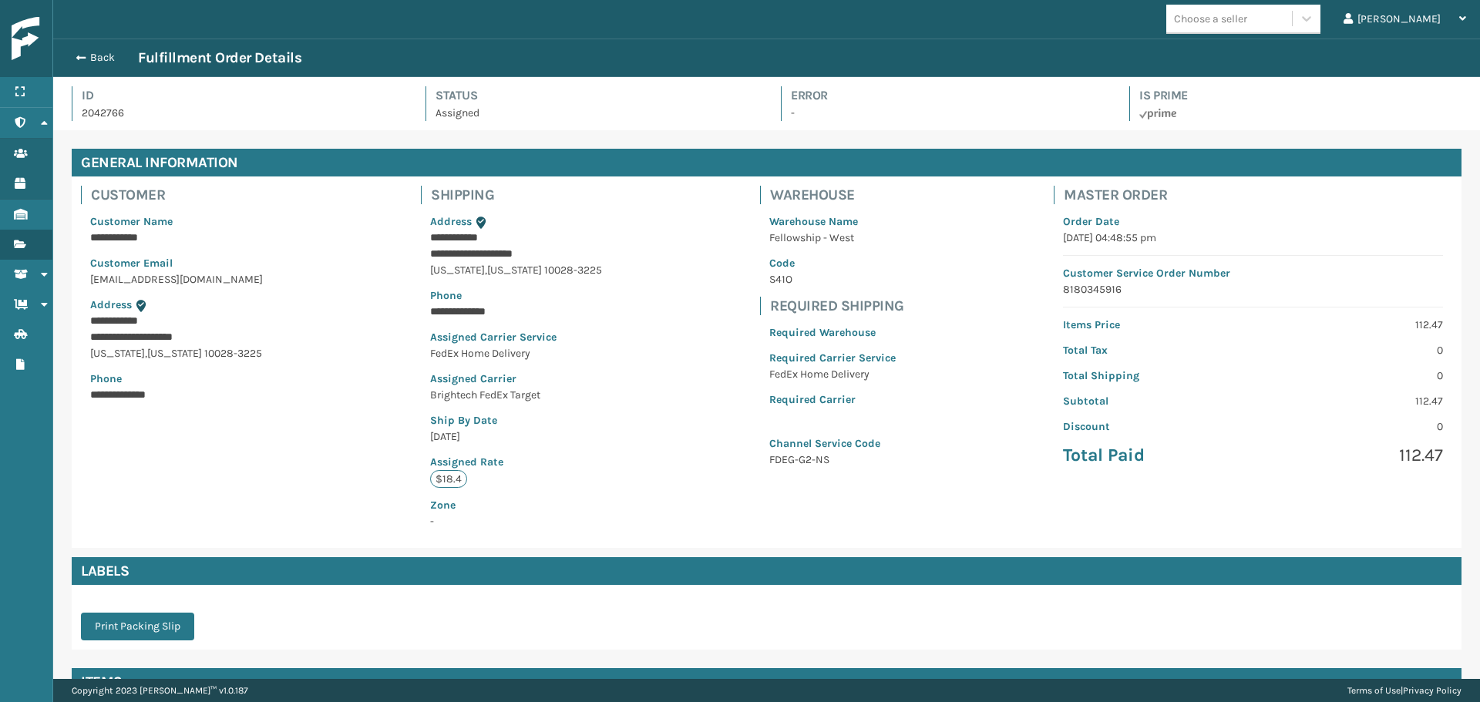
scroll to position [37, 1427]
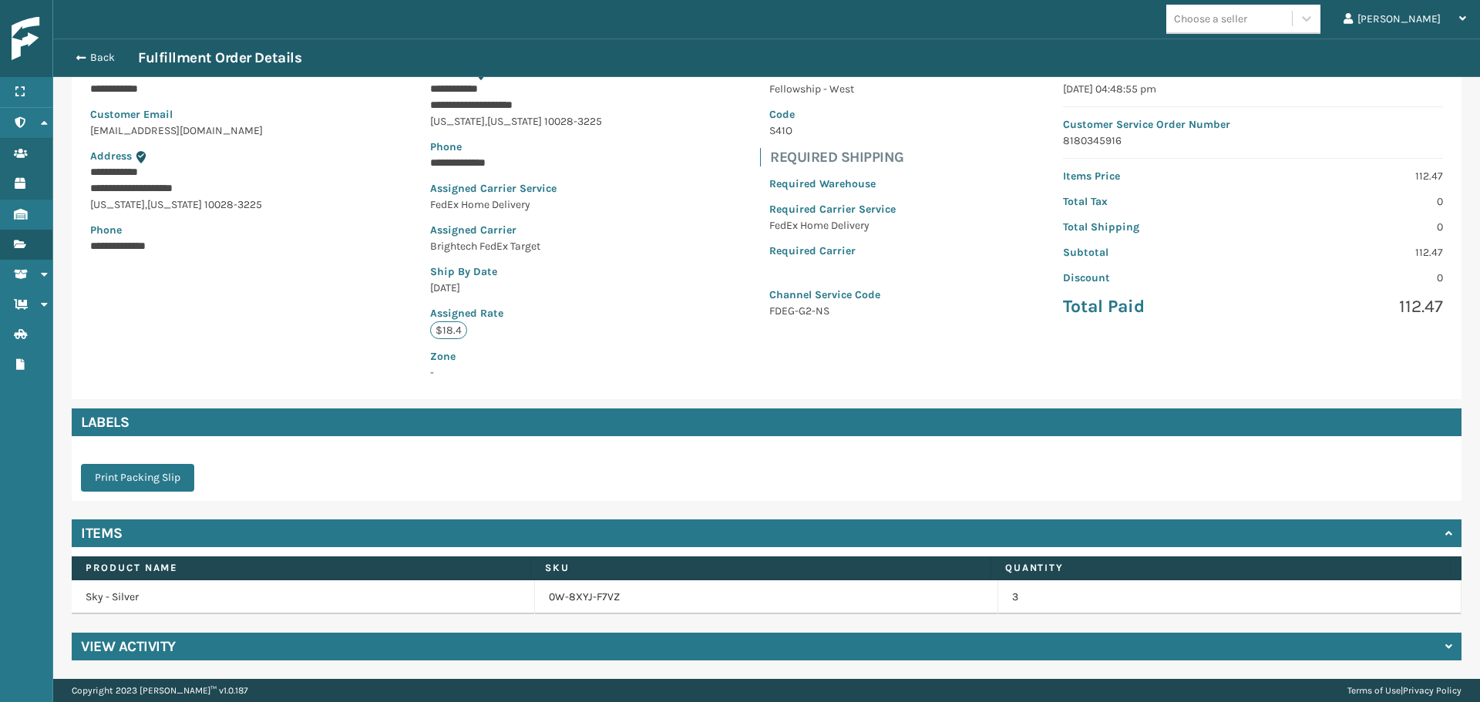
click at [434, 645] on div "View Activity" at bounding box center [767, 647] width 1390 height 28
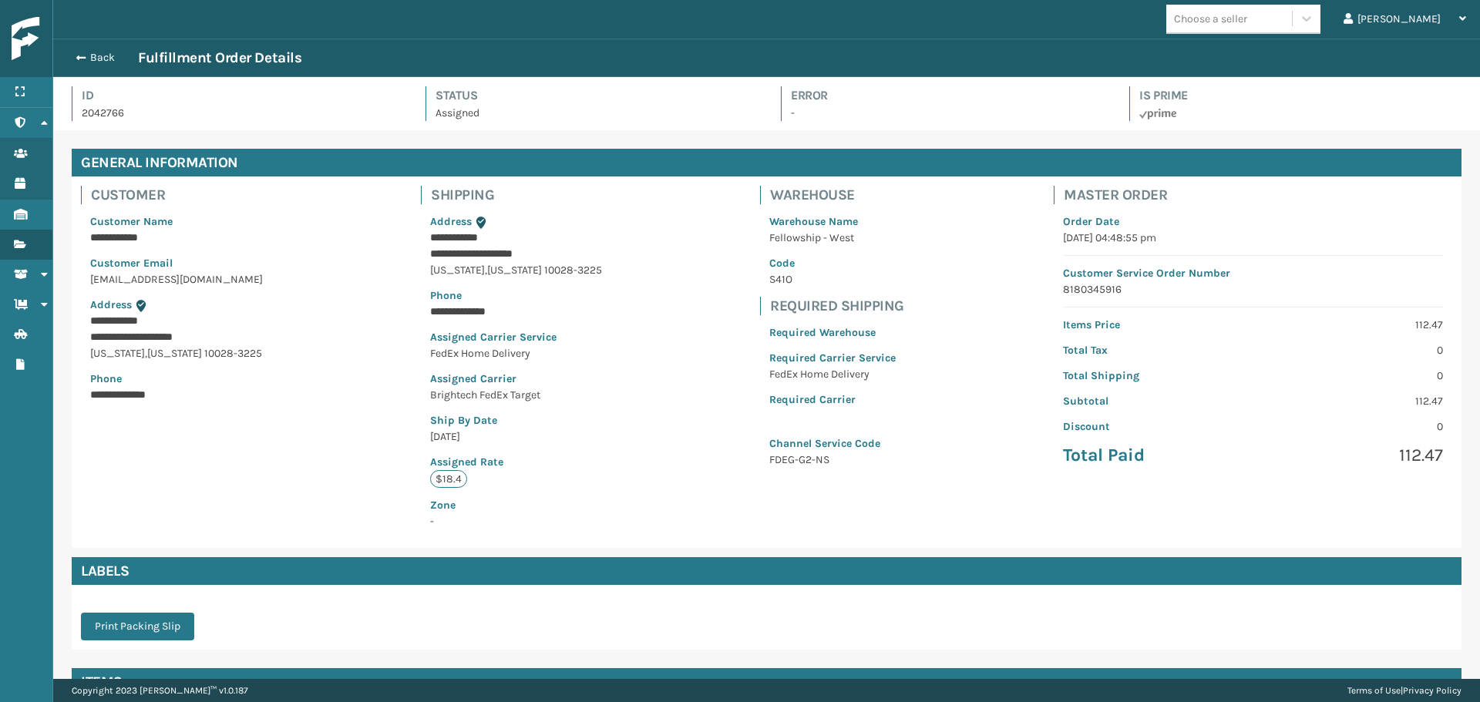
click at [95, 45] on div "Back Fulfillment Order Details" at bounding box center [766, 58] width 1427 height 39
click at [94, 56] on button "Back" at bounding box center [102, 58] width 71 height 14
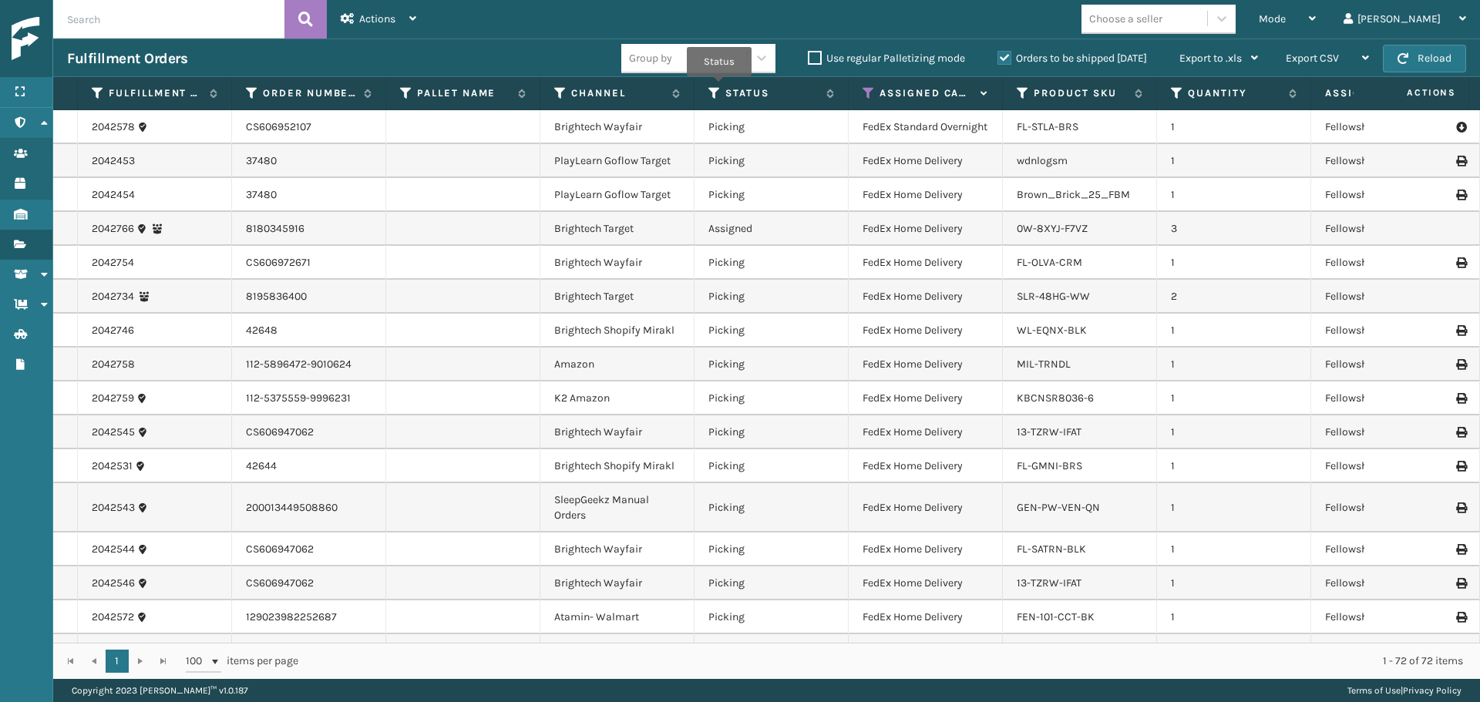
drag, startPoint x: 718, startPoint y: 86, endPoint x: 720, endPoint y: 100, distance: 14.1
click at [718, 86] on icon at bounding box center [715, 93] width 12 height 14
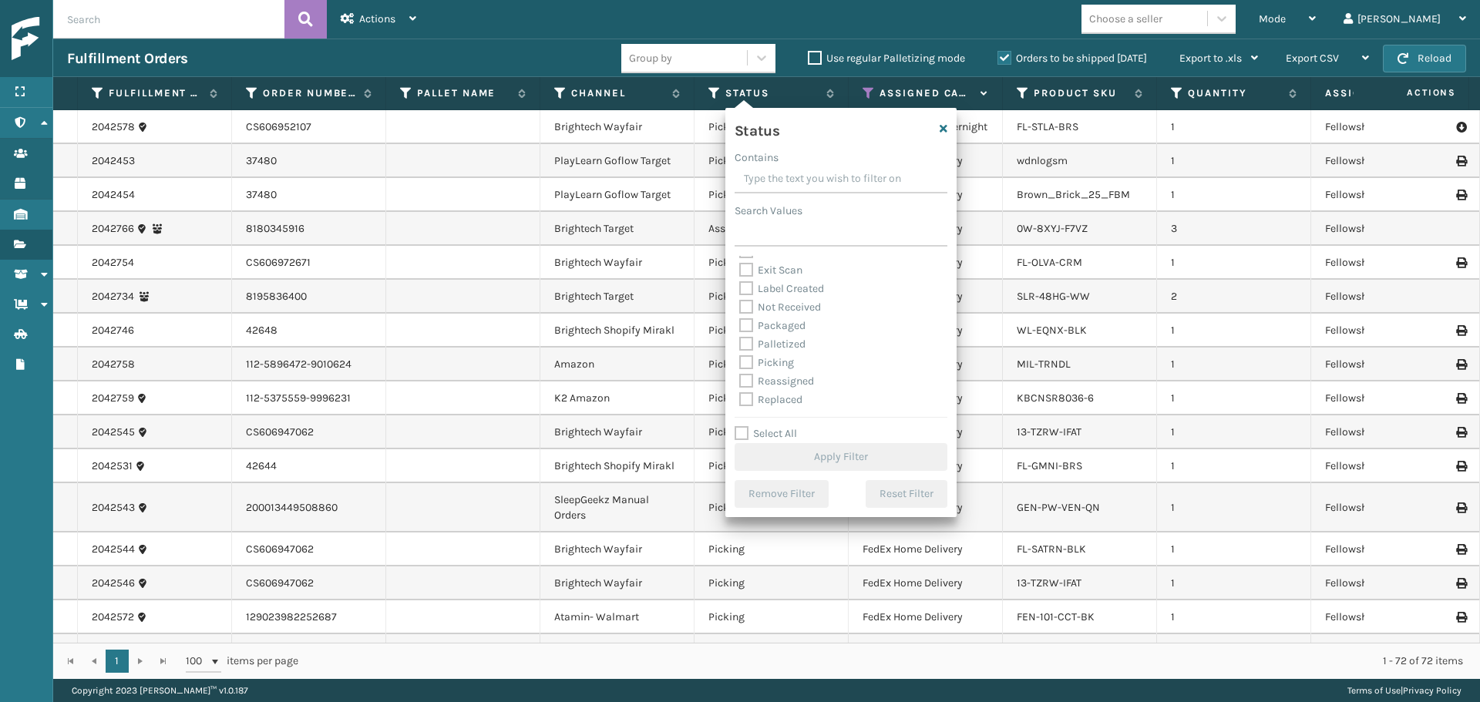
scroll to position [77, 0]
click at [766, 335] on label "Picking" at bounding box center [766, 335] width 55 height 13
click at [740, 335] on input "Picking" at bounding box center [739, 332] width 1 height 10
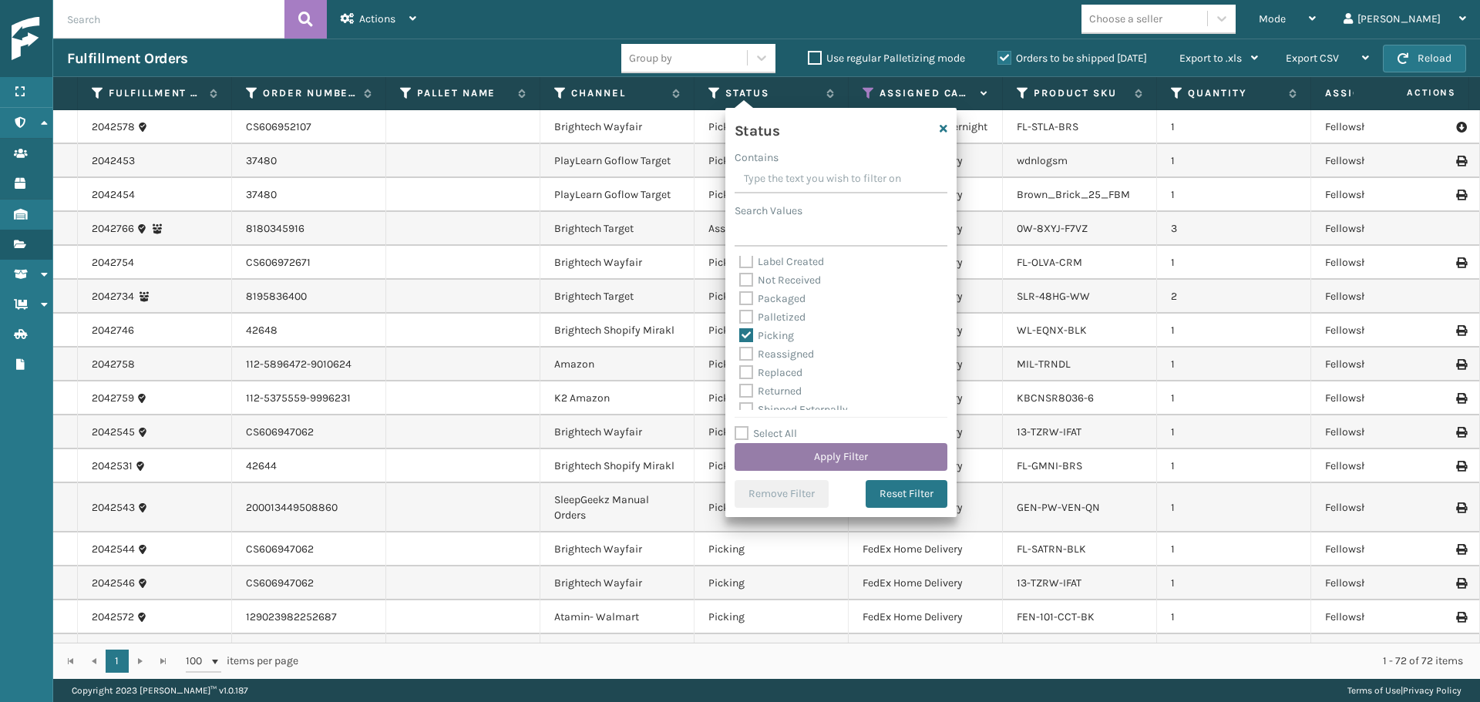
click at [834, 466] on button "Apply Filter" at bounding box center [841, 457] width 213 height 28
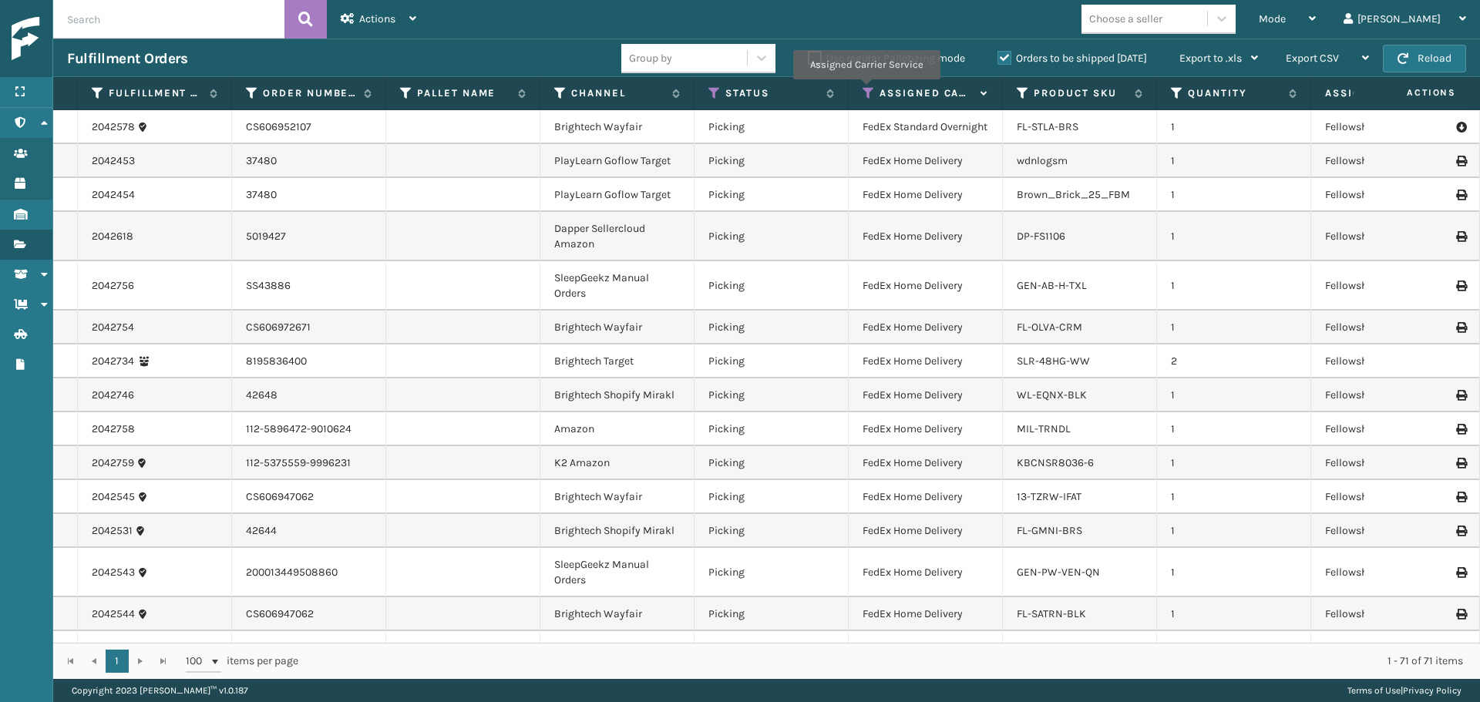
click at [866, 90] on icon at bounding box center [869, 93] width 12 height 14
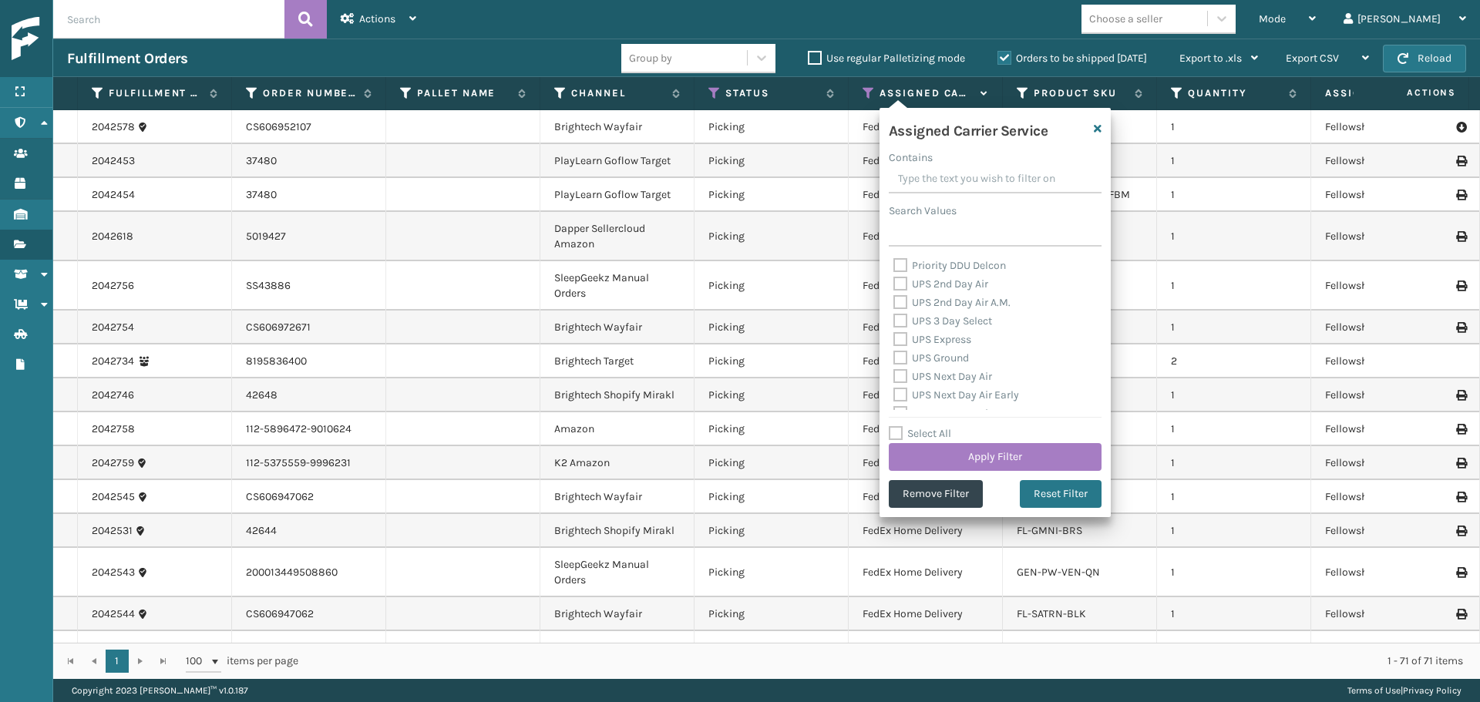
scroll to position [475, 0]
click at [932, 435] on label "Select All" at bounding box center [920, 433] width 62 height 13
click at [932, 426] on input "Select All" at bounding box center [1004, 426] width 231 height 2
click at [921, 261] on label "LTL" at bounding box center [911, 255] width 34 height 13
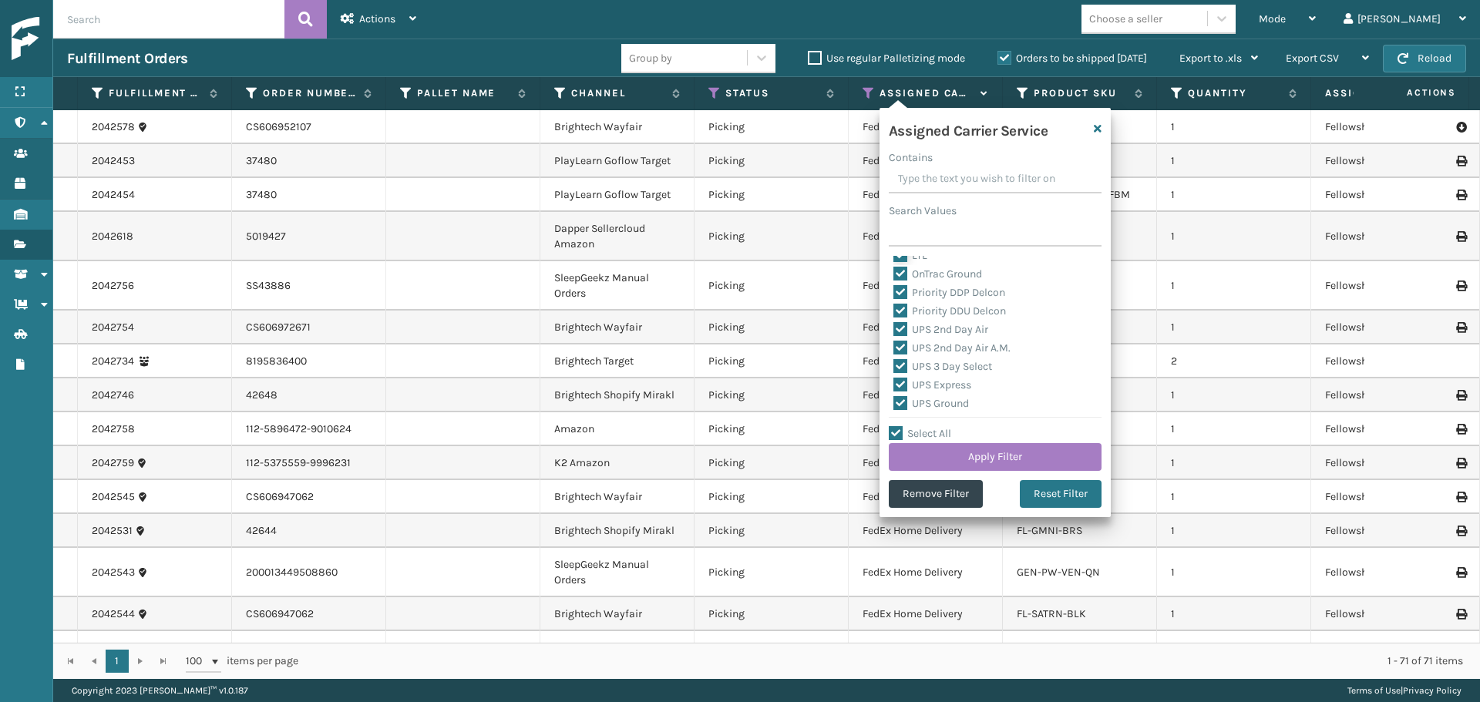
click at [894, 257] on input "LTL" at bounding box center [894, 252] width 1 height 10
click at [988, 458] on button "Apply Filter" at bounding box center [995, 457] width 213 height 28
